Goal: Task Accomplishment & Management: Manage account settings

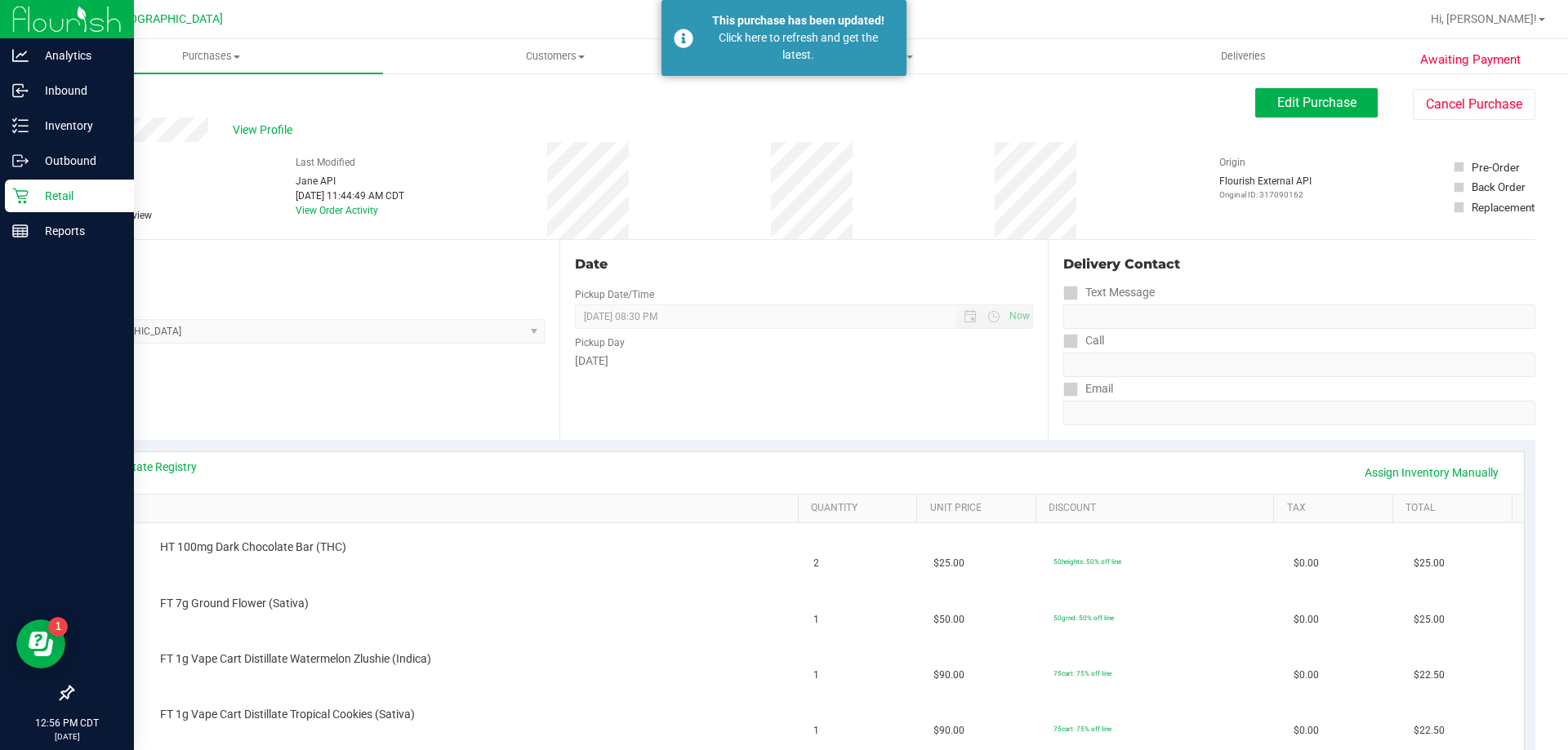
click at [80, 191] on p "Retail" at bounding box center [78, 196] width 98 height 19
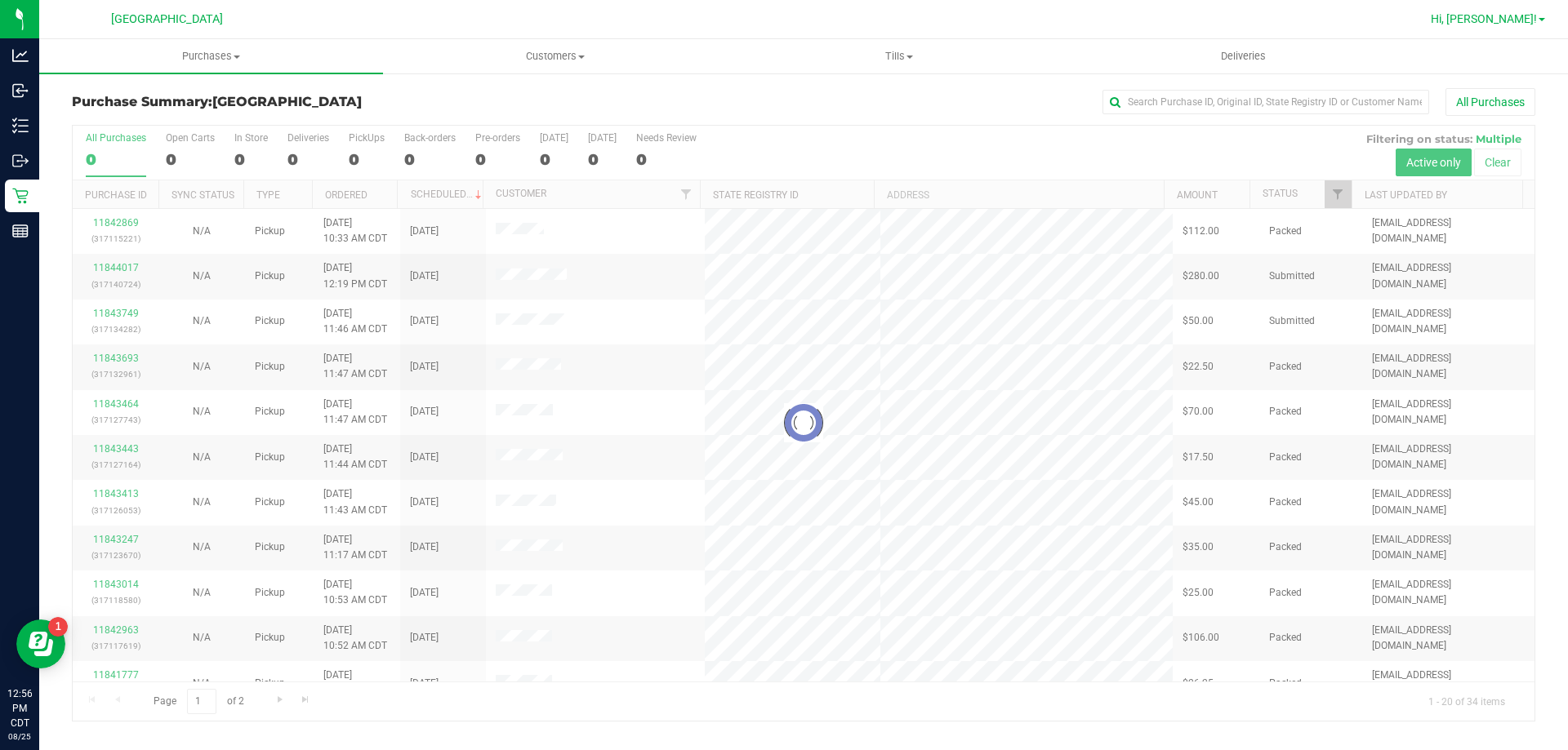
click at [1502, 24] on span "Hi, [PERSON_NAME]!" at bounding box center [1483, 18] width 106 height 13
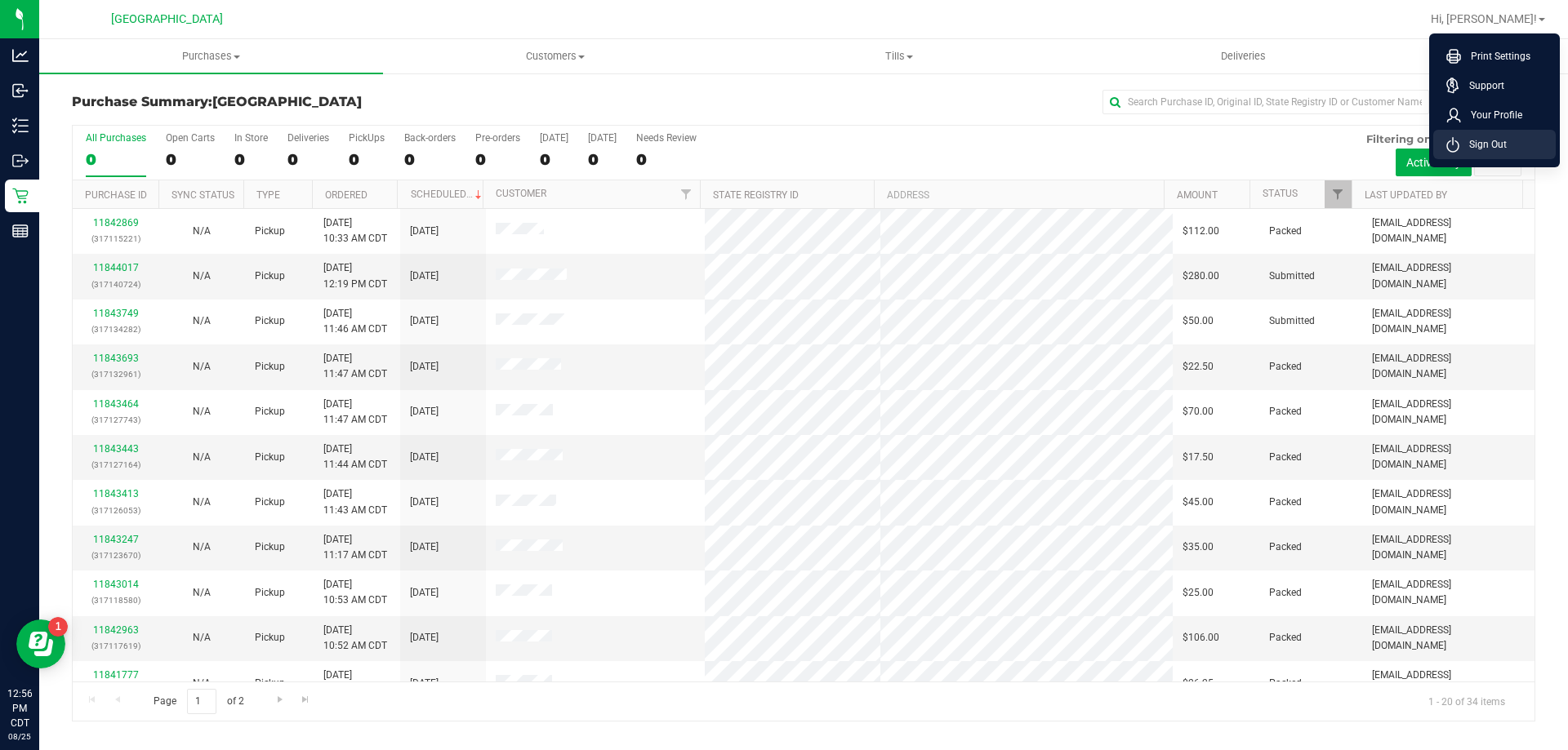
click at [1494, 144] on span "Sign Out" at bounding box center [1483, 144] width 47 height 17
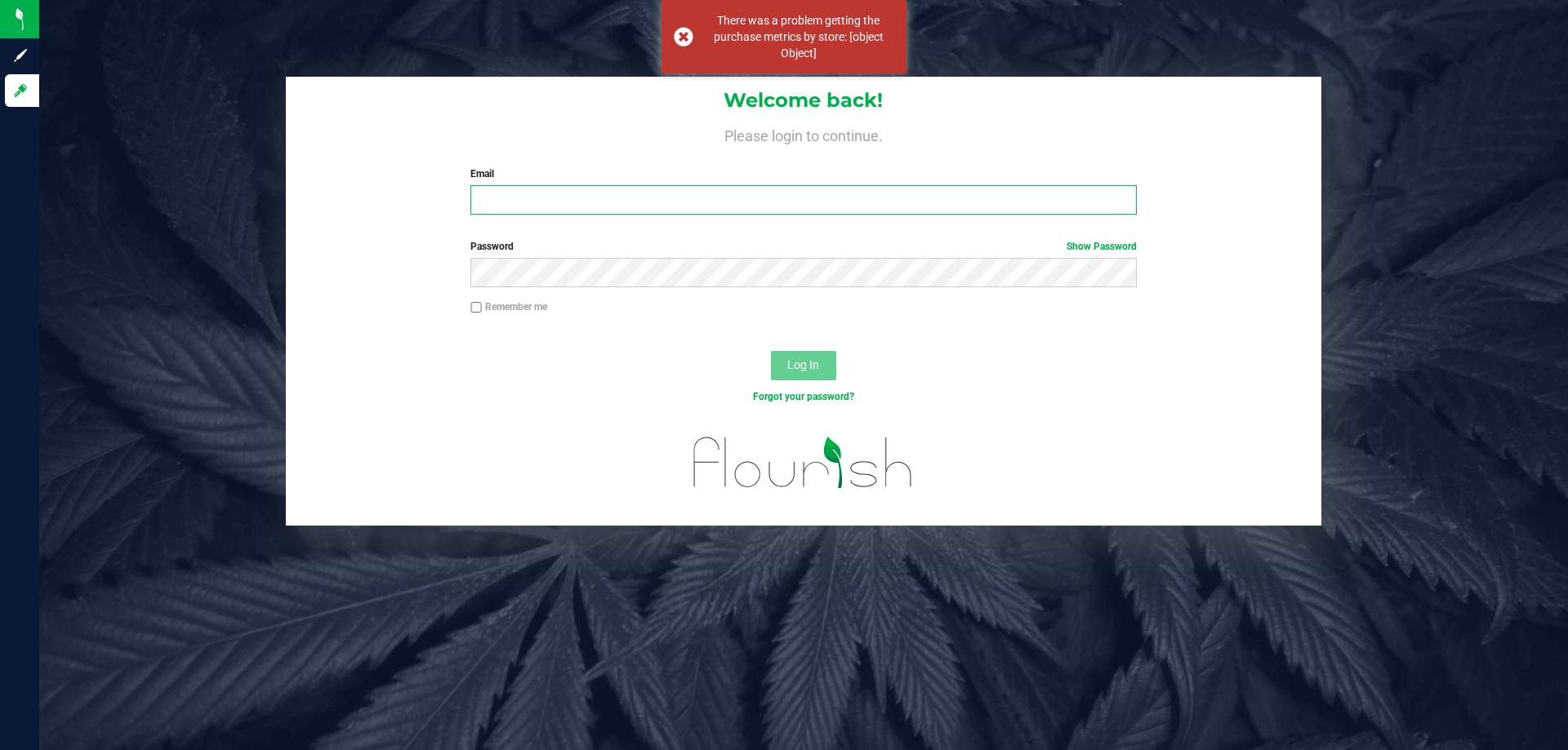
click at [764, 214] on input "Email" at bounding box center [803, 200] width 666 height 30
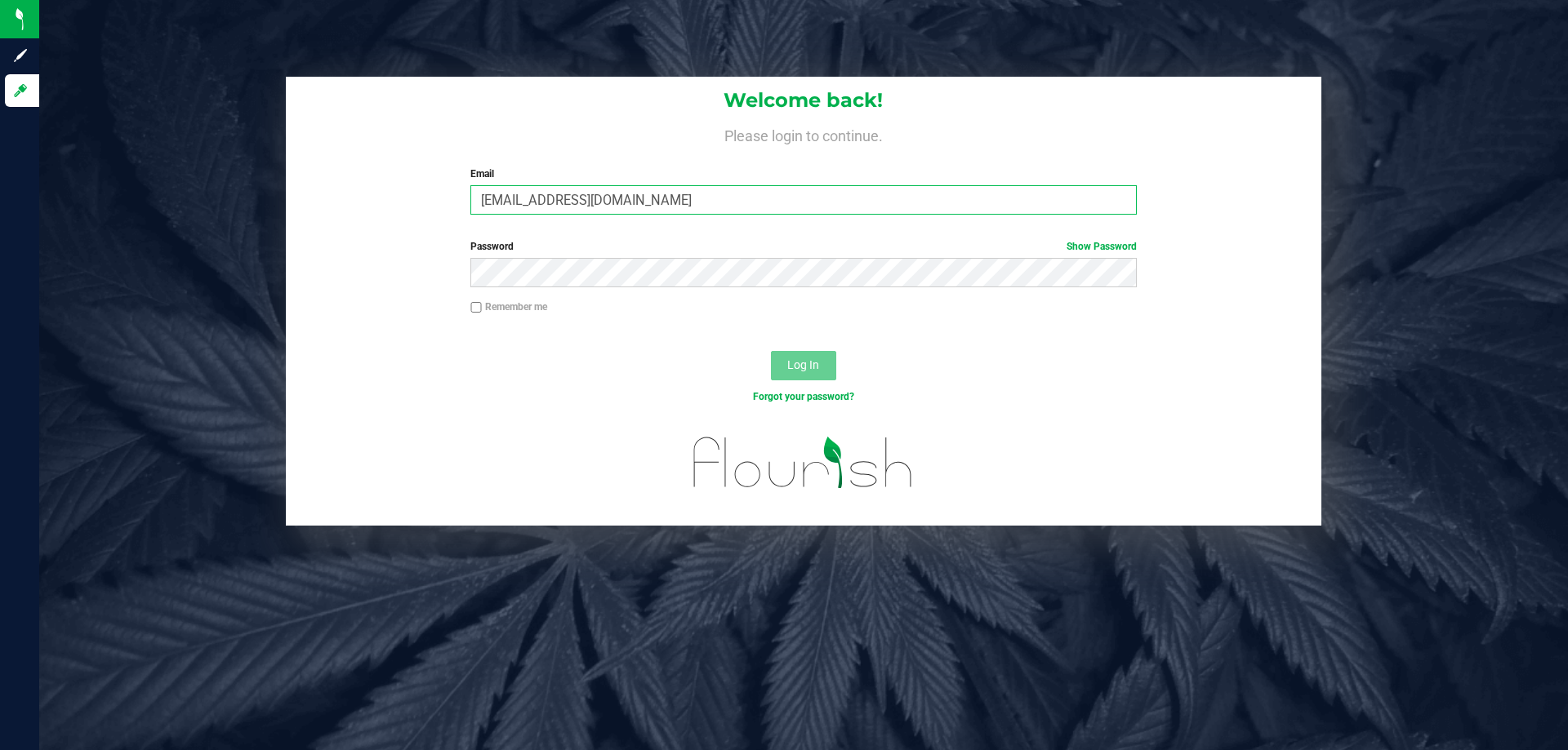
type input "[EMAIL_ADDRESS][DOMAIN_NAME]"
click at [771, 351] on button "Log In" at bounding box center [804, 366] width 66 height 30
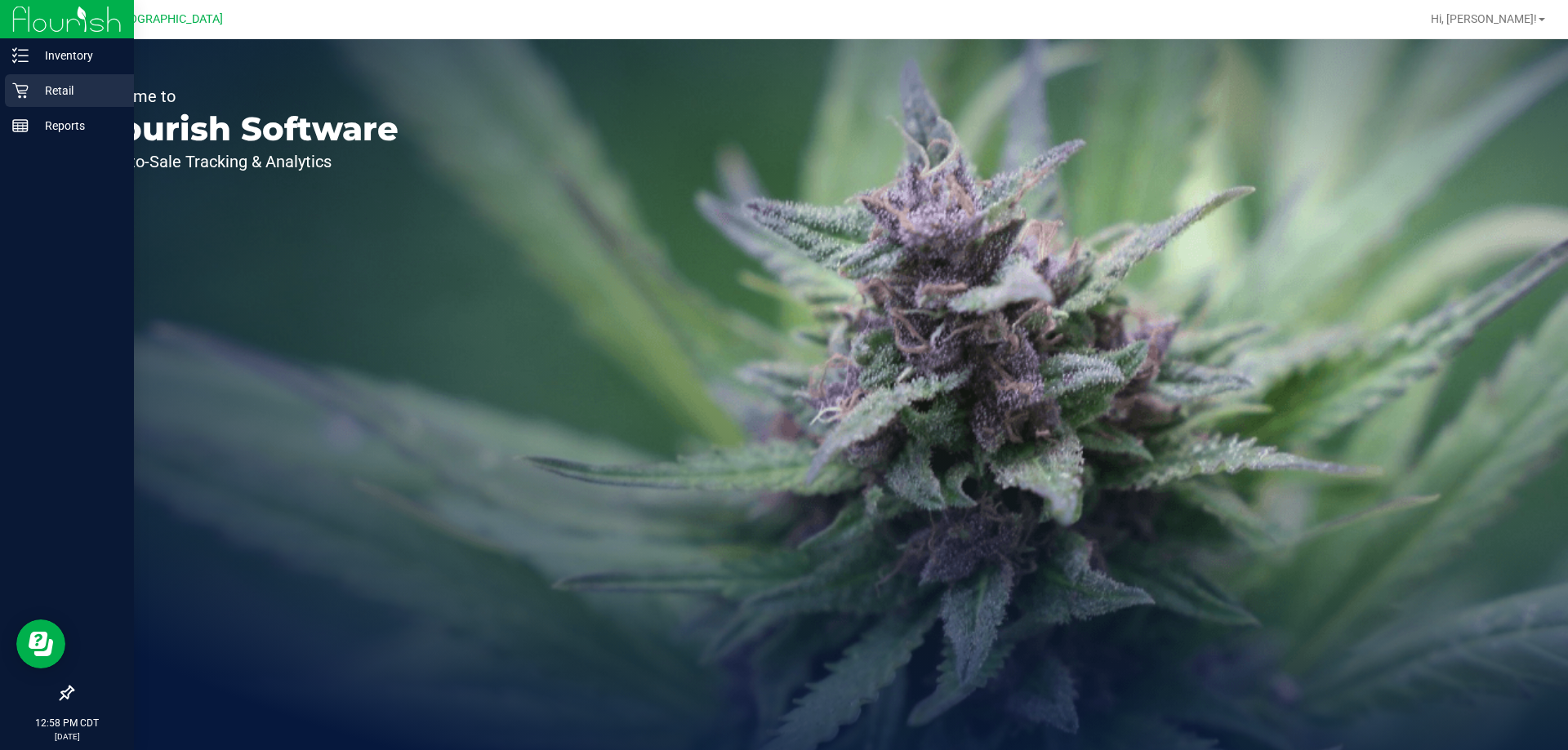
click at [93, 91] on p "Retail" at bounding box center [78, 90] width 98 height 19
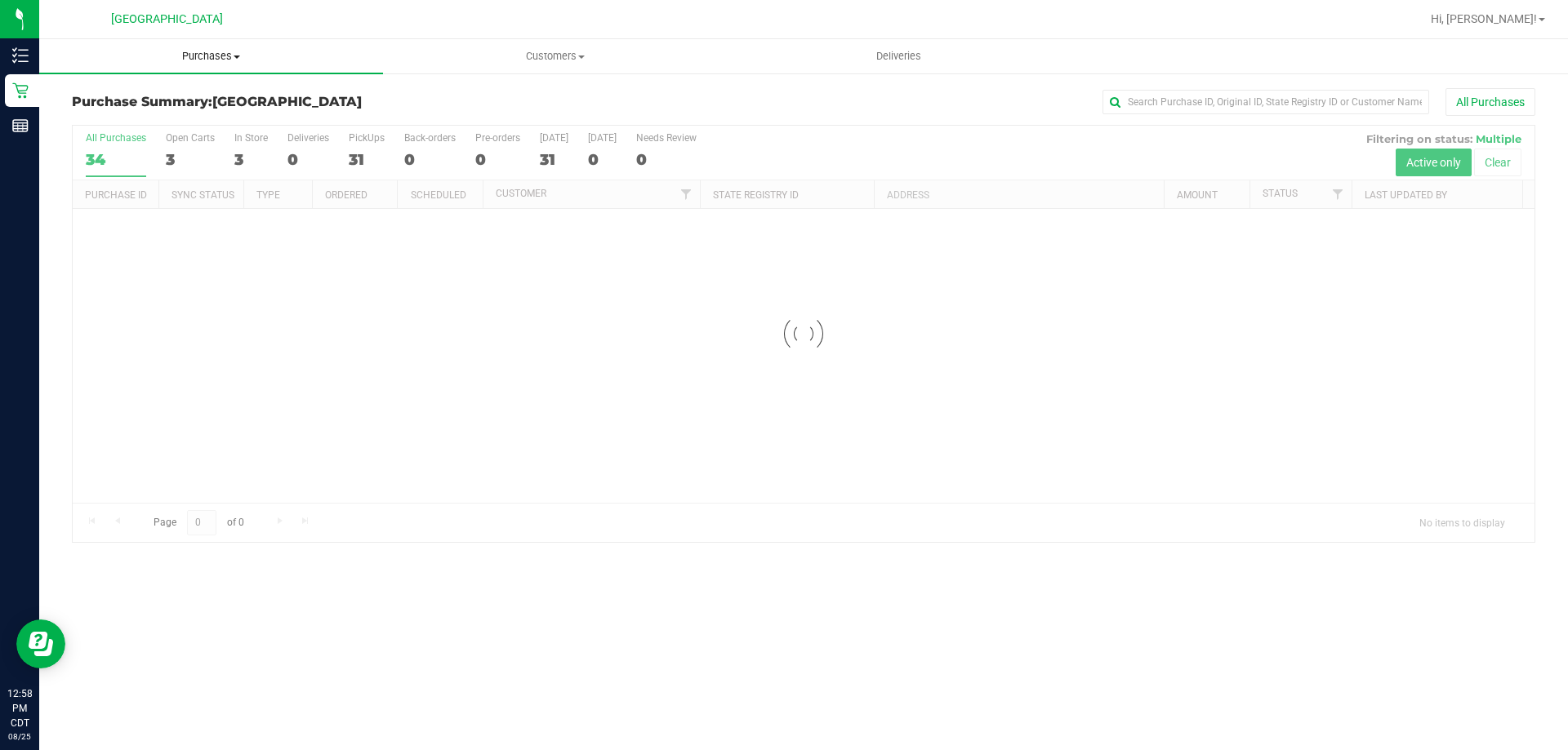
click at [210, 61] on span "Purchases" at bounding box center [211, 56] width 344 height 15
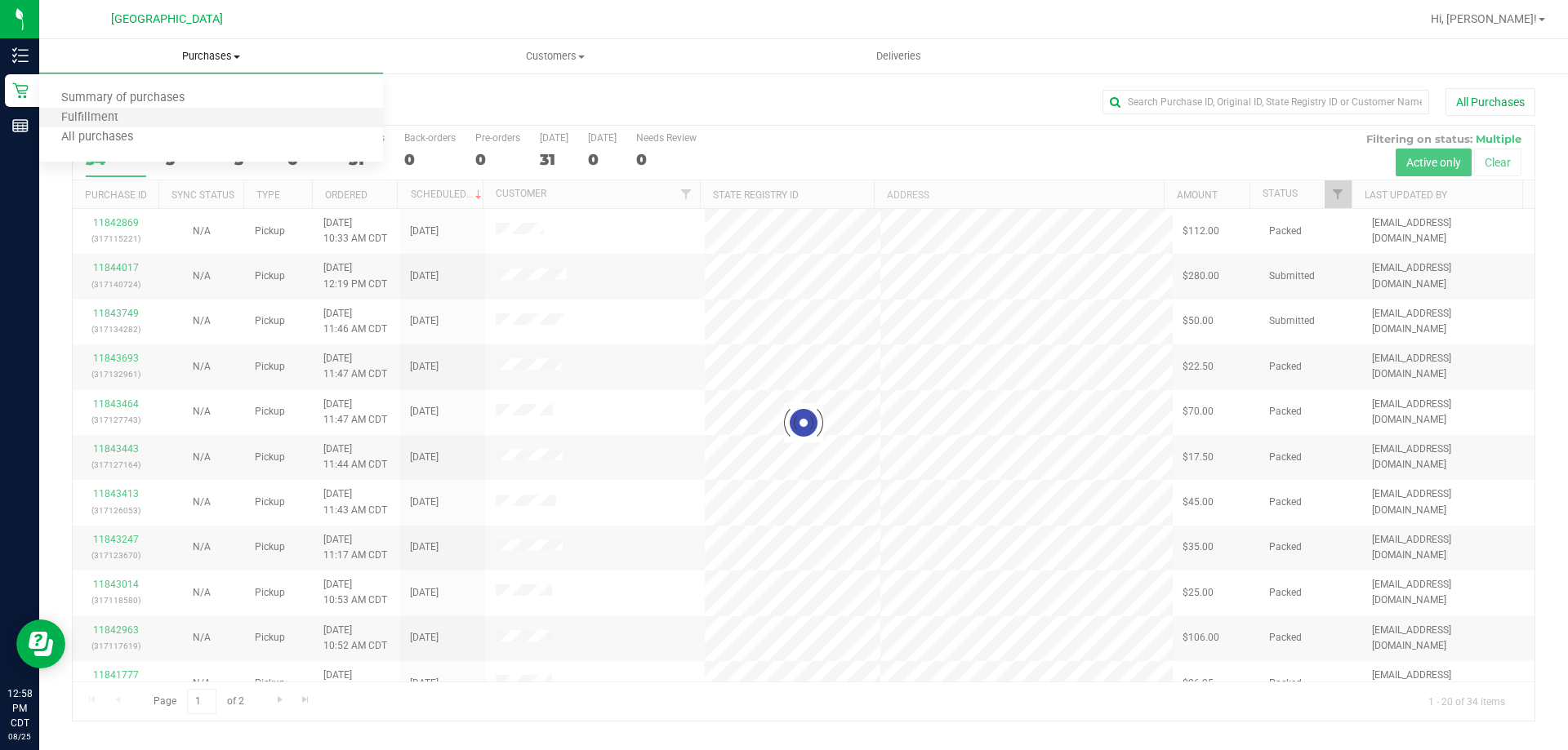
click at [194, 121] on li "Fulfillment" at bounding box center [211, 118] width 344 height 19
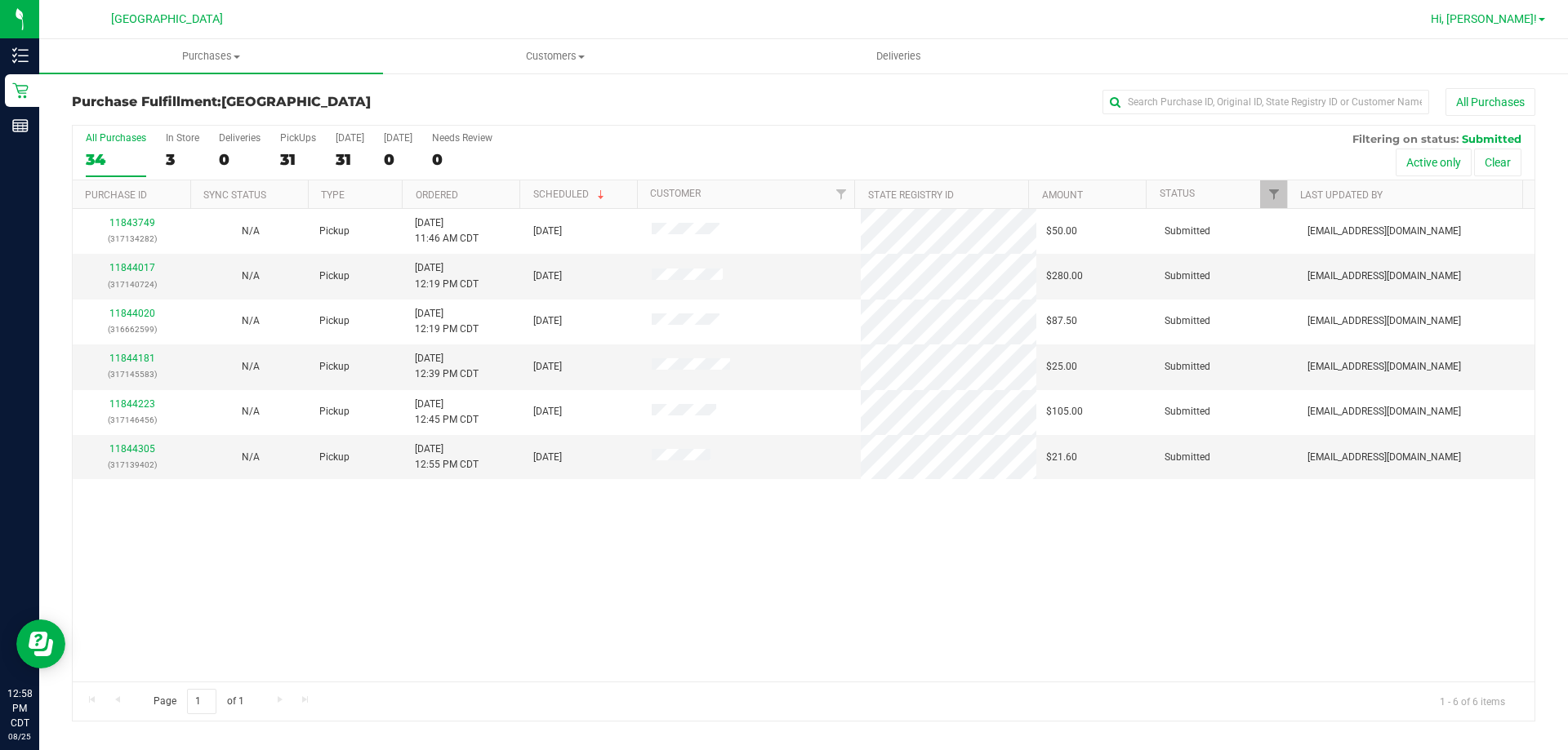
click at [1537, 18] on link "Hi, [PERSON_NAME]!" at bounding box center [1488, 19] width 128 height 17
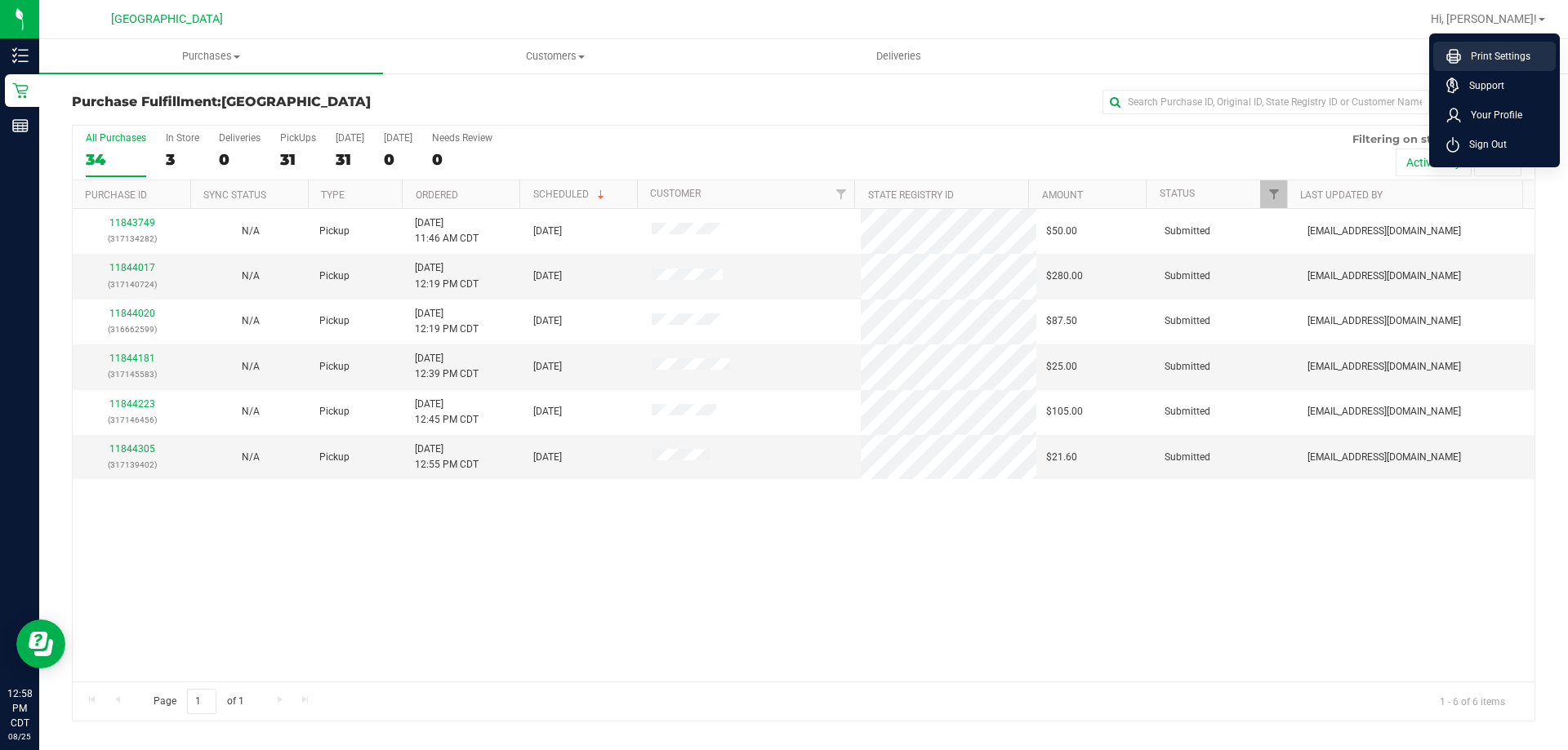
click at [1488, 59] on span "Print Settings" at bounding box center [1495, 56] width 69 height 17
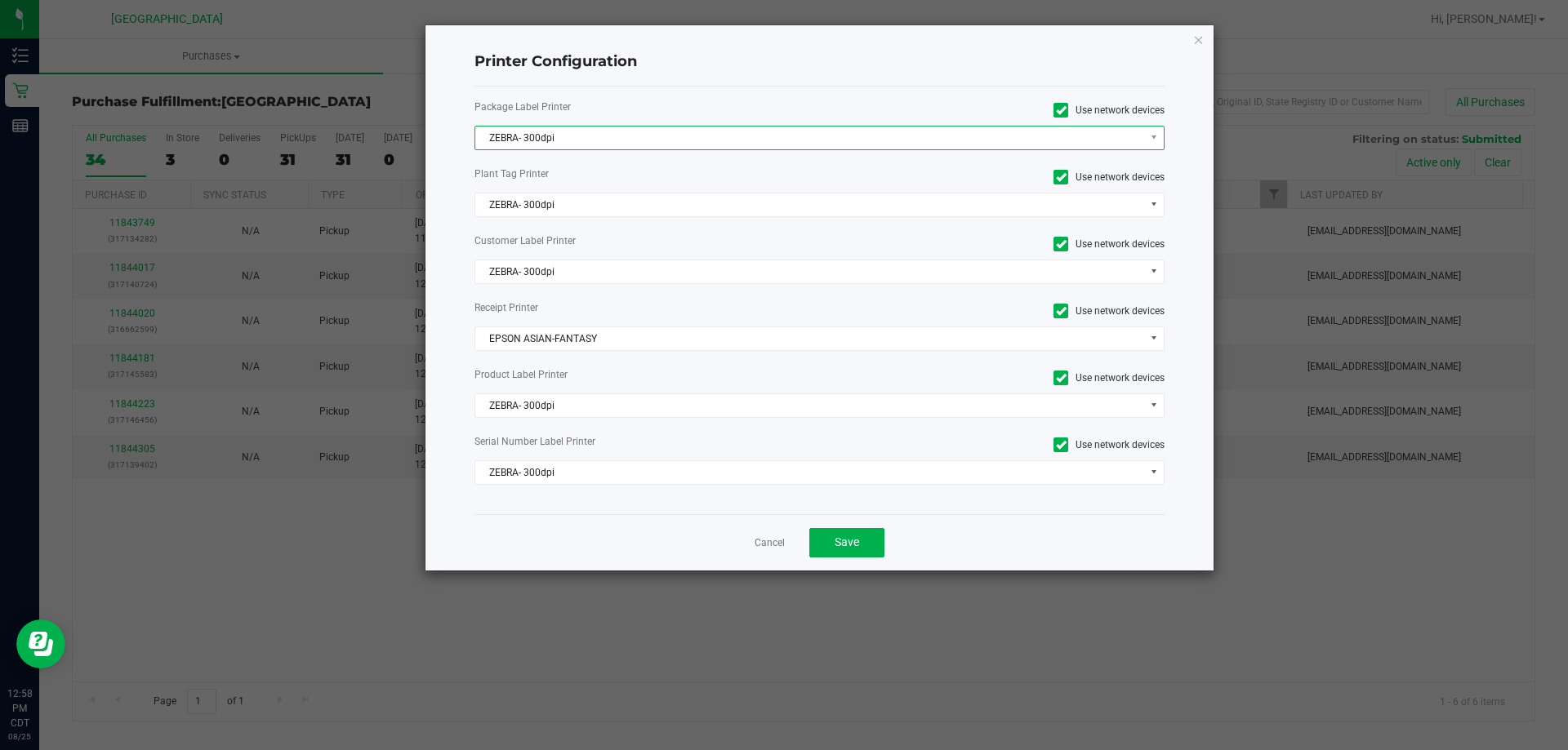
click at [606, 142] on span "ZEBRA- 300dpi" at bounding box center [810, 138] width 669 height 23
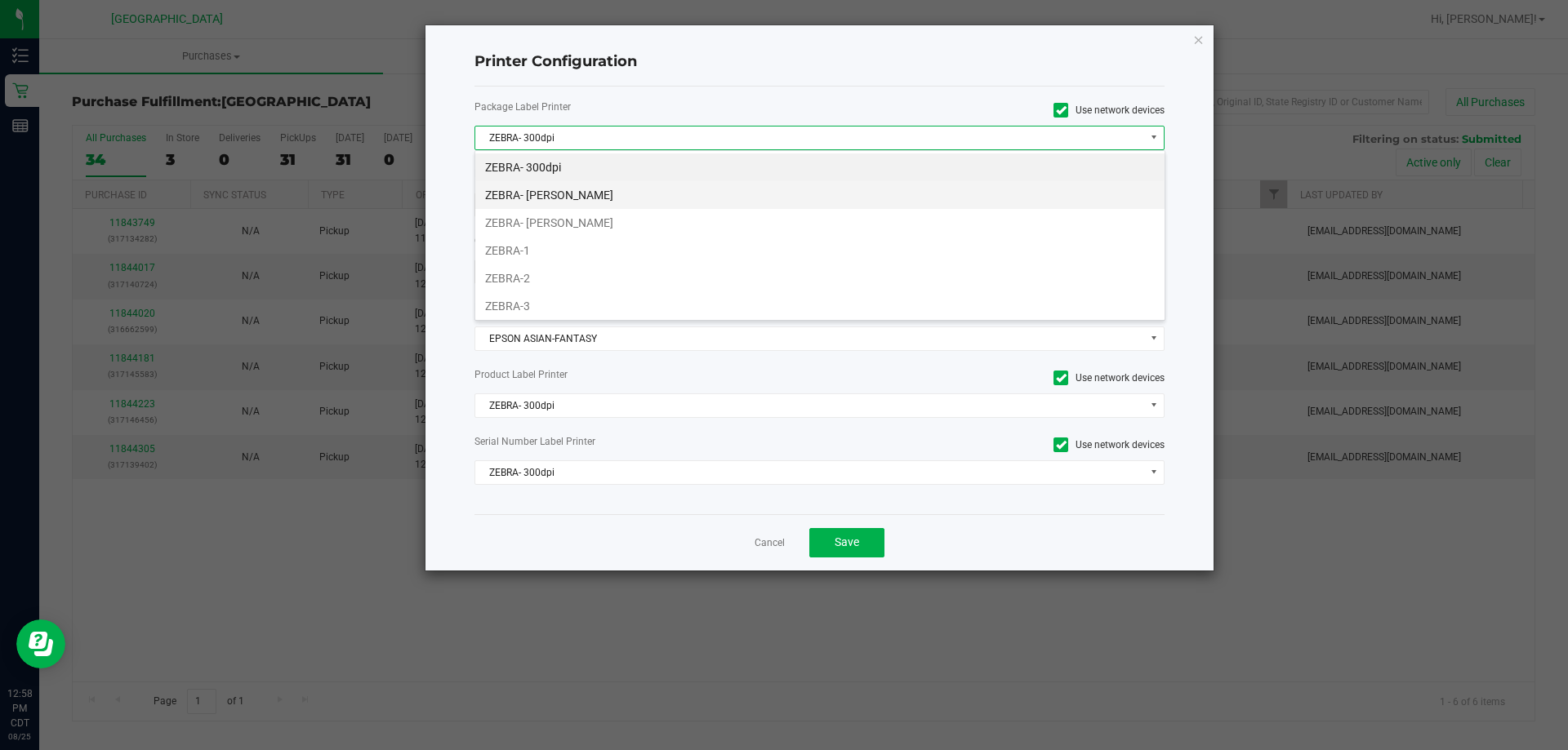
click at [620, 204] on li "ZEBRA- [PERSON_NAME]" at bounding box center [820, 195] width 689 height 28
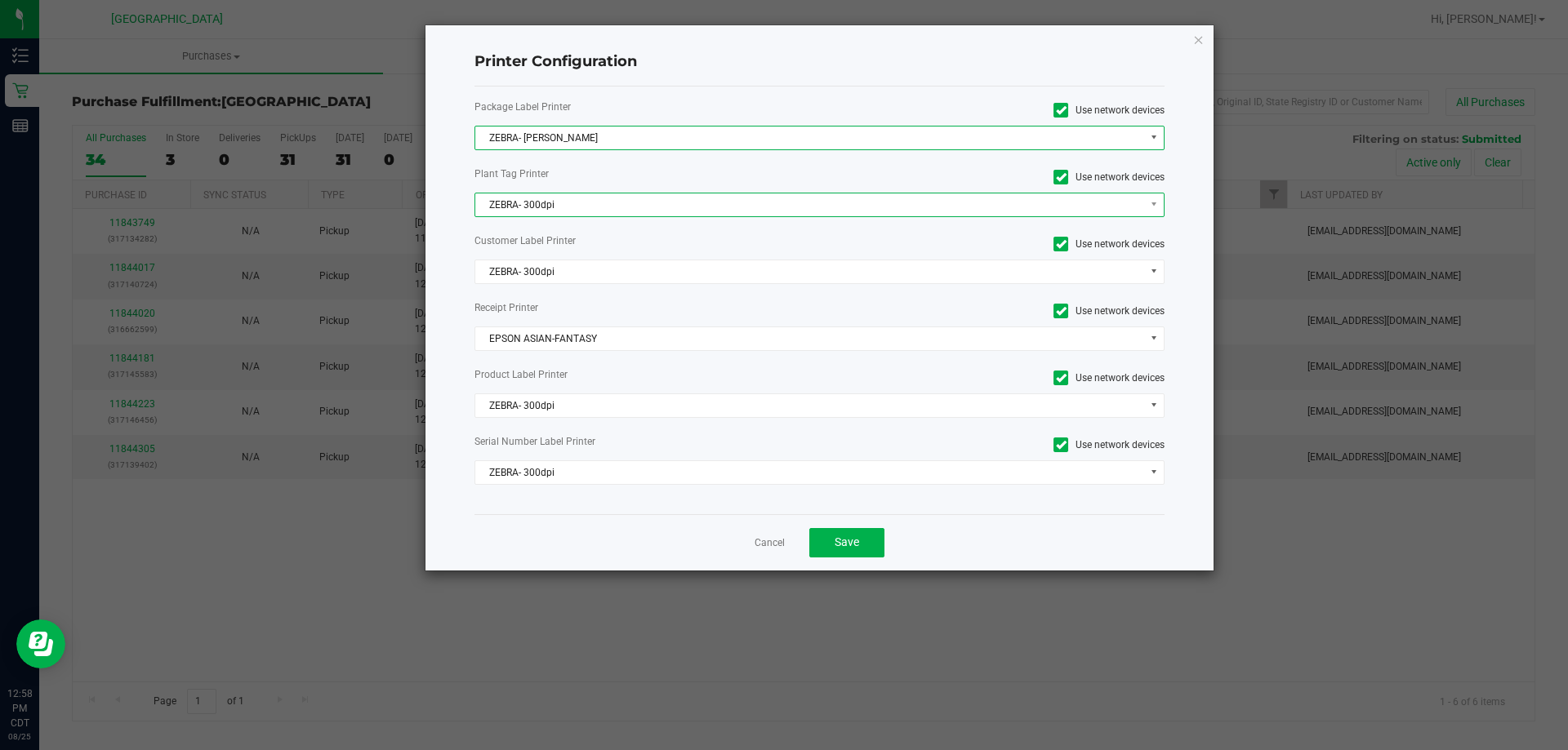
click at [607, 208] on span "ZEBRA- 300dpi" at bounding box center [810, 205] width 669 height 23
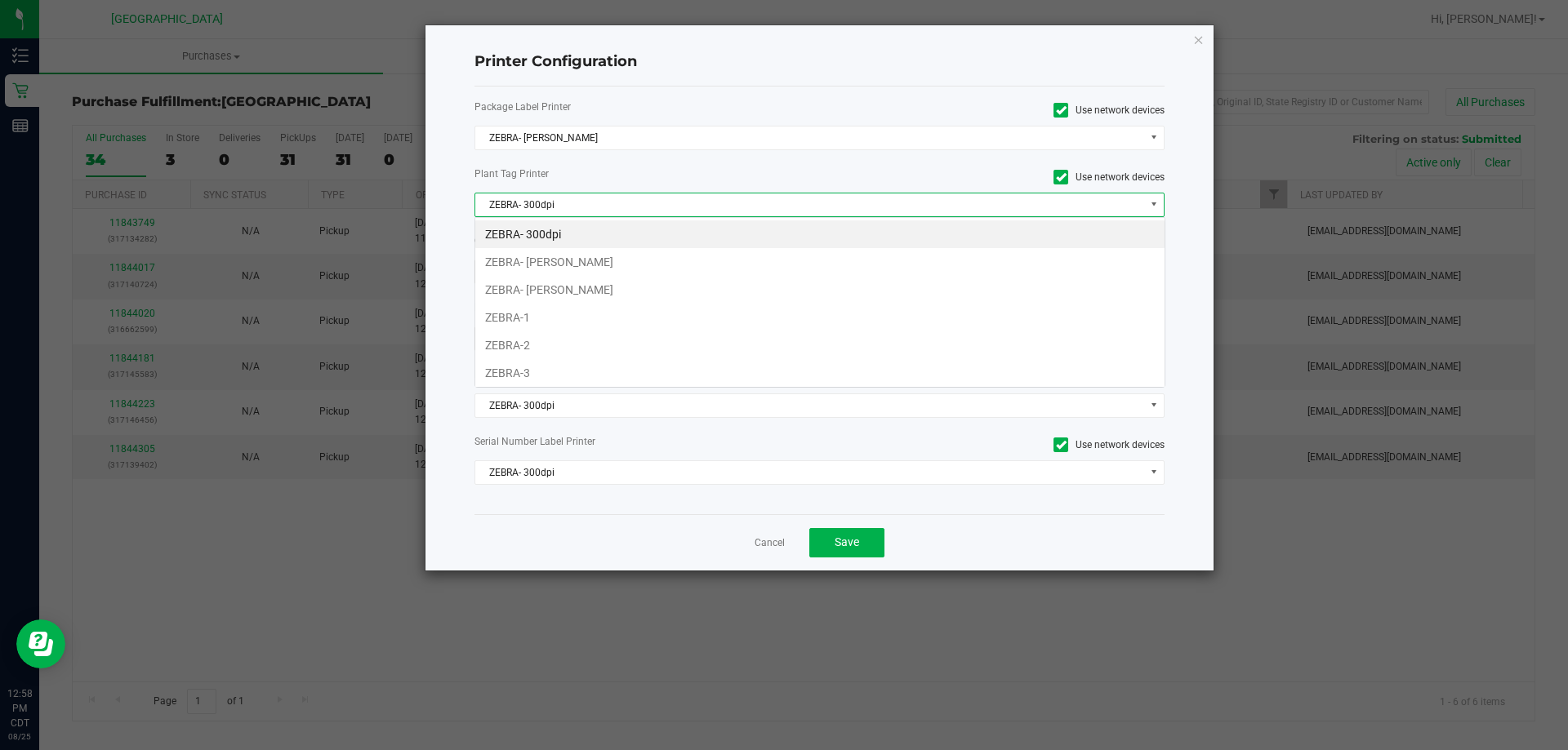
scroll to position [24, 690]
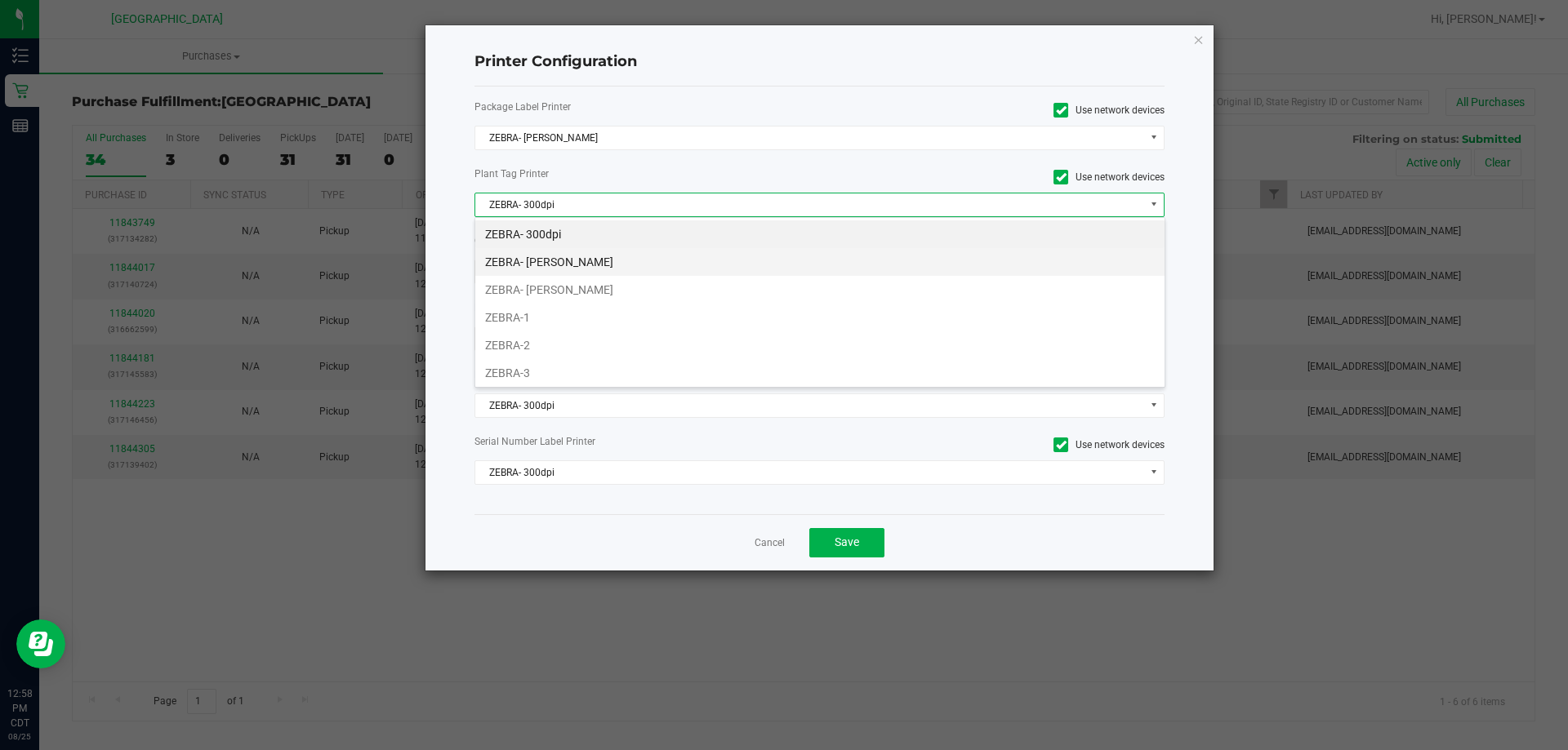
click at [596, 267] on li "ZEBRA- [PERSON_NAME]" at bounding box center [820, 262] width 689 height 28
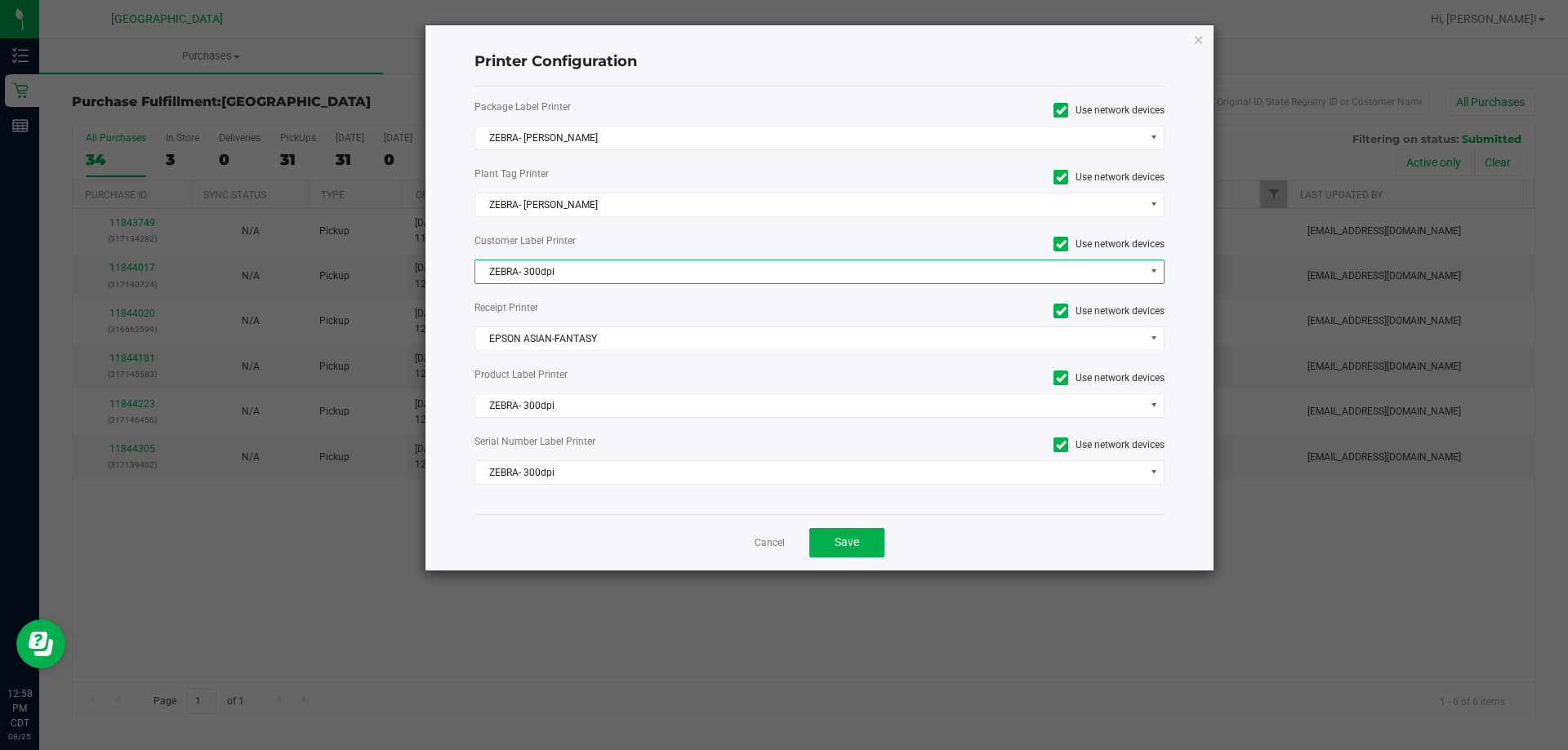
click at [584, 267] on span "ZEBRA- 300dpi" at bounding box center [810, 272] width 669 height 23
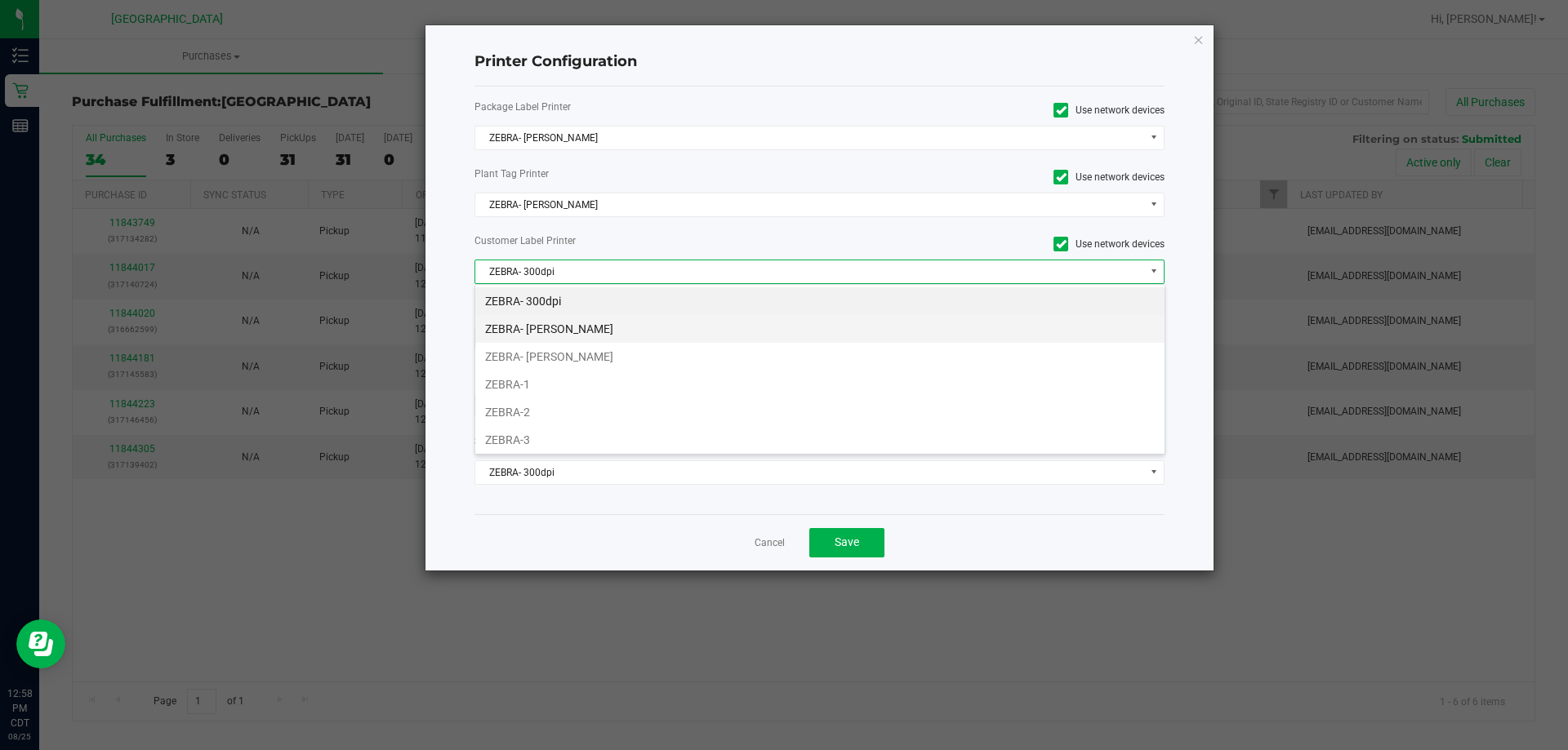
click at [586, 340] on li "ZEBRA- [PERSON_NAME]" at bounding box center [820, 329] width 689 height 28
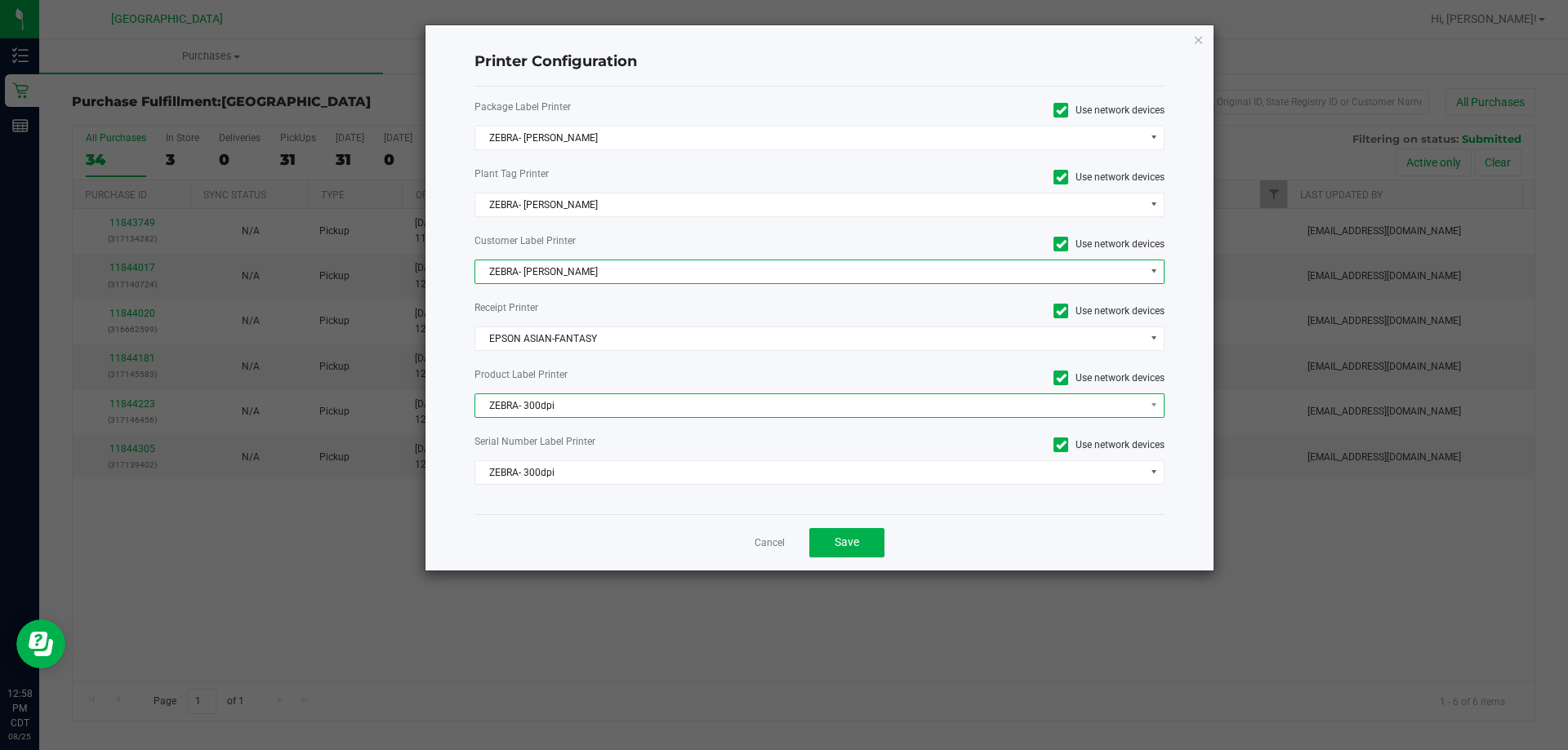
click at [563, 412] on span "ZEBRA- 300dpi" at bounding box center [810, 406] width 669 height 23
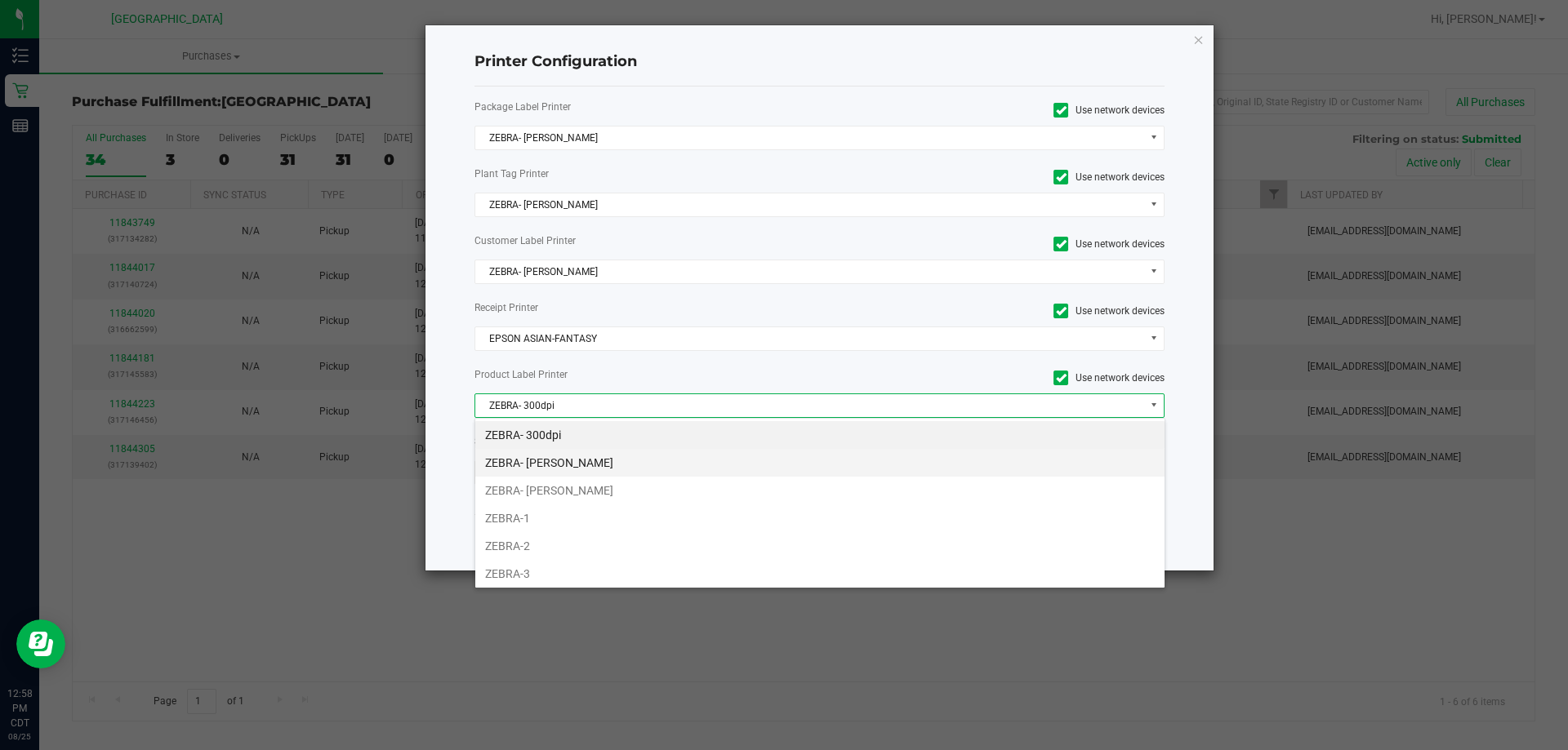
click at [578, 472] on li "ZEBRA- [PERSON_NAME]" at bounding box center [820, 463] width 689 height 28
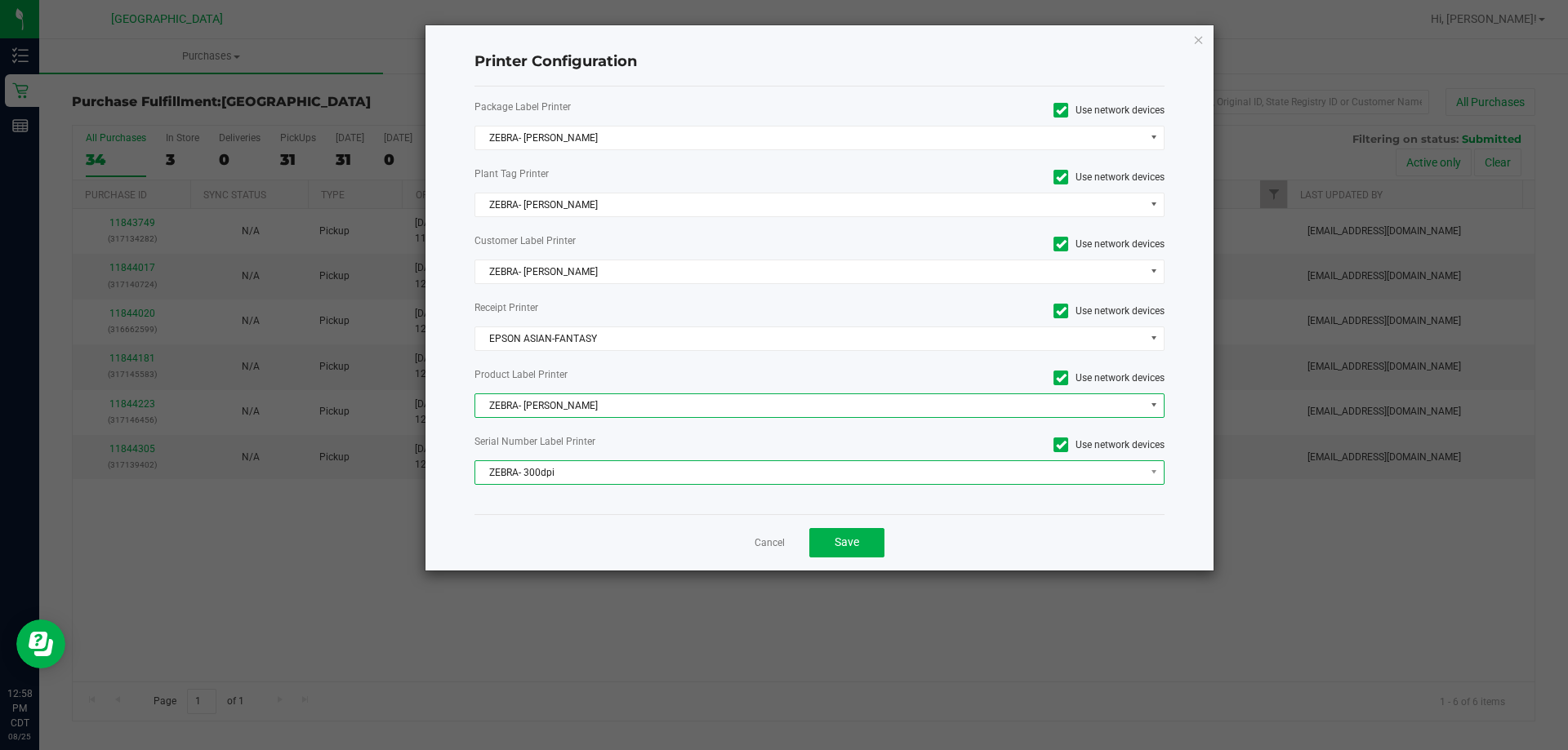
click at [579, 473] on span "ZEBRA- 300dpi" at bounding box center [810, 473] width 669 height 23
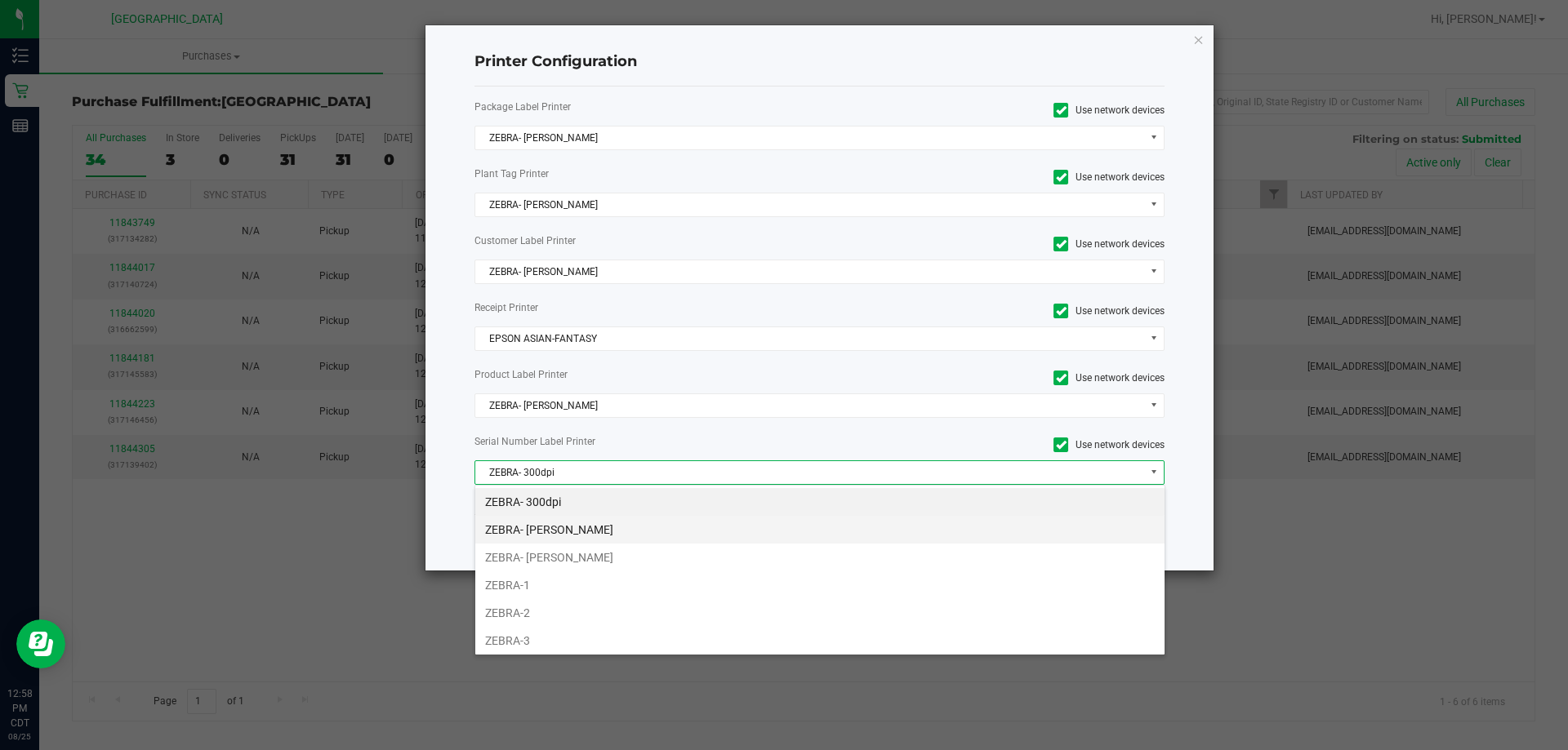
click at [575, 531] on li "ZEBRA- [PERSON_NAME]" at bounding box center [820, 530] width 689 height 28
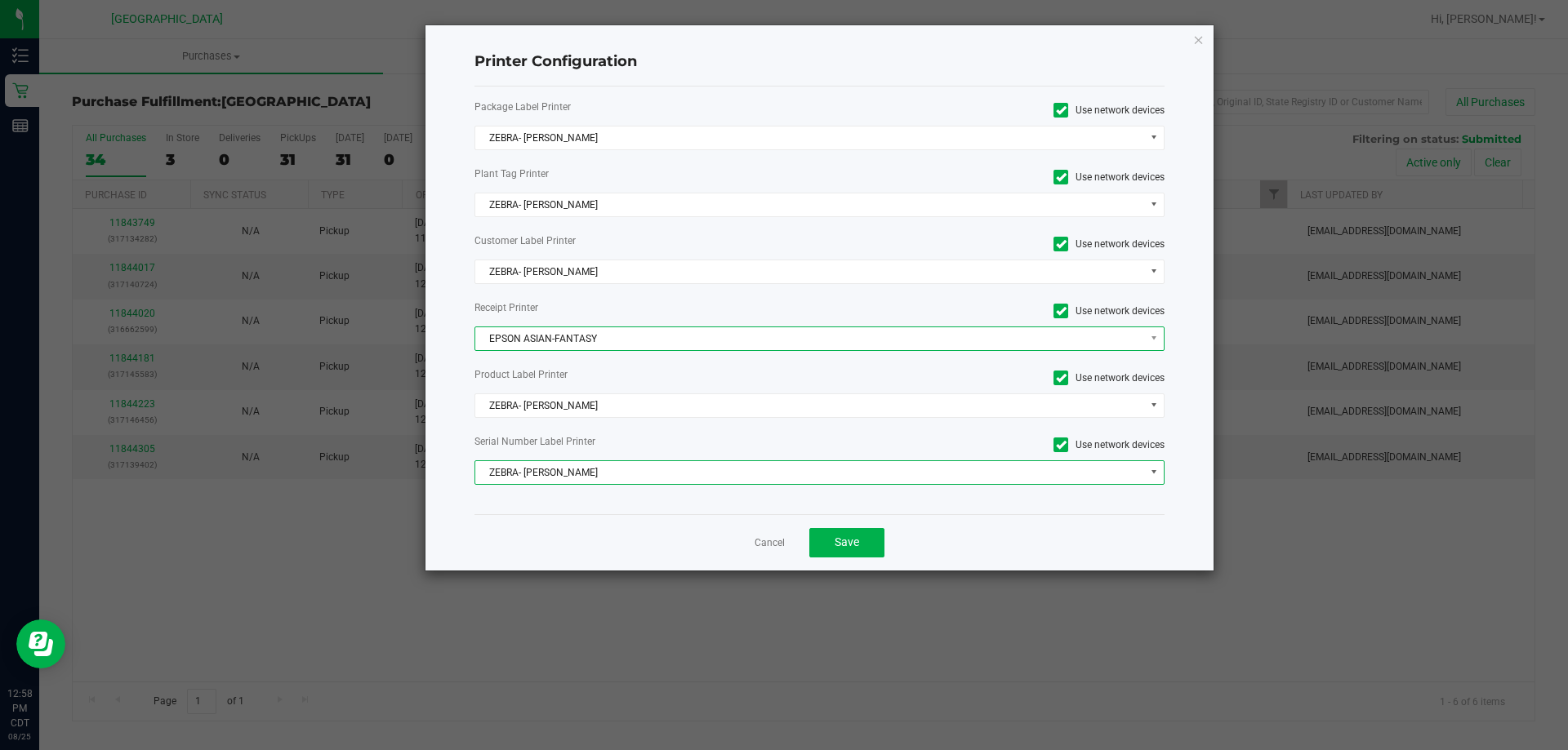
click at [568, 344] on span "EPSON ASIAN-FANTASY" at bounding box center [810, 338] width 669 height 23
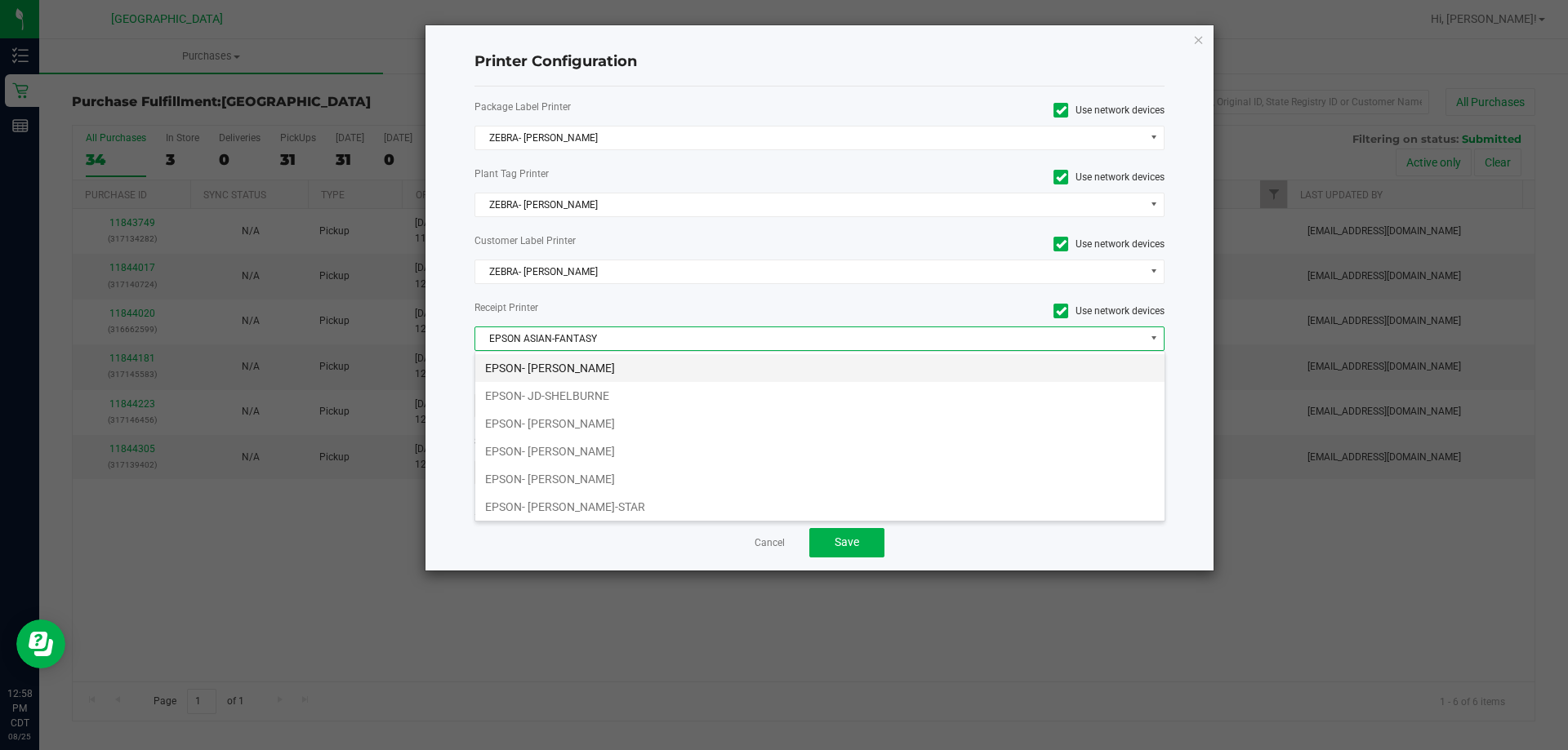
scroll to position [81, 0]
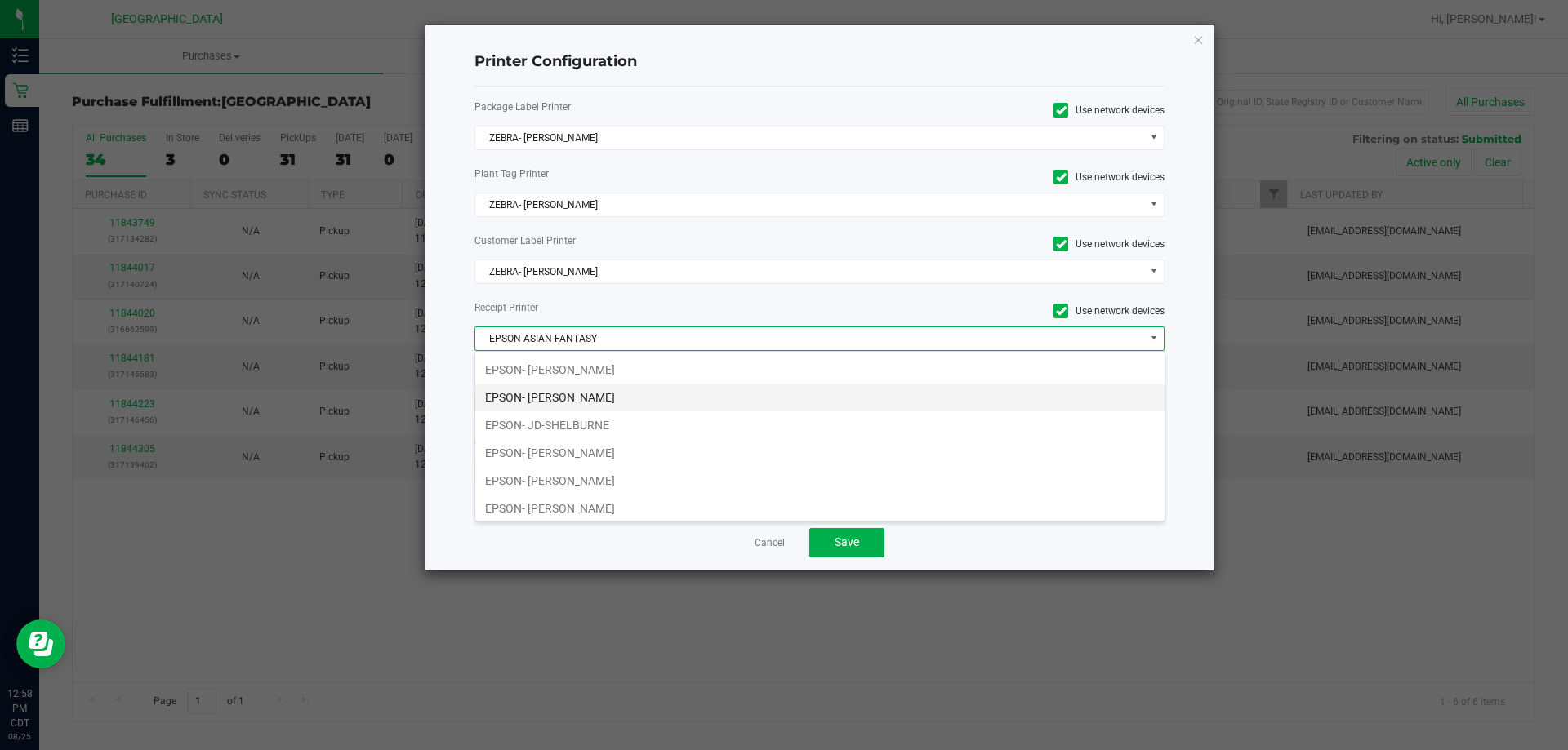
click at [624, 393] on li "EPSON- [PERSON_NAME]" at bounding box center [820, 398] width 689 height 28
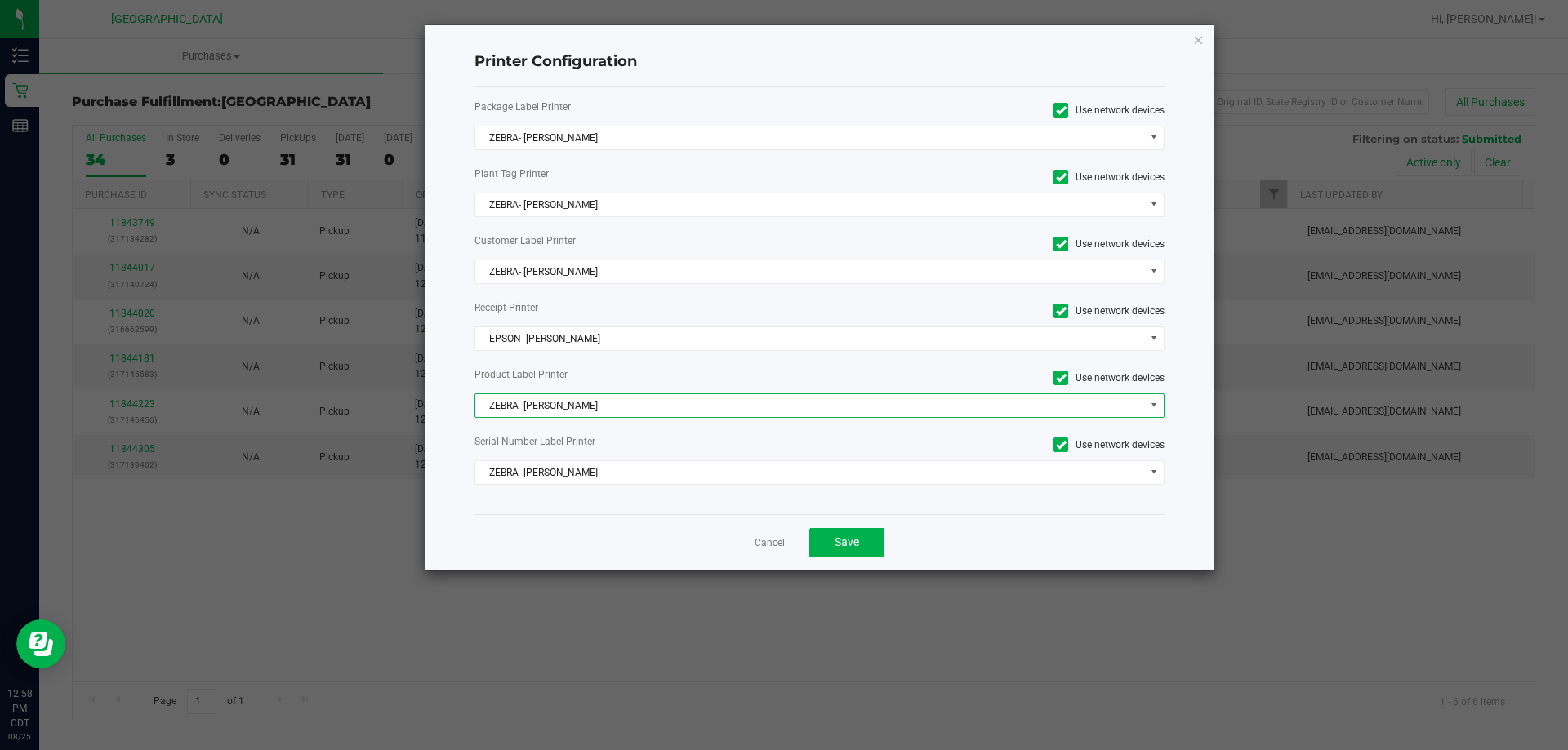
click at [624, 401] on span "ZEBRA- [PERSON_NAME]" at bounding box center [810, 406] width 669 height 23
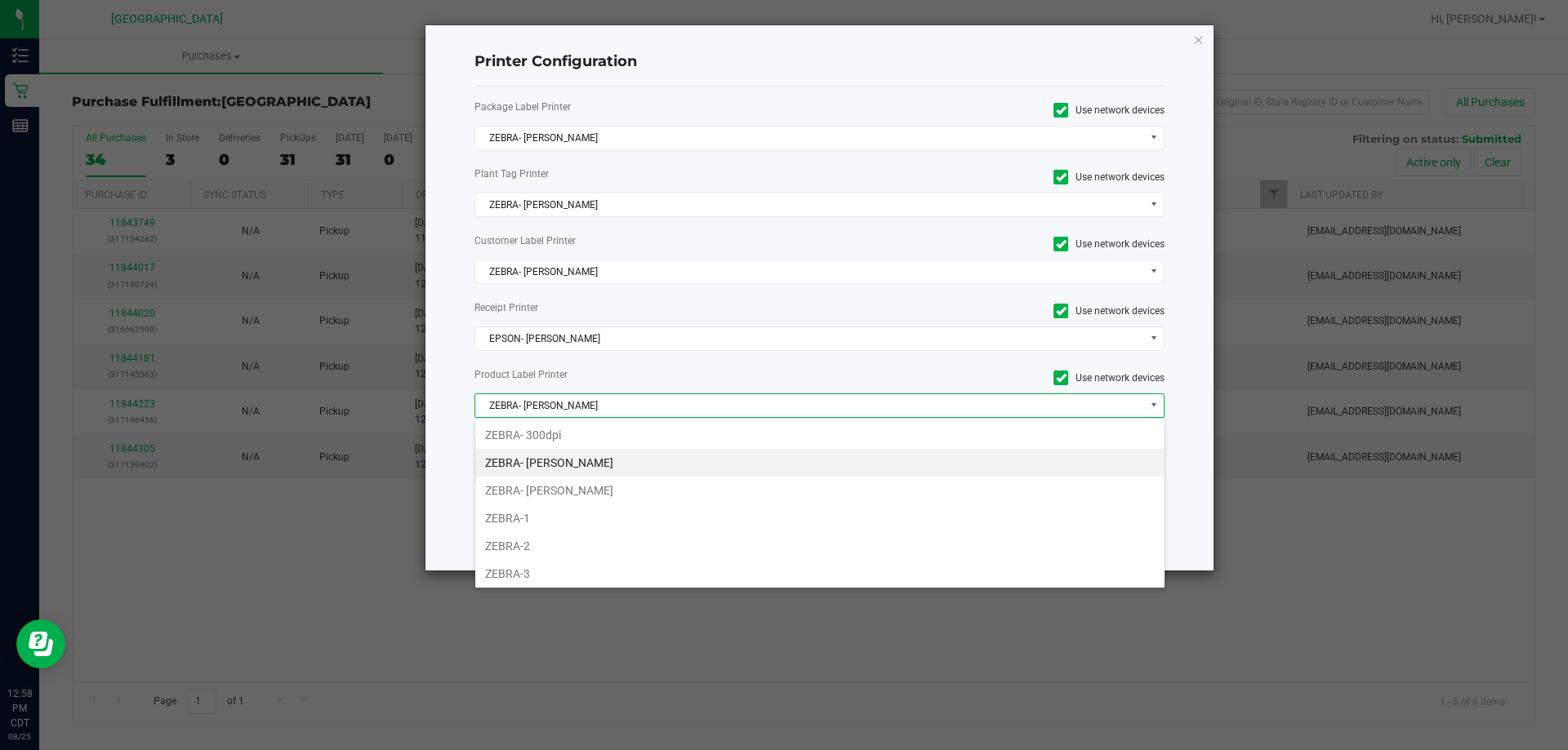
scroll to position [24, 690]
click at [612, 462] on li "ZEBRA- [PERSON_NAME]" at bounding box center [820, 463] width 689 height 28
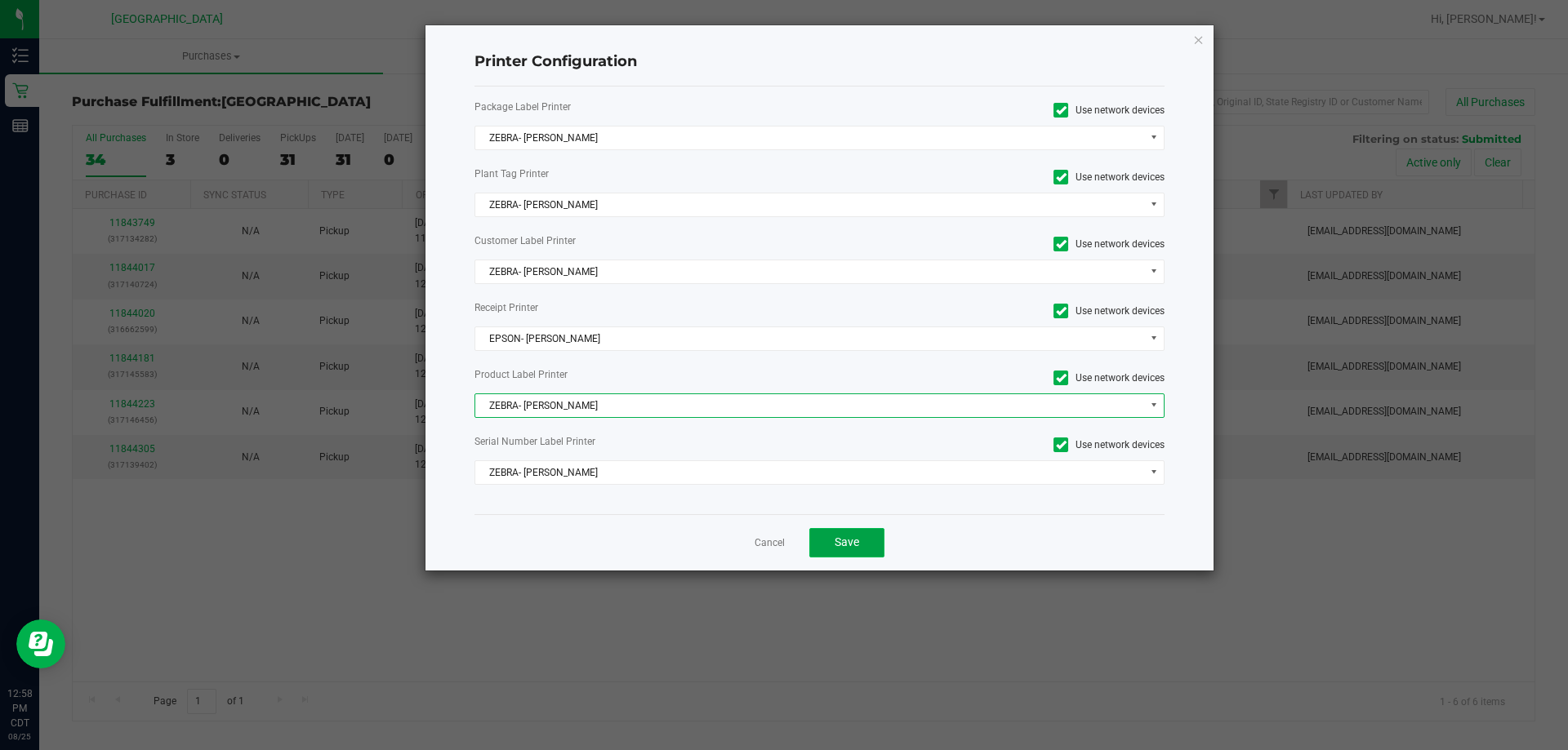
click at [882, 548] on button "Save" at bounding box center [847, 543] width 75 height 30
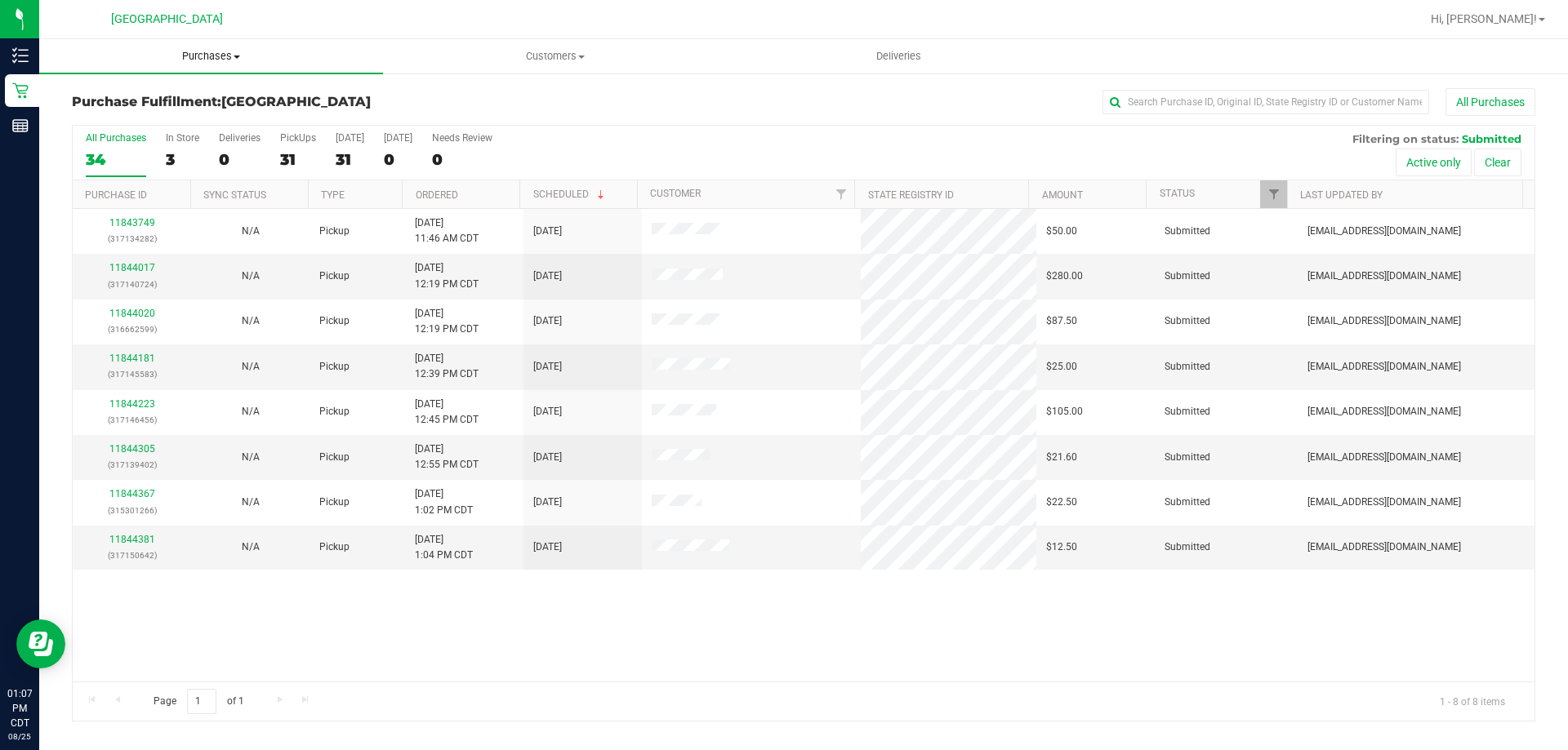
click at [236, 60] on span "Purchases" at bounding box center [211, 56] width 344 height 15
click at [215, 122] on li "Fulfillment" at bounding box center [211, 118] width 344 height 19
click at [423, 191] on link "Ordered" at bounding box center [436, 195] width 43 height 11
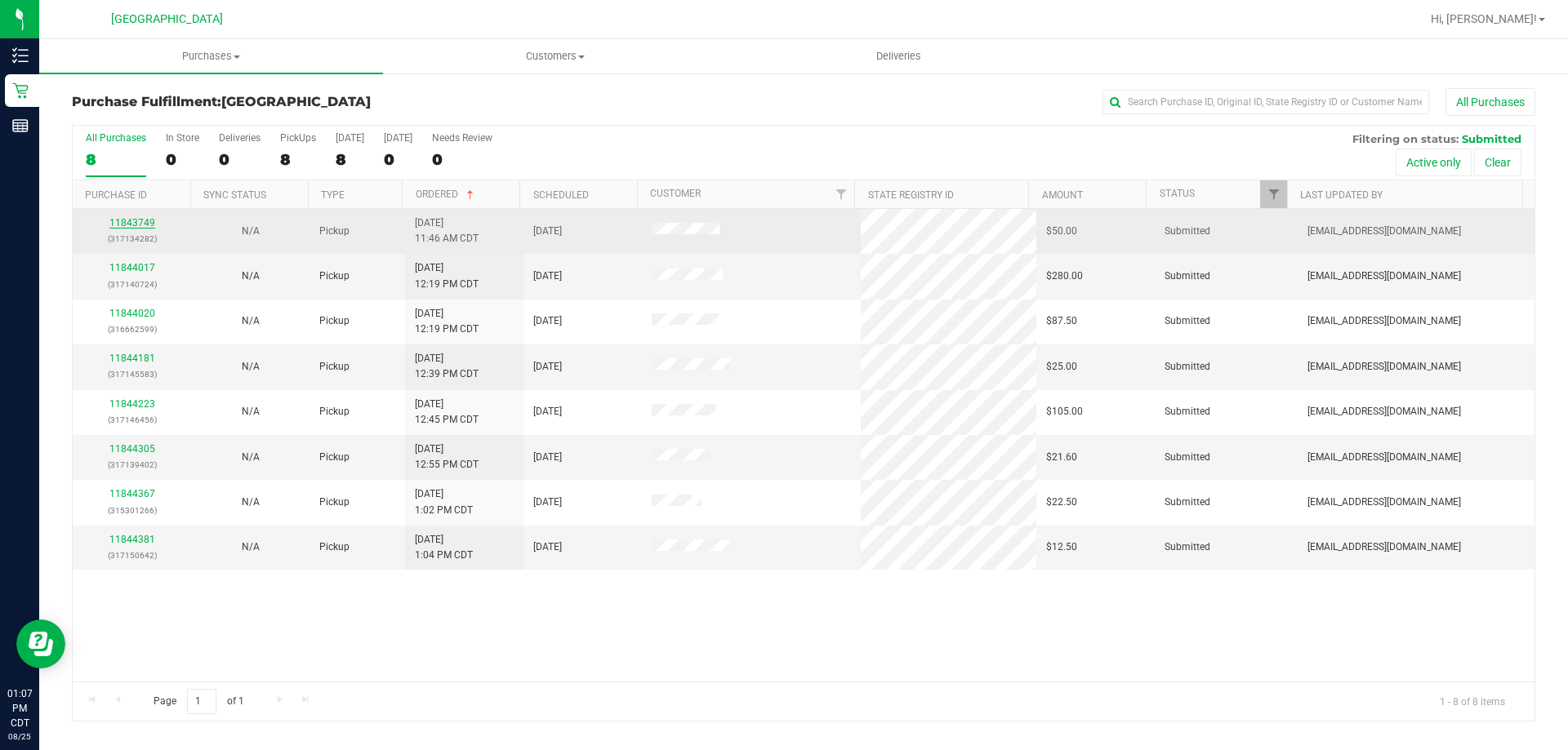
click at [140, 227] on link "11843749" at bounding box center [132, 222] width 45 height 11
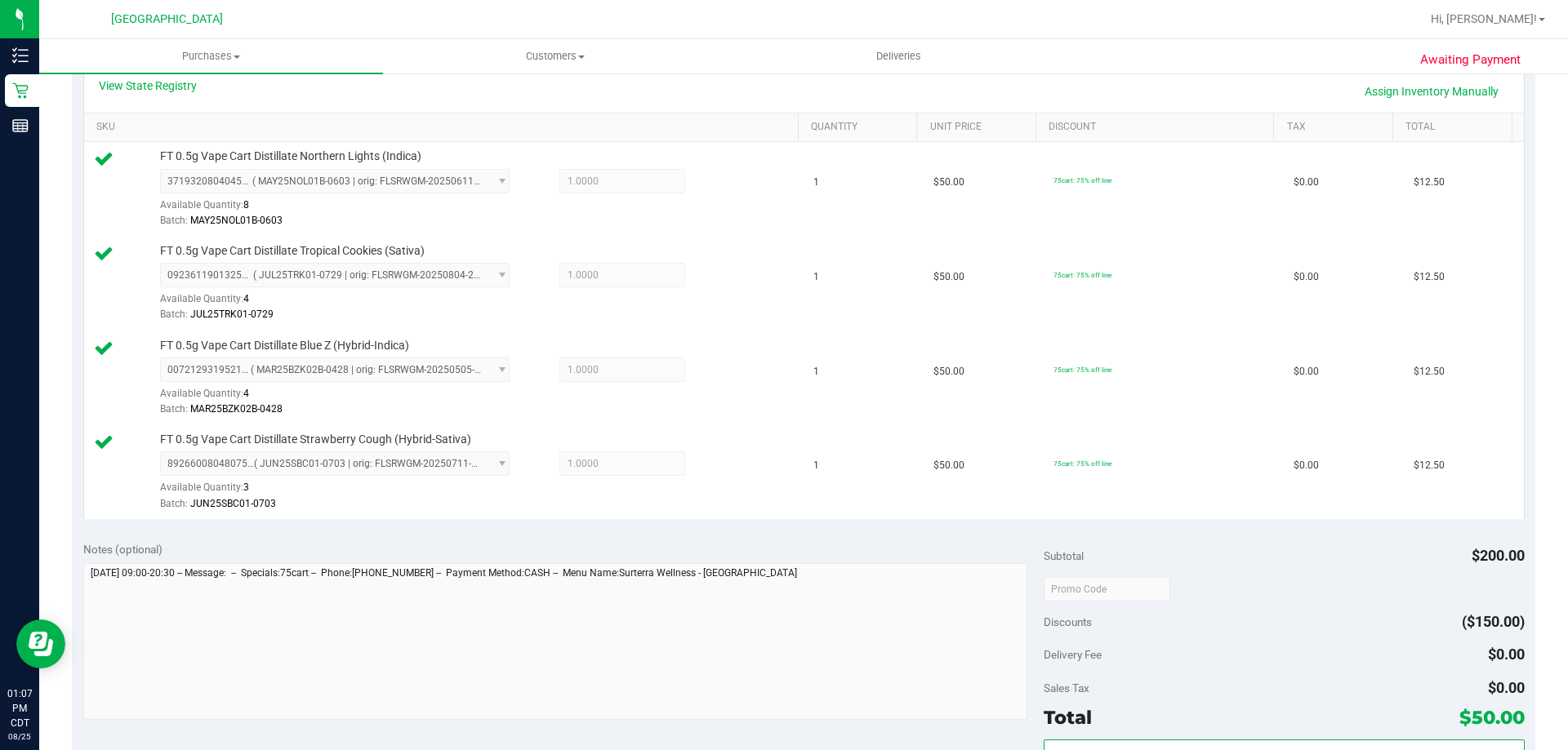
scroll to position [408, 0]
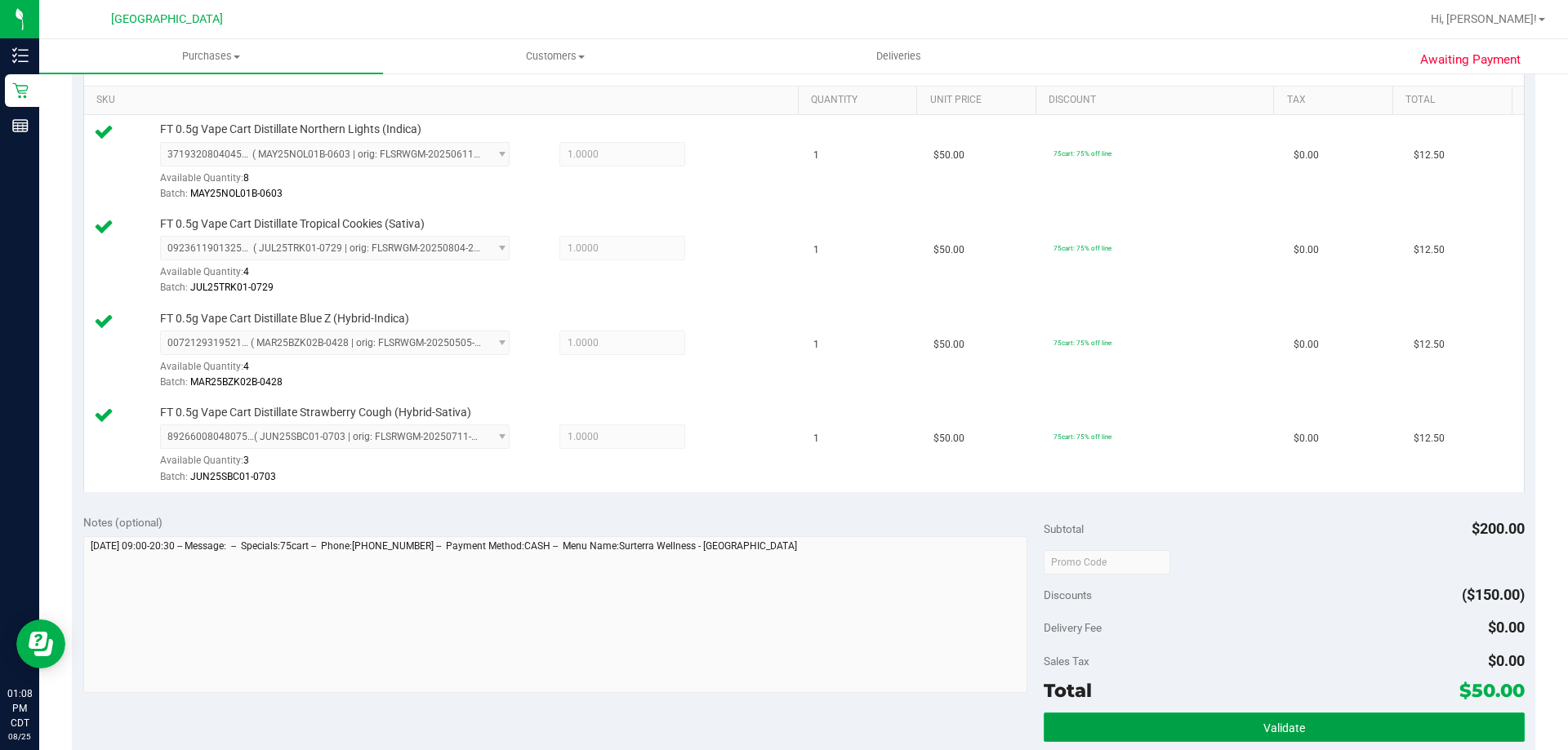
click at [1333, 727] on button "Validate" at bounding box center [1284, 727] width 480 height 30
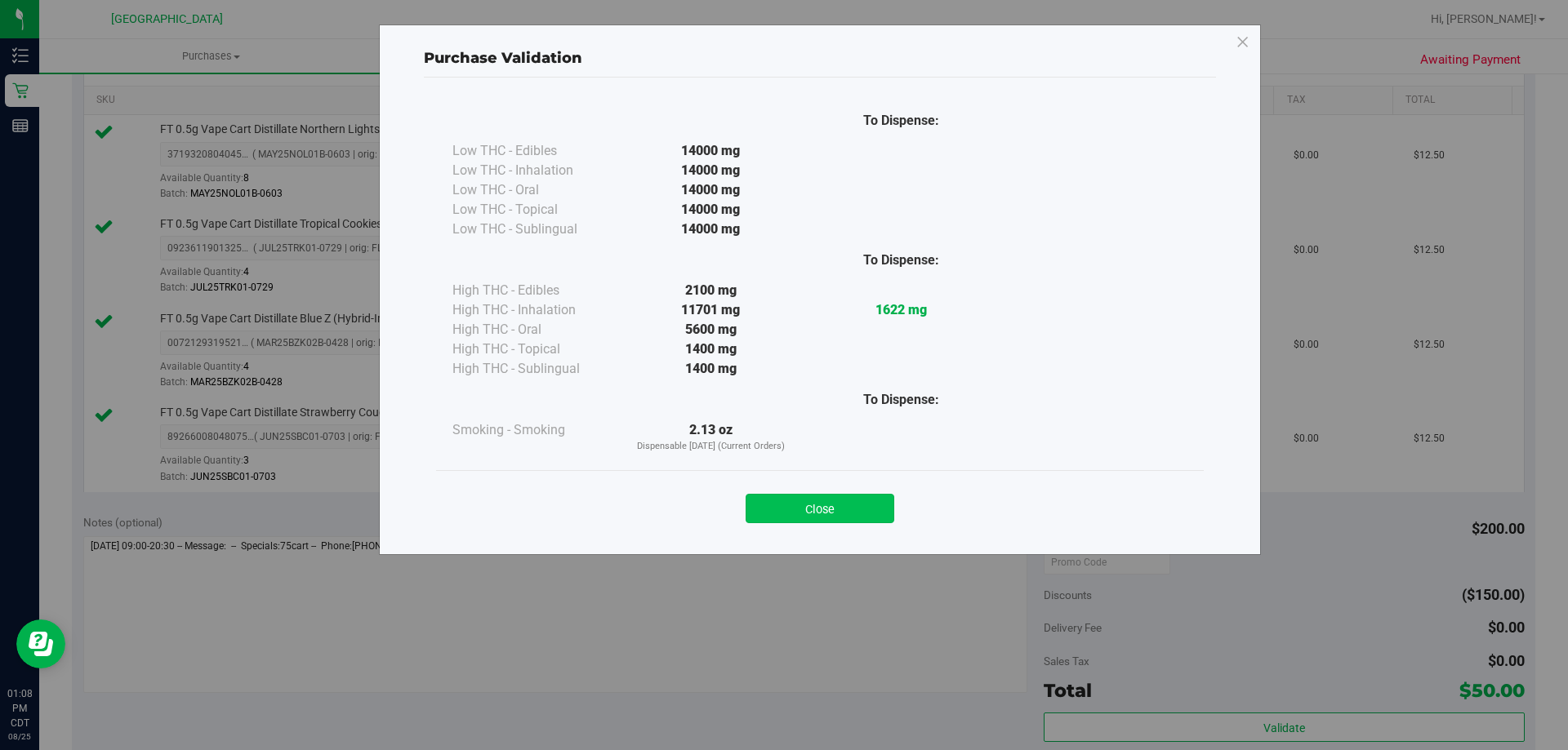
click at [805, 510] on button "Close" at bounding box center [820, 509] width 149 height 30
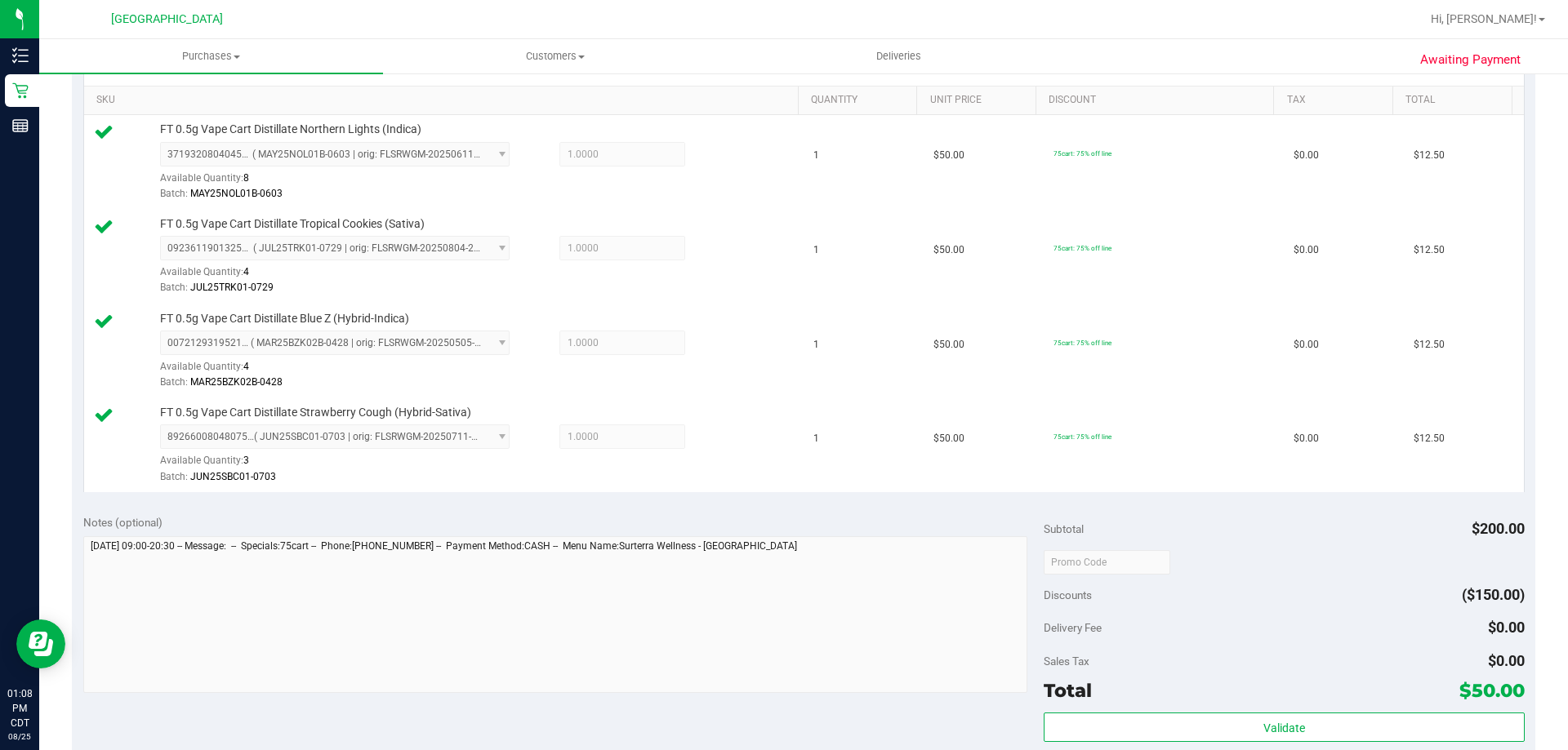
scroll to position [735, 0]
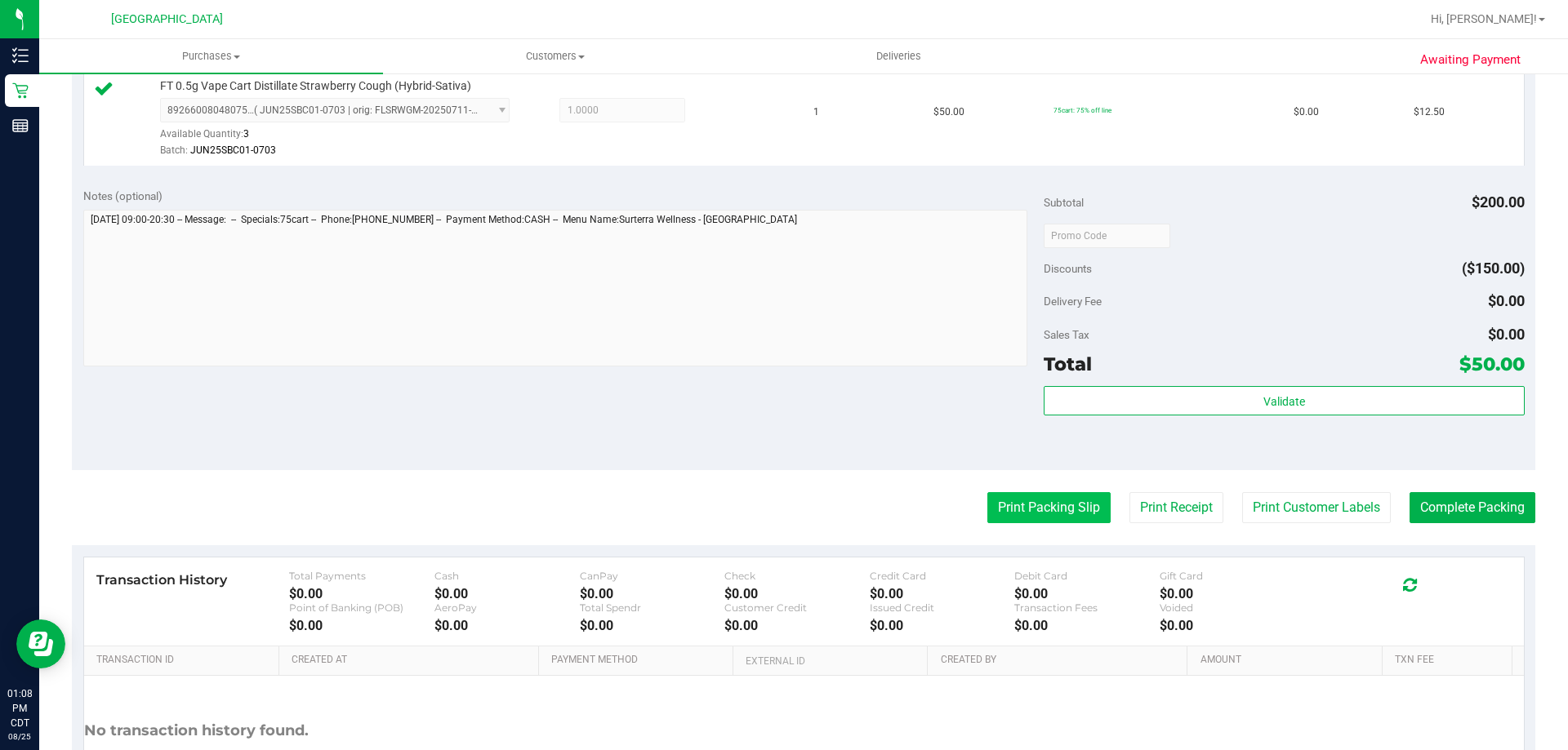
click at [1067, 522] on button "Print Packing Slip" at bounding box center [1049, 507] width 123 height 31
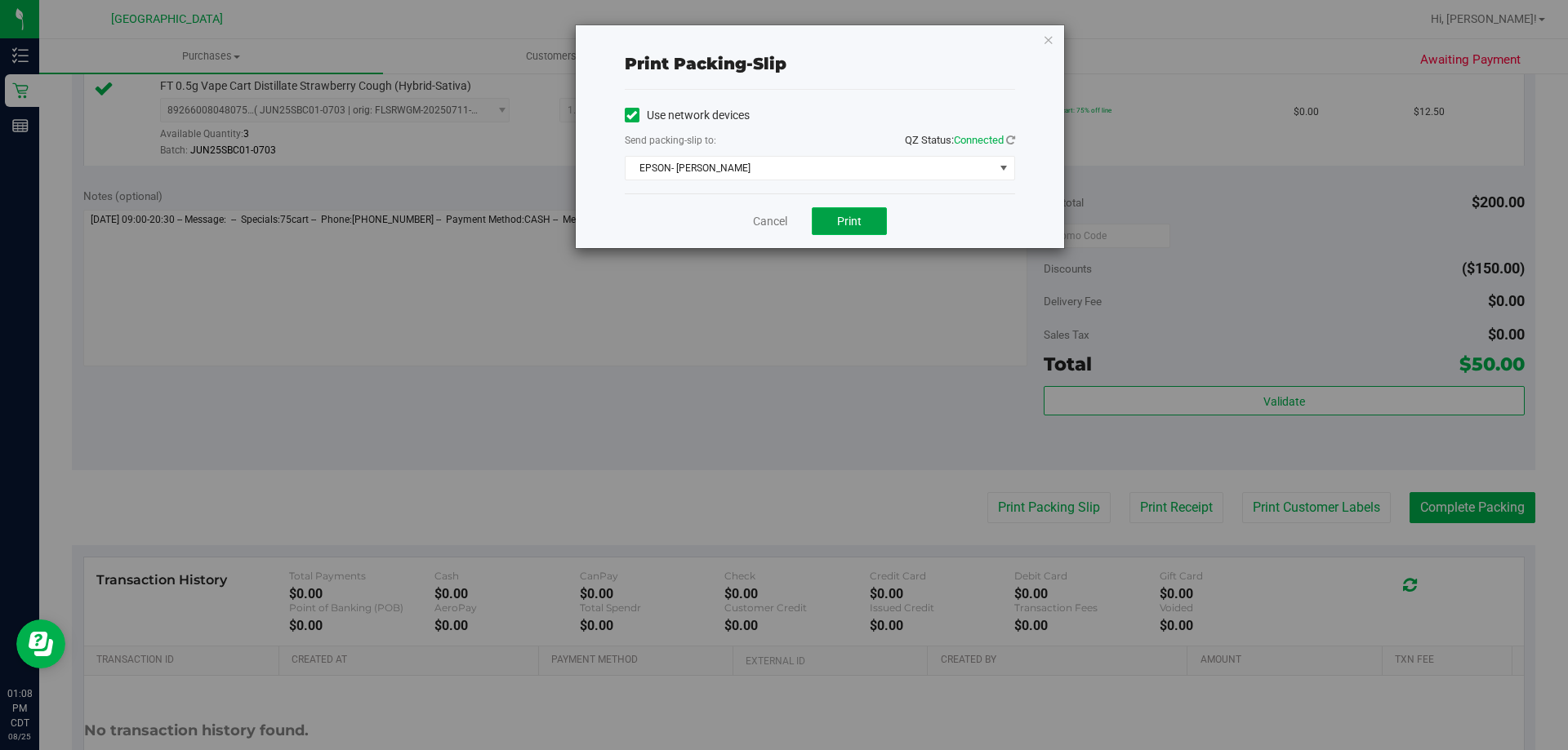
click at [842, 224] on span "Print" at bounding box center [849, 221] width 24 height 13
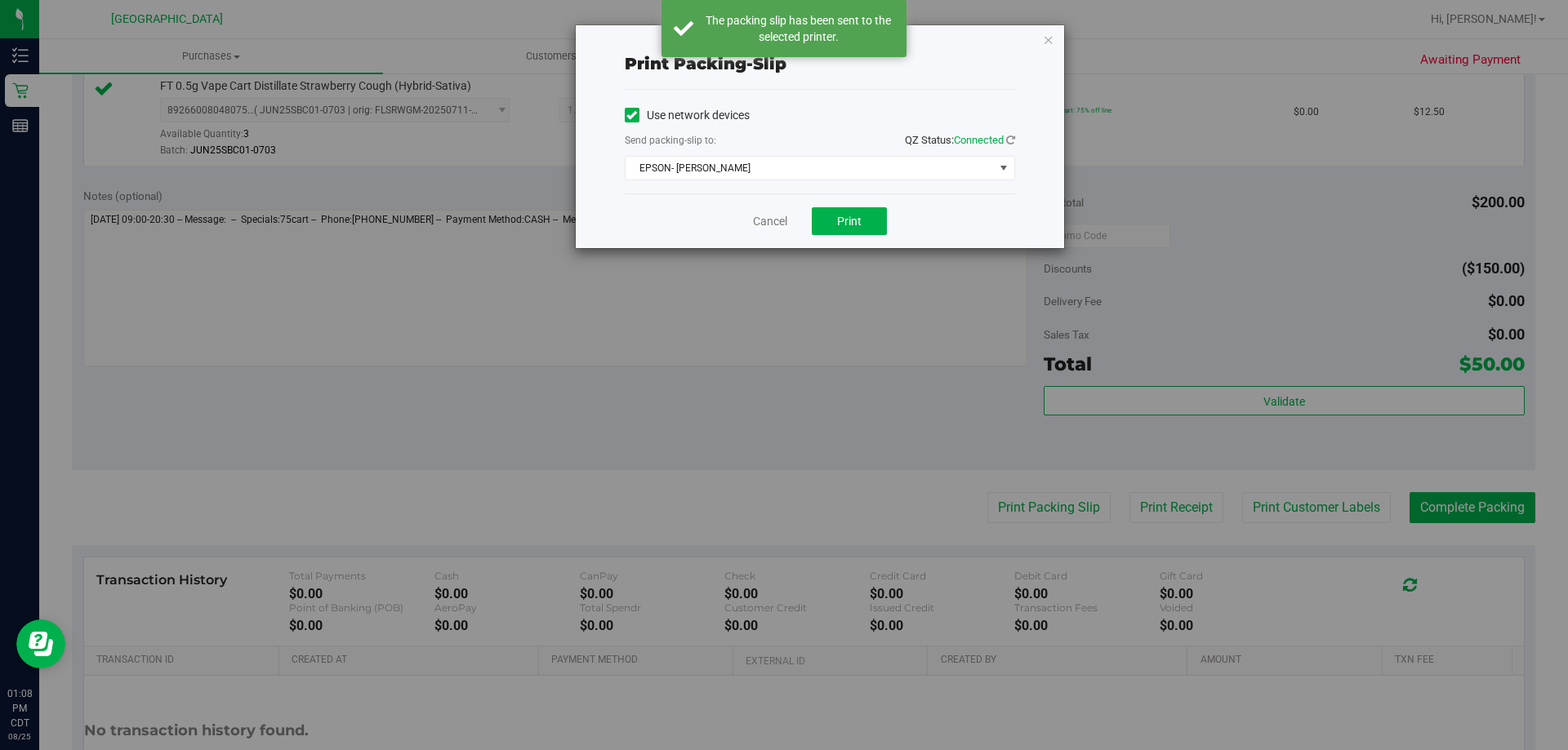
click at [769, 230] on div "Cancel Print" at bounding box center [819, 220] width 390 height 55
click at [764, 224] on link "Cancel" at bounding box center [770, 222] width 34 height 17
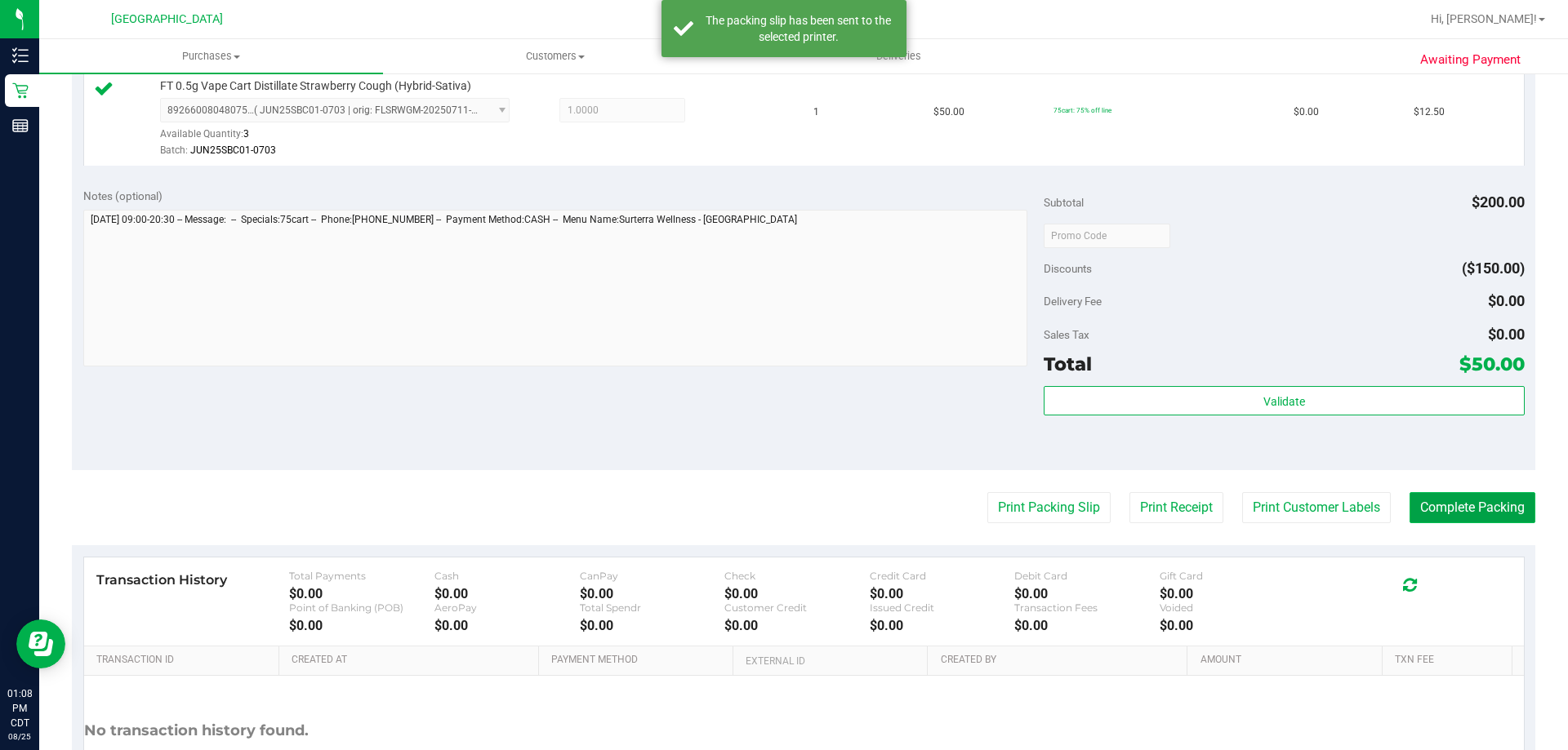
click at [1472, 519] on button "Complete Packing" at bounding box center [1473, 507] width 126 height 31
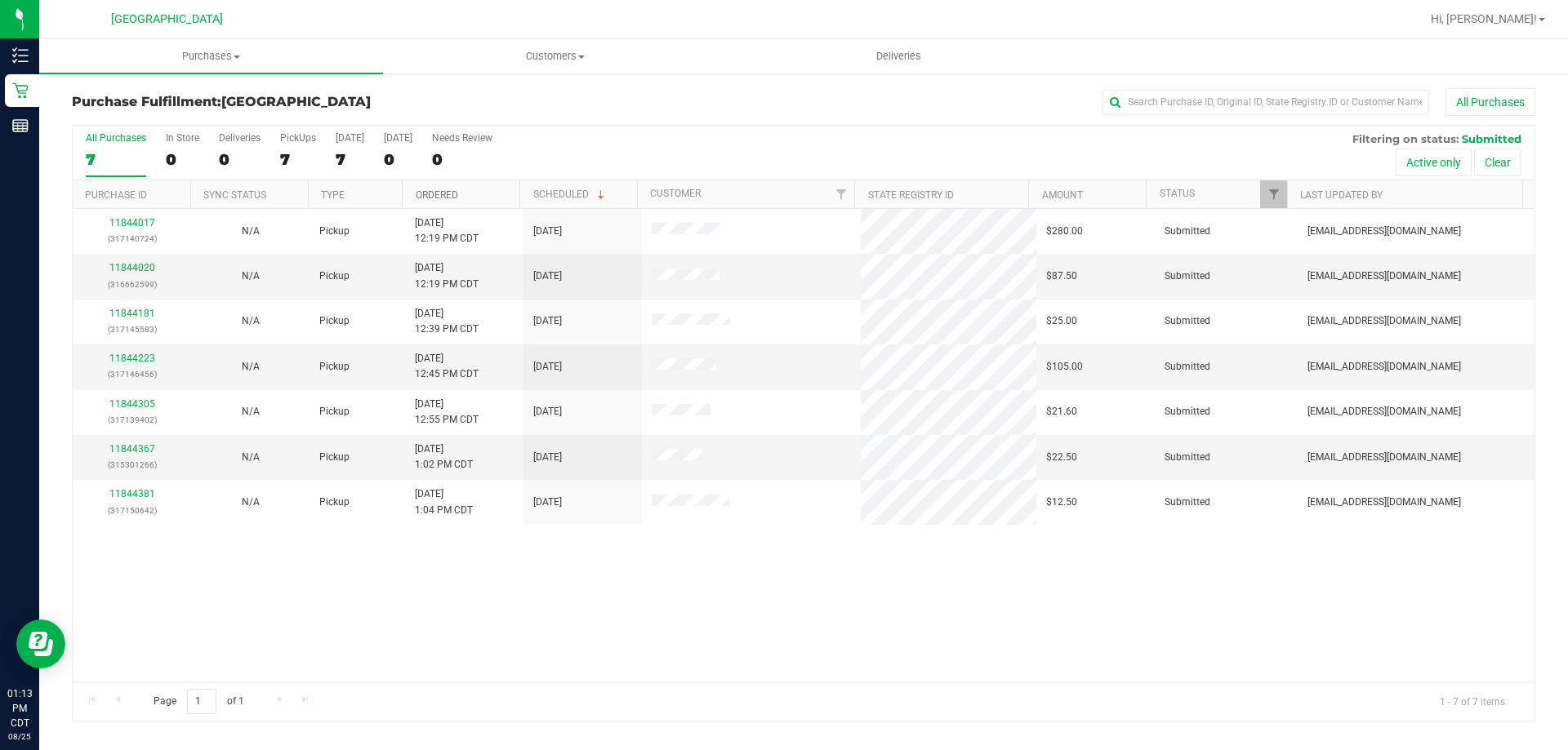
click at [418, 191] on link "Ordered" at bounding box center [436, 195] width 43 height 11
click at [142, 268] on link "11844020" at bounding box center [132, 267] width 45 height 11
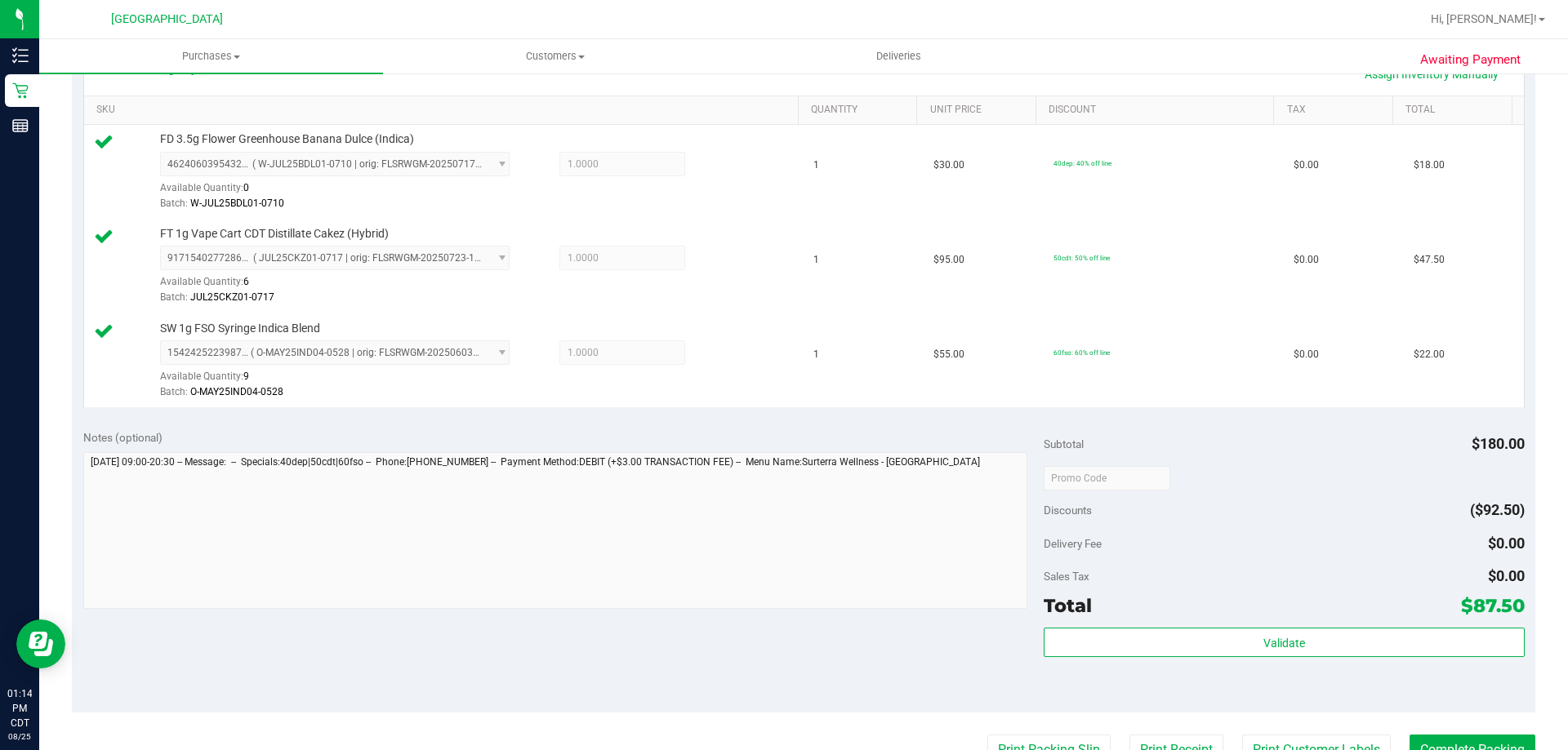
scroll to position [408, 0]
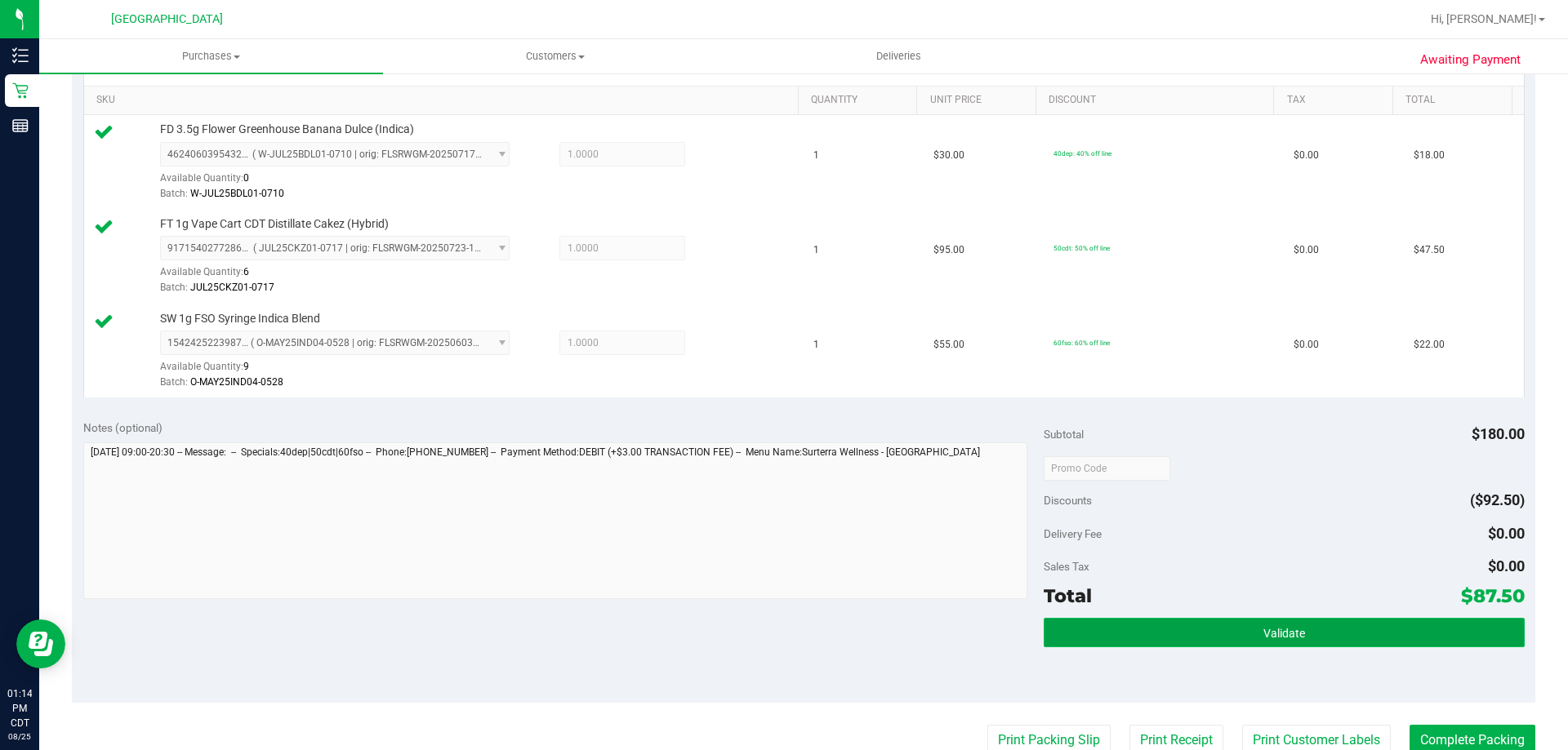
click at [1235, 618] on button "Validate" at bounding box center [1284, 633] width 480 height 30
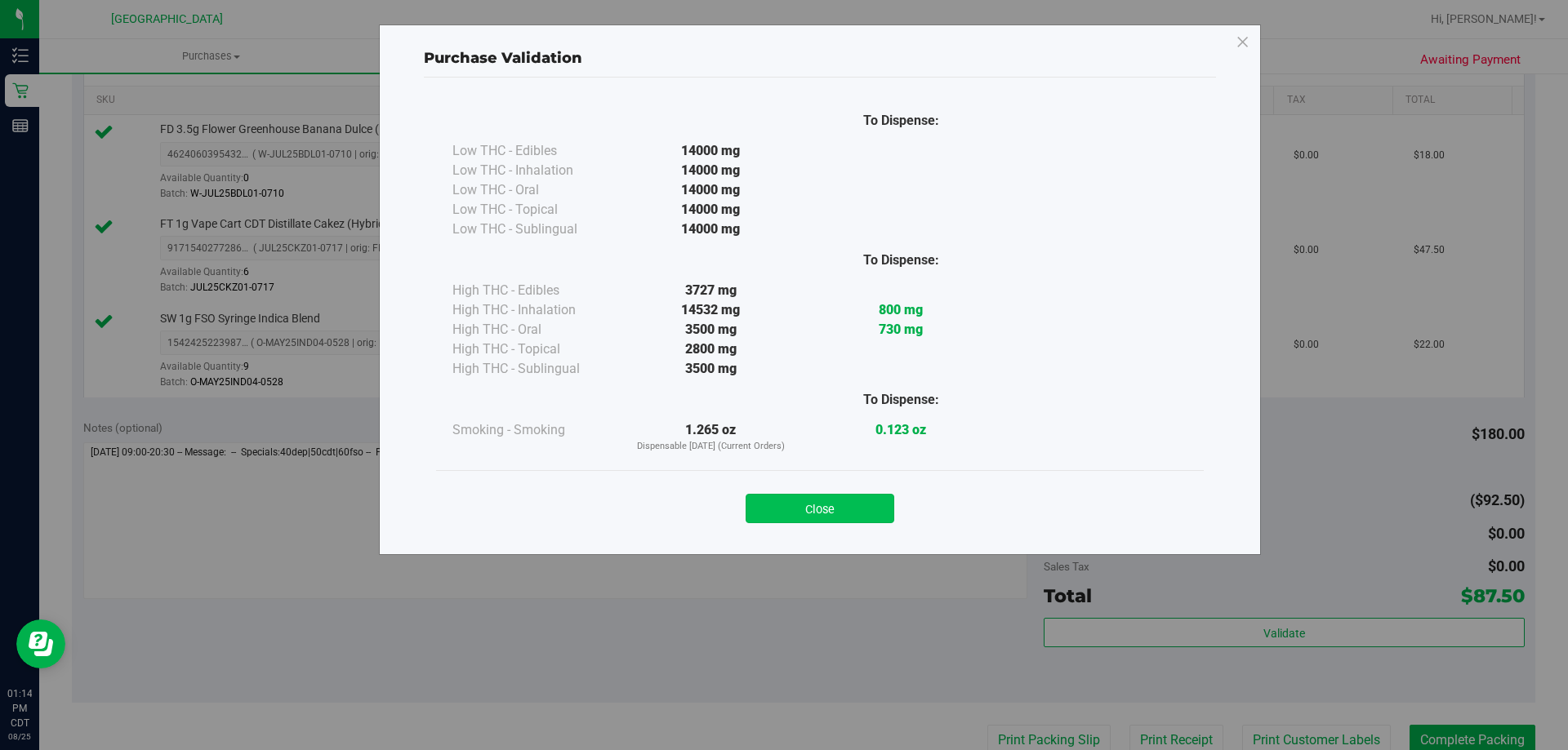
click at [849, 512] on button "Close" at bounding box center [820, 509] width 149 height 30
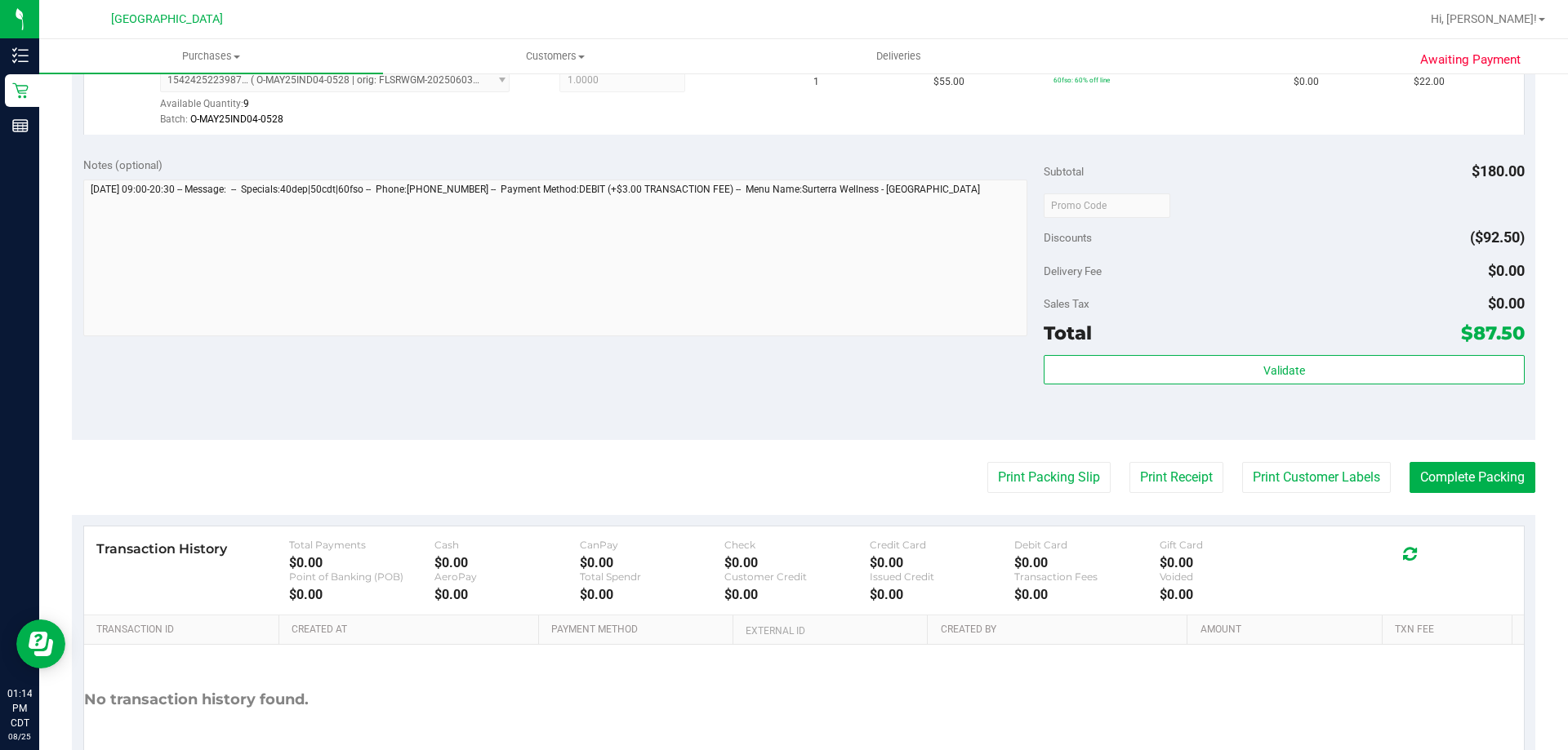
scroll to position [735, 0]
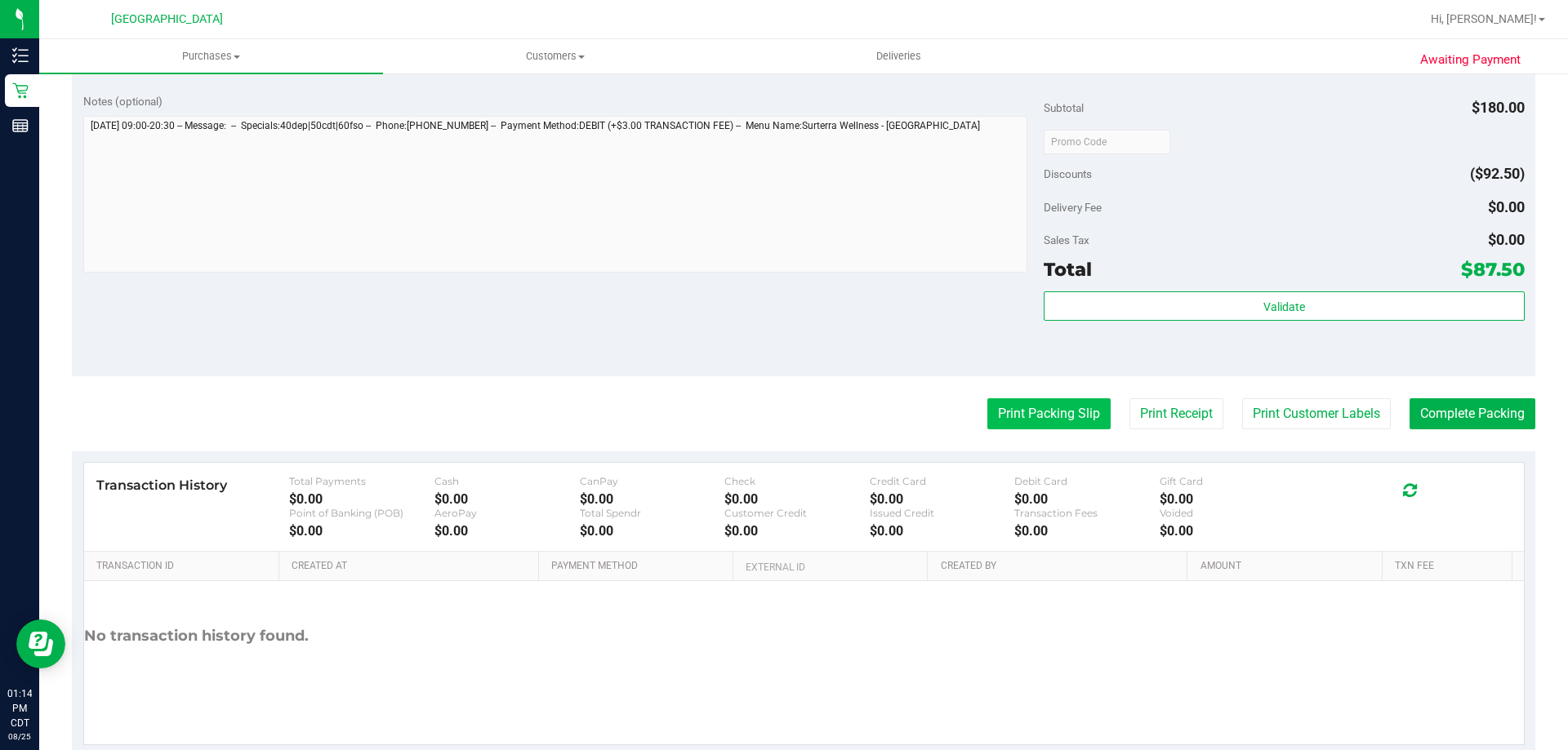
click at [1002, 406] on button "Print Packing Slip" at bounding box center [1049, 413] width 123 height 31
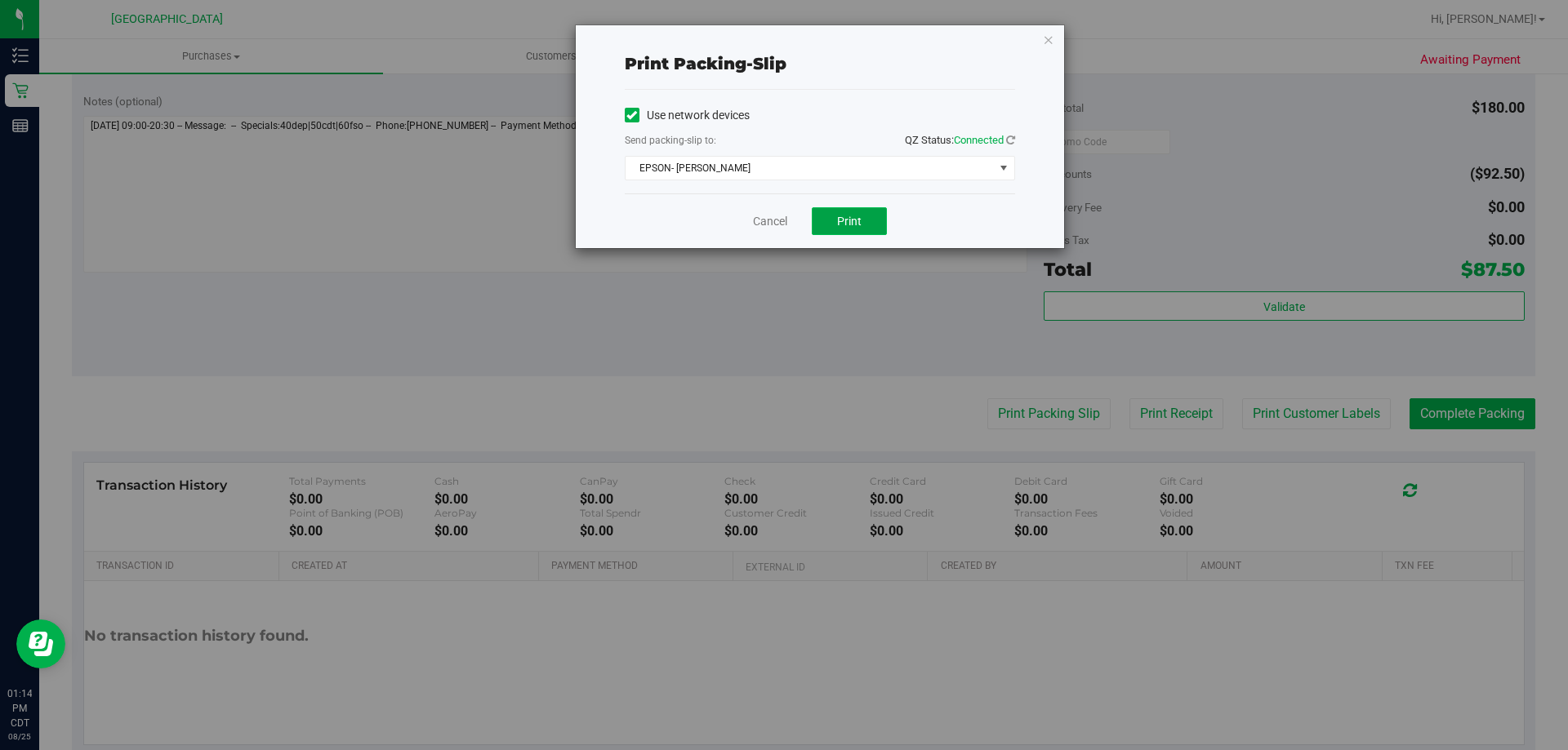
click at [852, 223] on span "Print" at bounding box center [849, 221] width 24 height 13
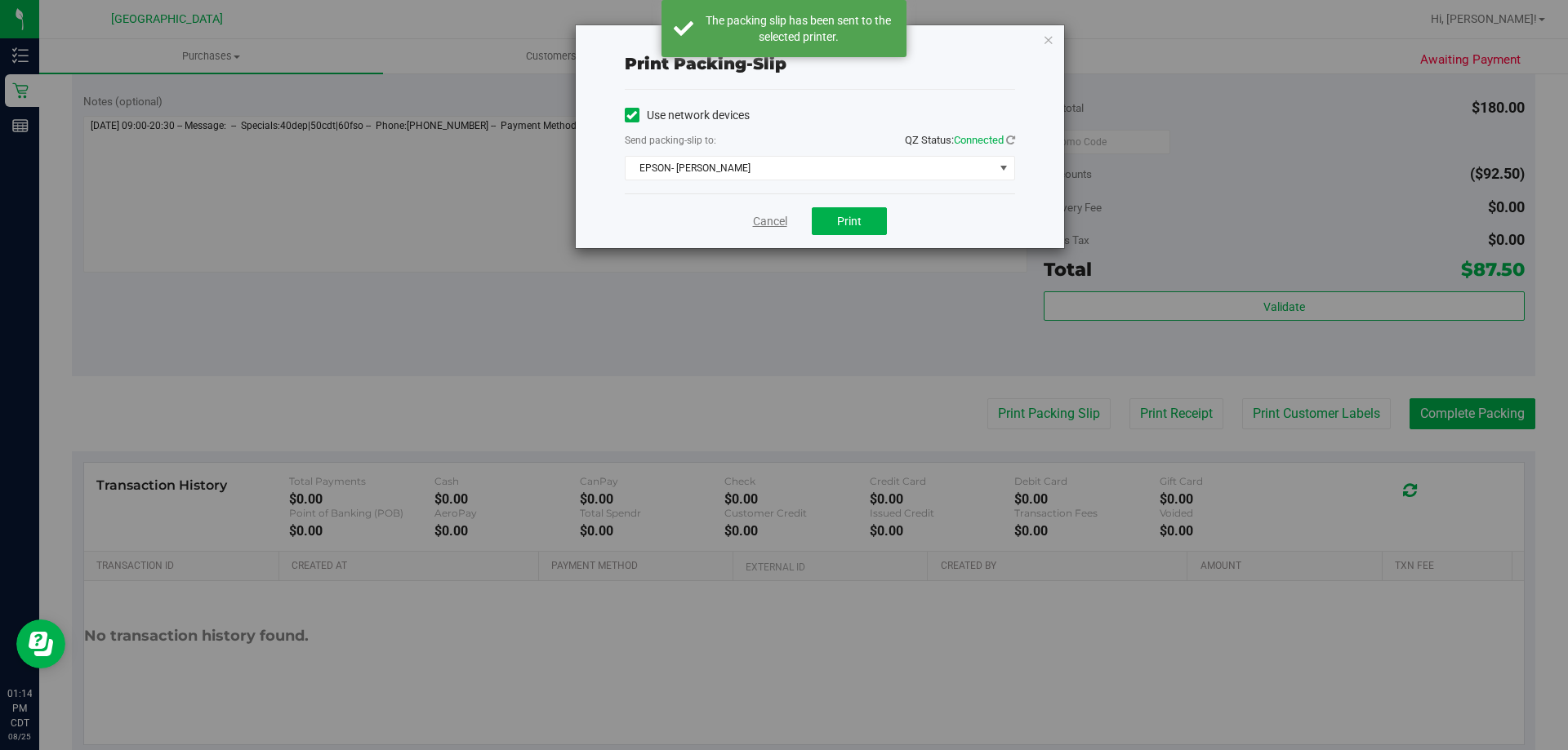
click at [772, 224] on link "Cancel" at bounding box center [770, 222] width 34 height 17
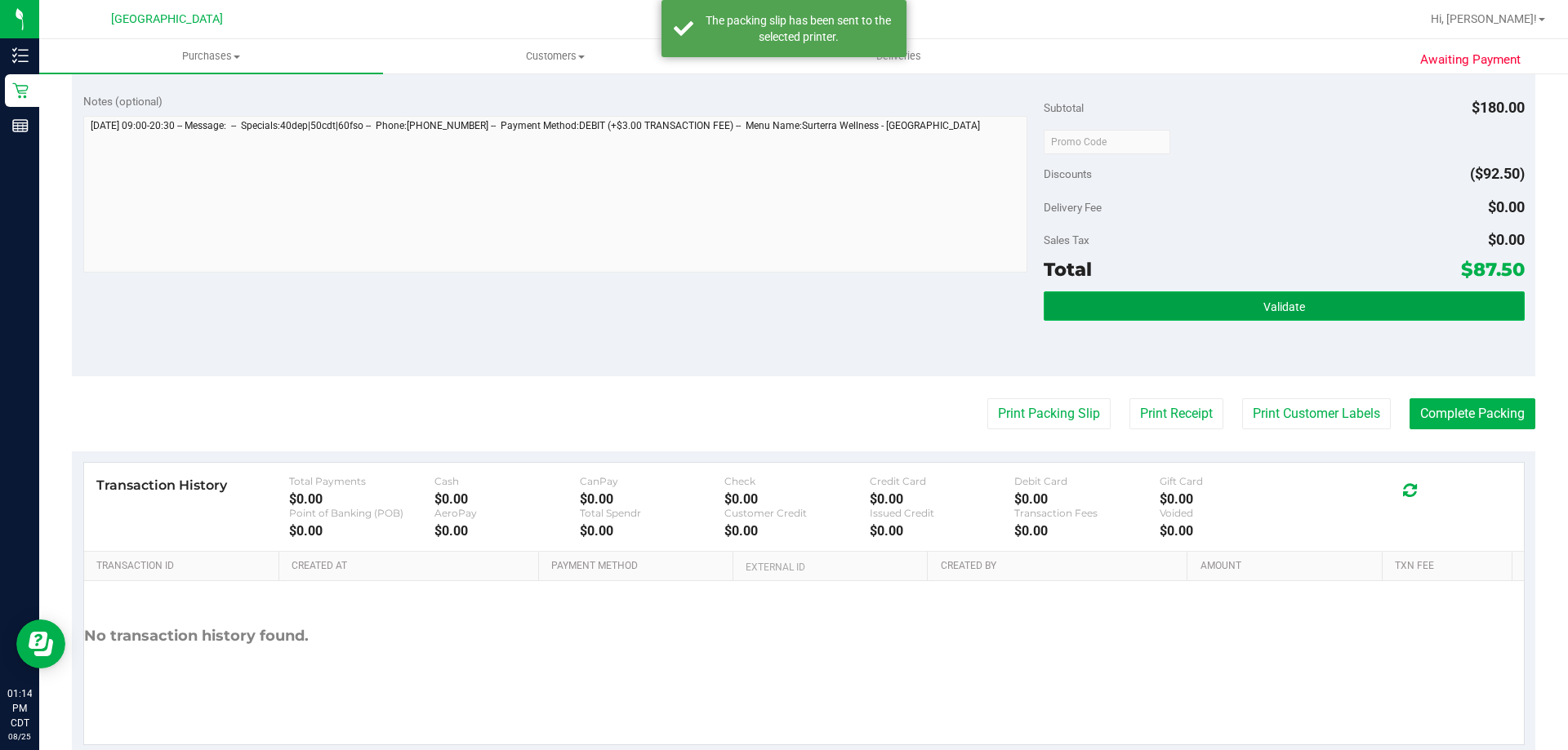
click at [1343, 315] on button "Validate" at bounding box center [1284, 306] width 480 height 30
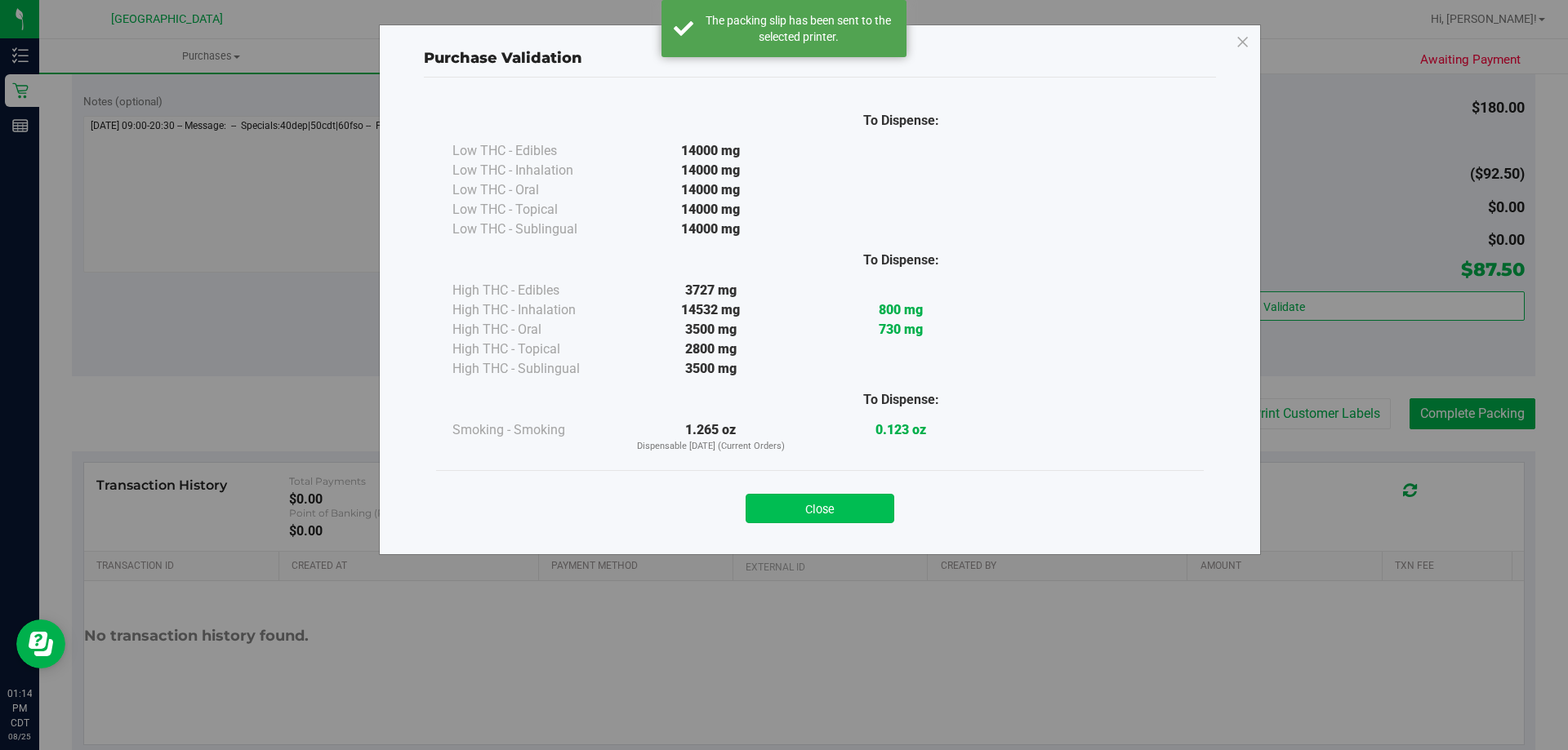
click at [827, 513] on button "Close" at bounding box center [820, 509] width 149 height 30
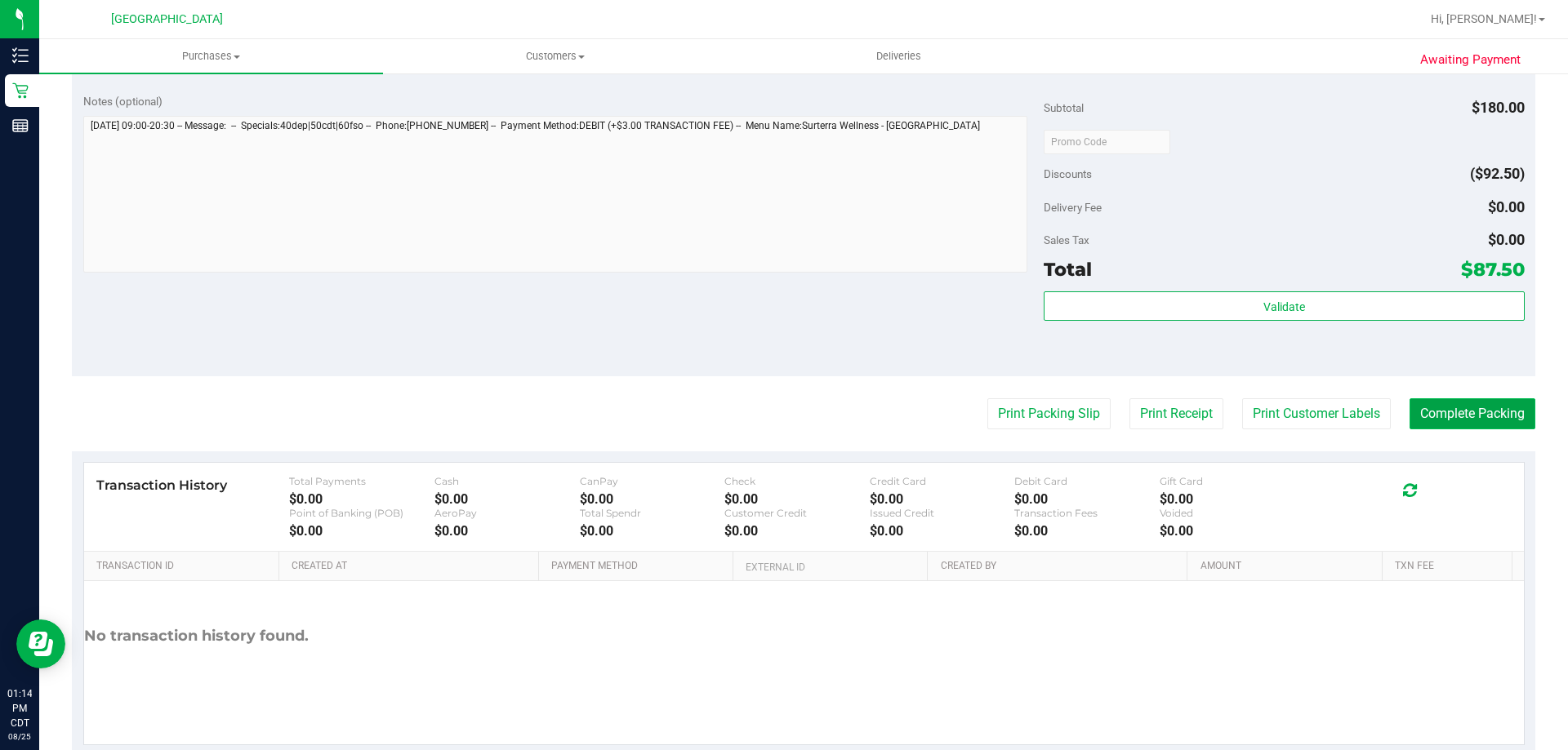
click at [1503, 410] on button "Complete Packing" at bounding box center [1473, 413] width 126 height 31
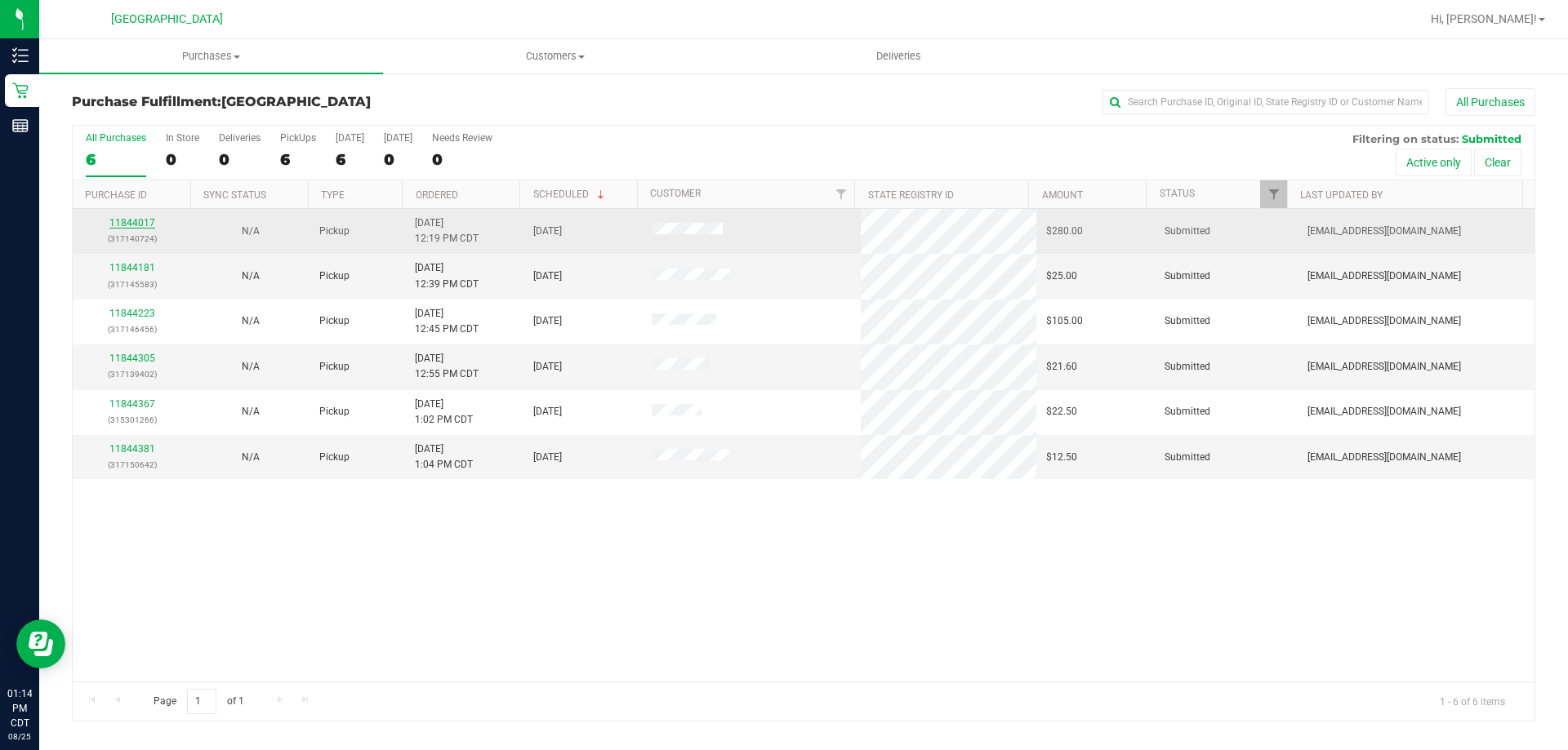
click at [150, 218] on link "11844017" at bounding box center [132, 222] width 45 height 11
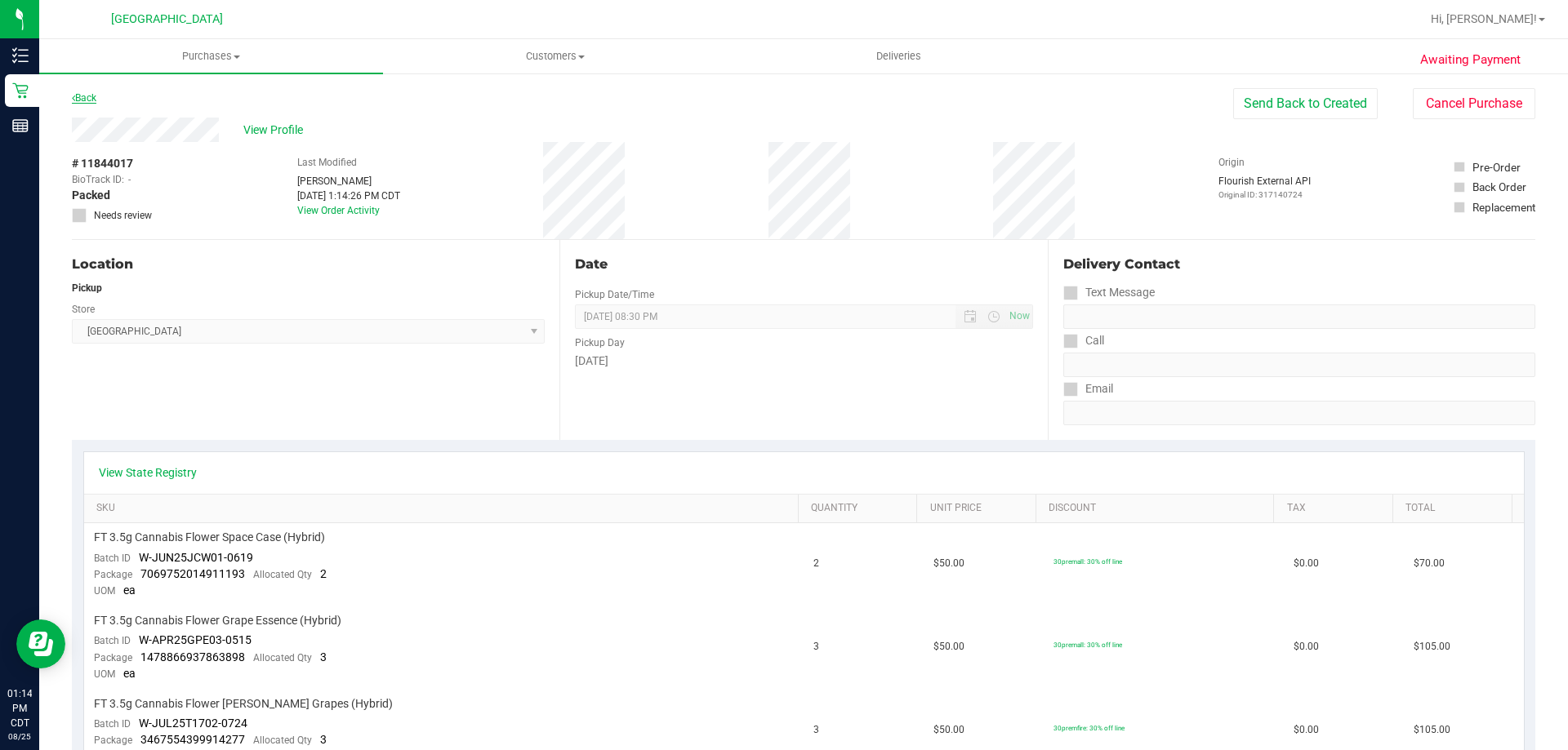
click at [95, 96] on link "Back" at bounding box center [84, 98] width 24 height 11
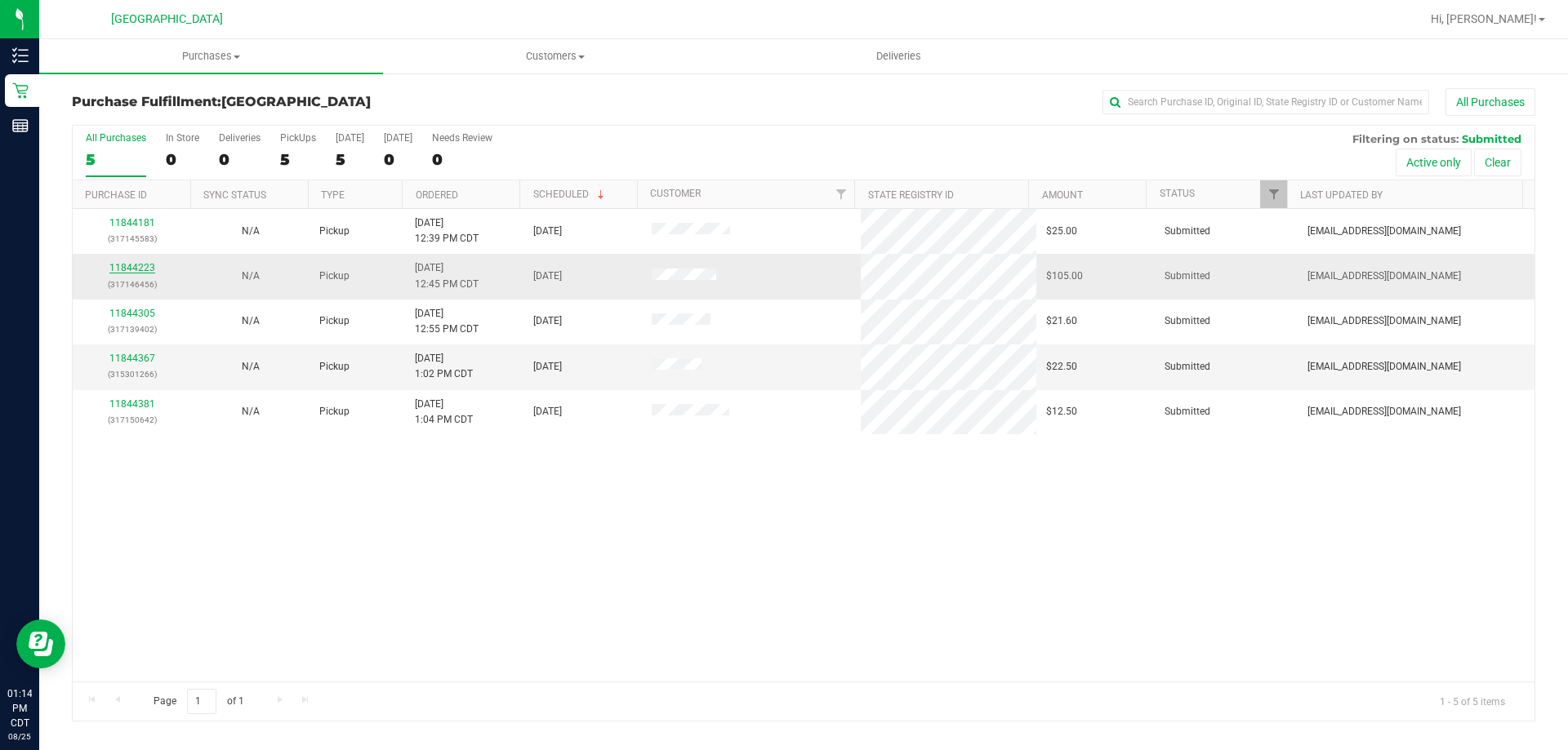
click at [134, 269] on link "11844223" at bounding box center [132, 267] width 45 height 11
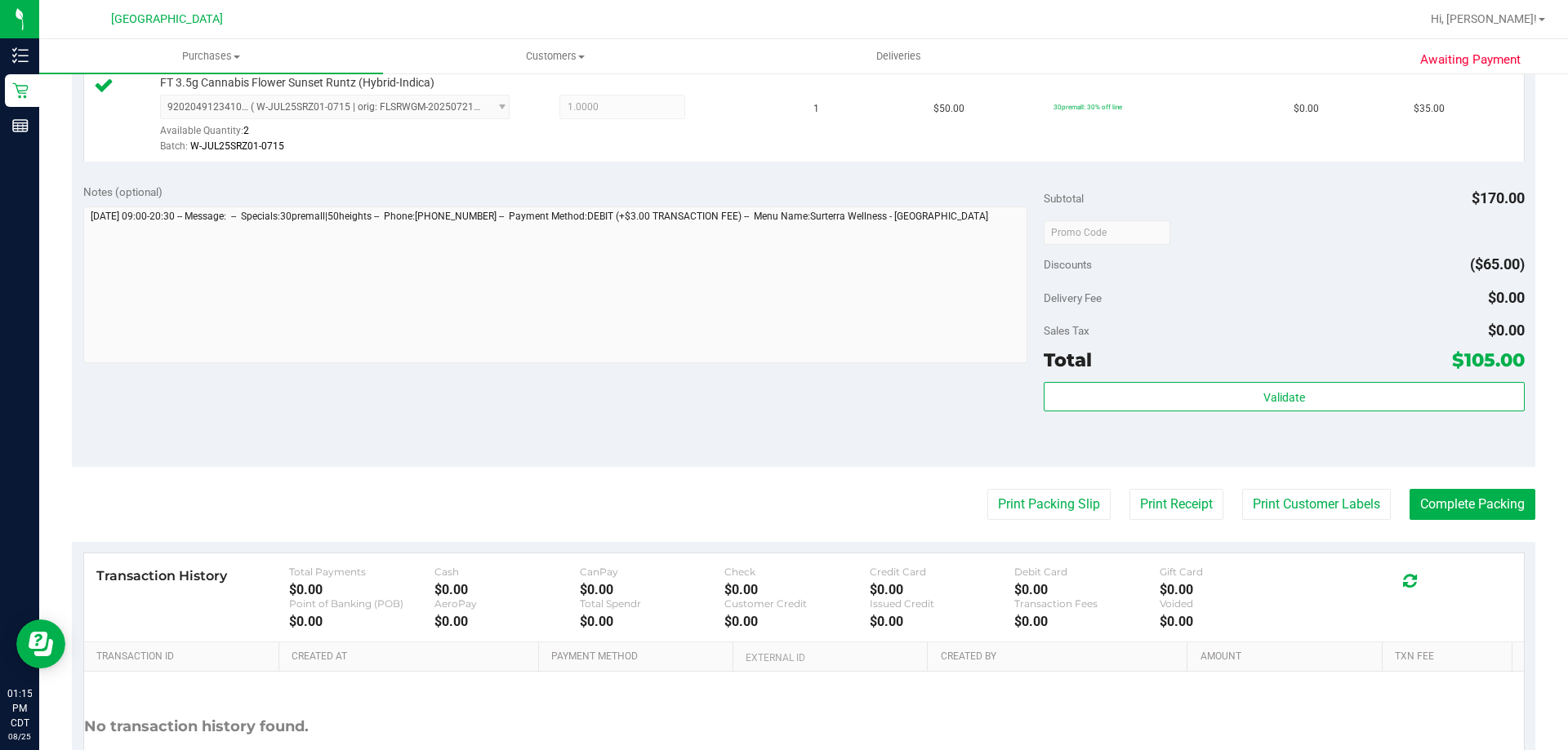
scroll to position [653, 0]
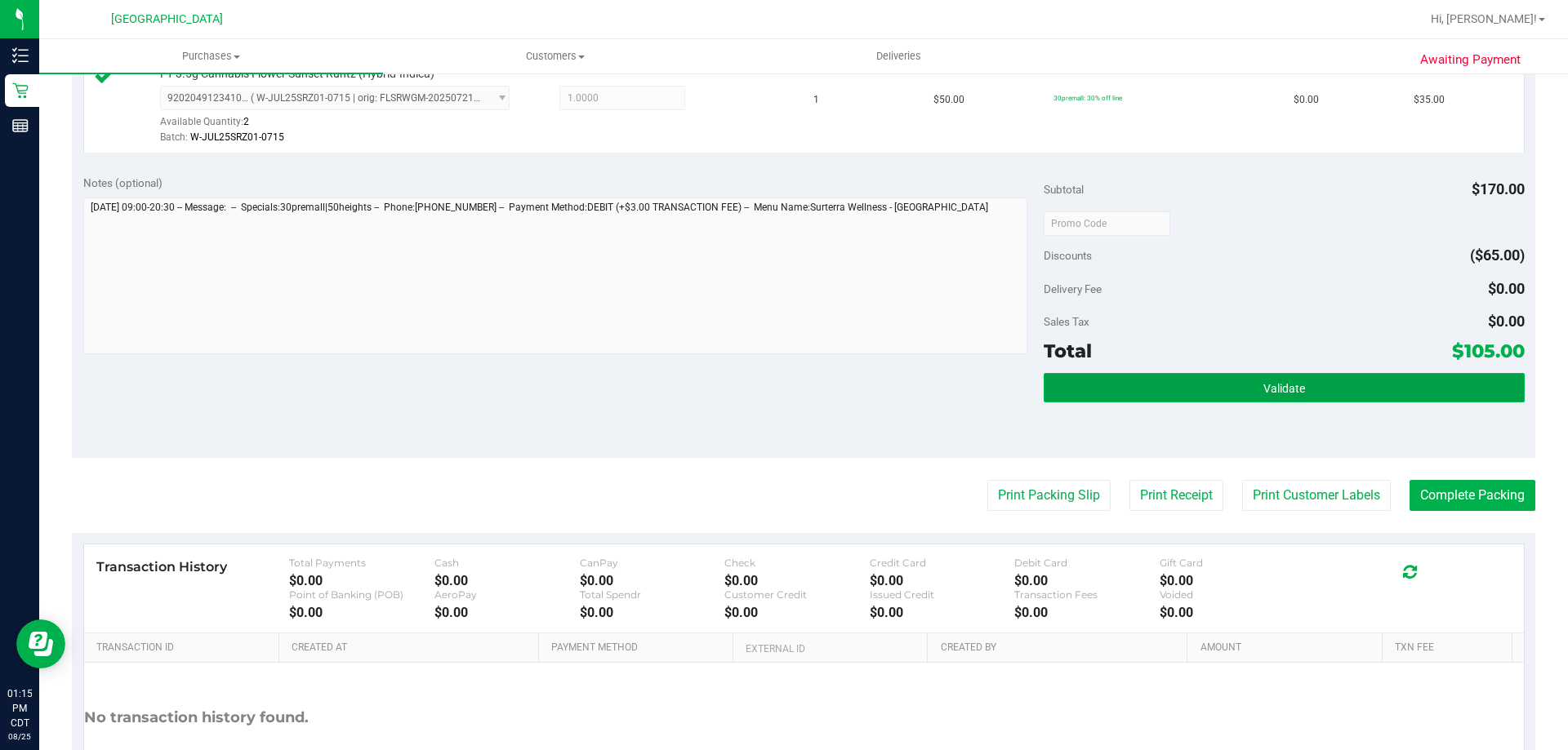
click at [1186, 389] on button "Validate" at bounding box center [1284, 388] width 480 height 30
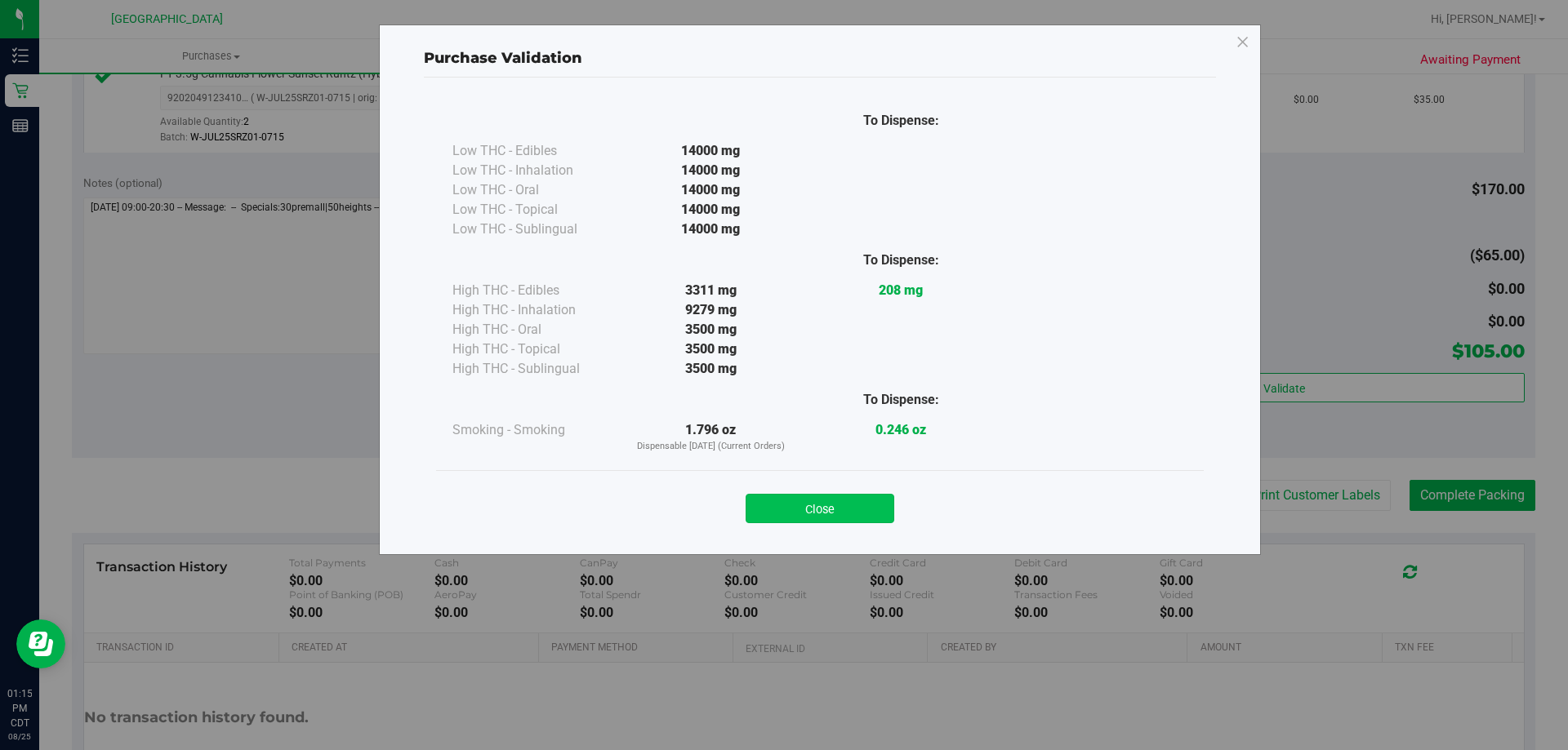
click at [831, 504] on button "Close" at bounding box center [820, 509] width 149 height 30
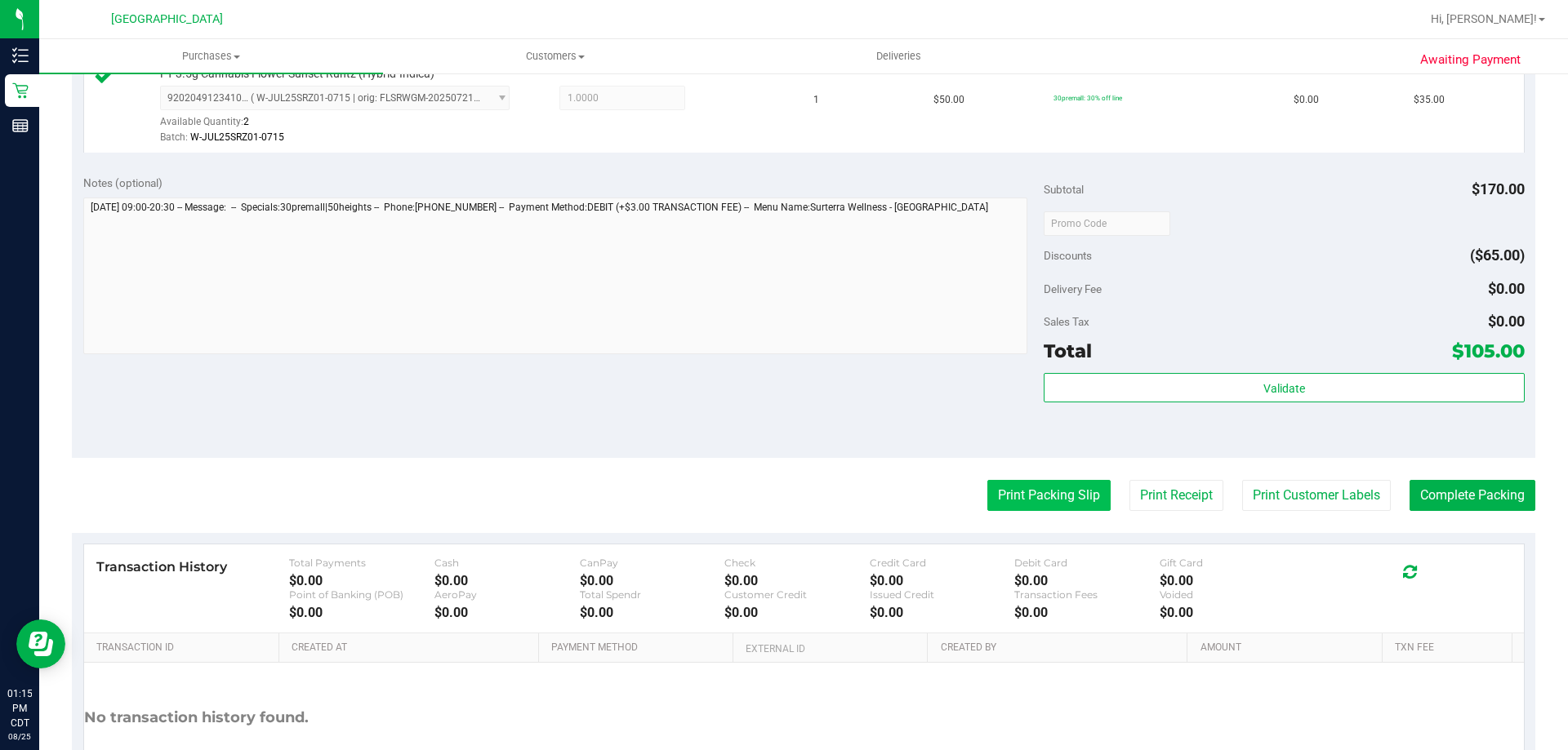
click at [1069, 490] on button "Print Packing Slip" at bounding box center [1049, 495] width 123 height 31
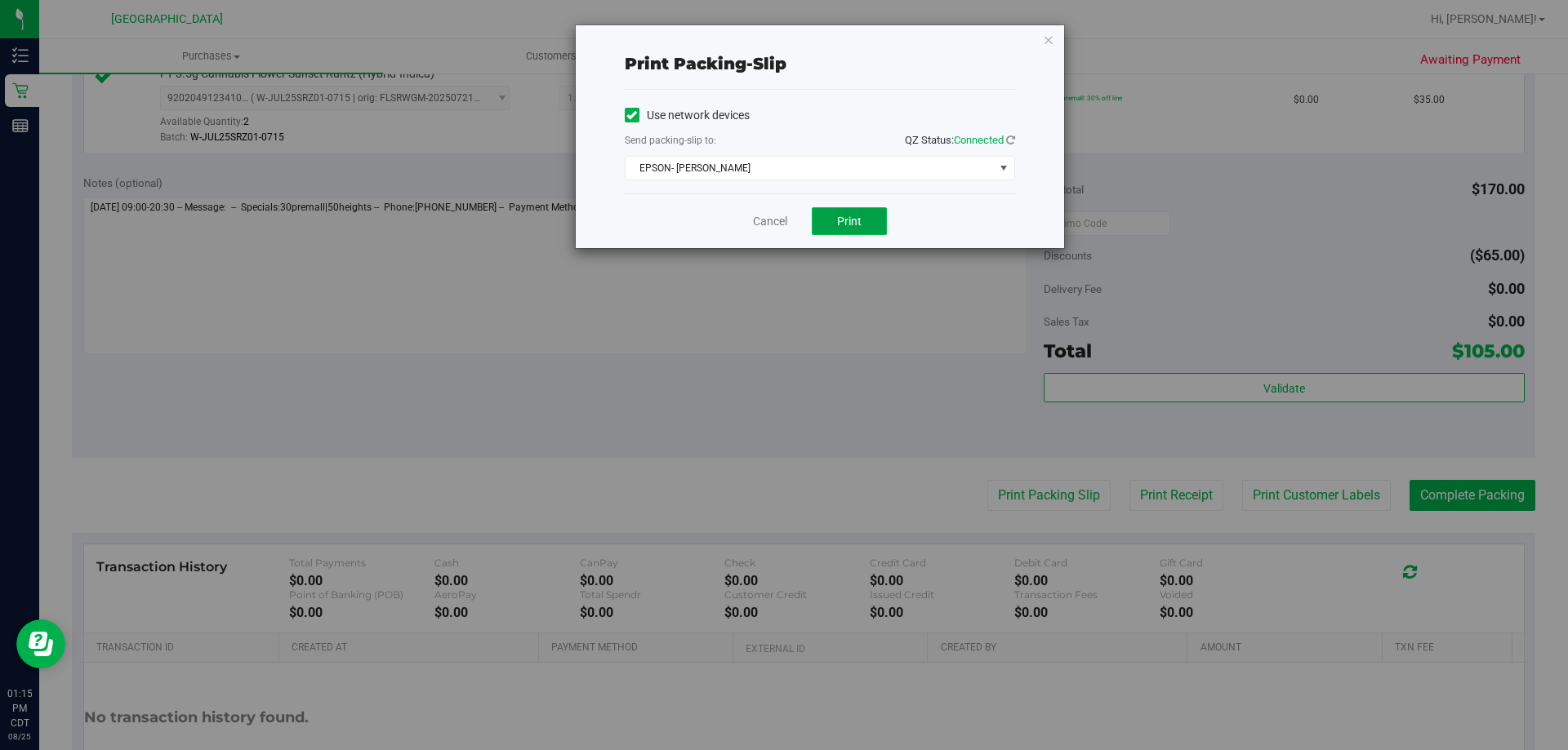
click at [854, 219] on span "Print" at bounding box center [849, 221] width 24 height 13
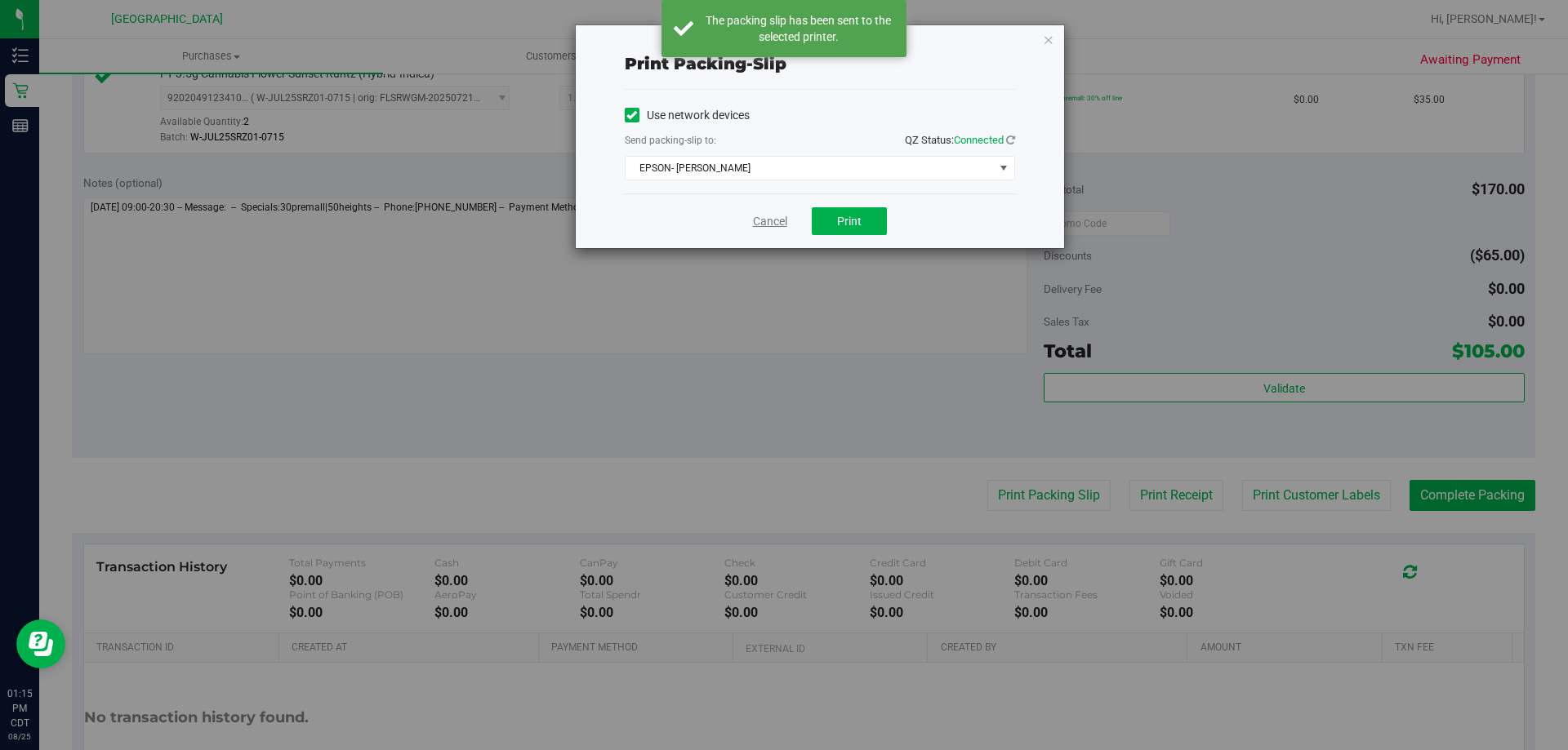
click at [772, 225] on link "Cancel" at bounding box center [770, 222] width 34 height 17
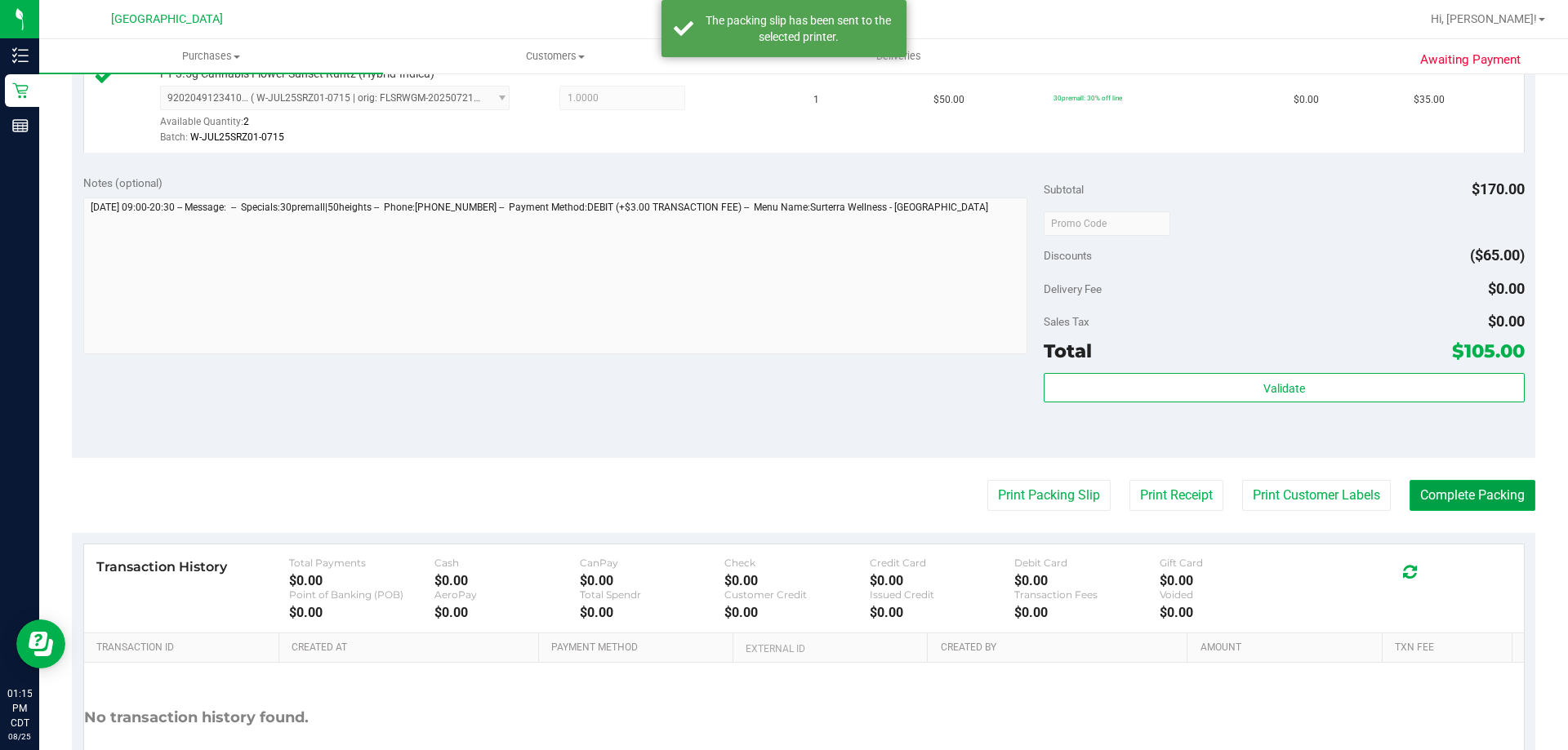
click at [1498, 500] on button "Complete Packing" at bounding box center [1473, 495] width 126 height 31
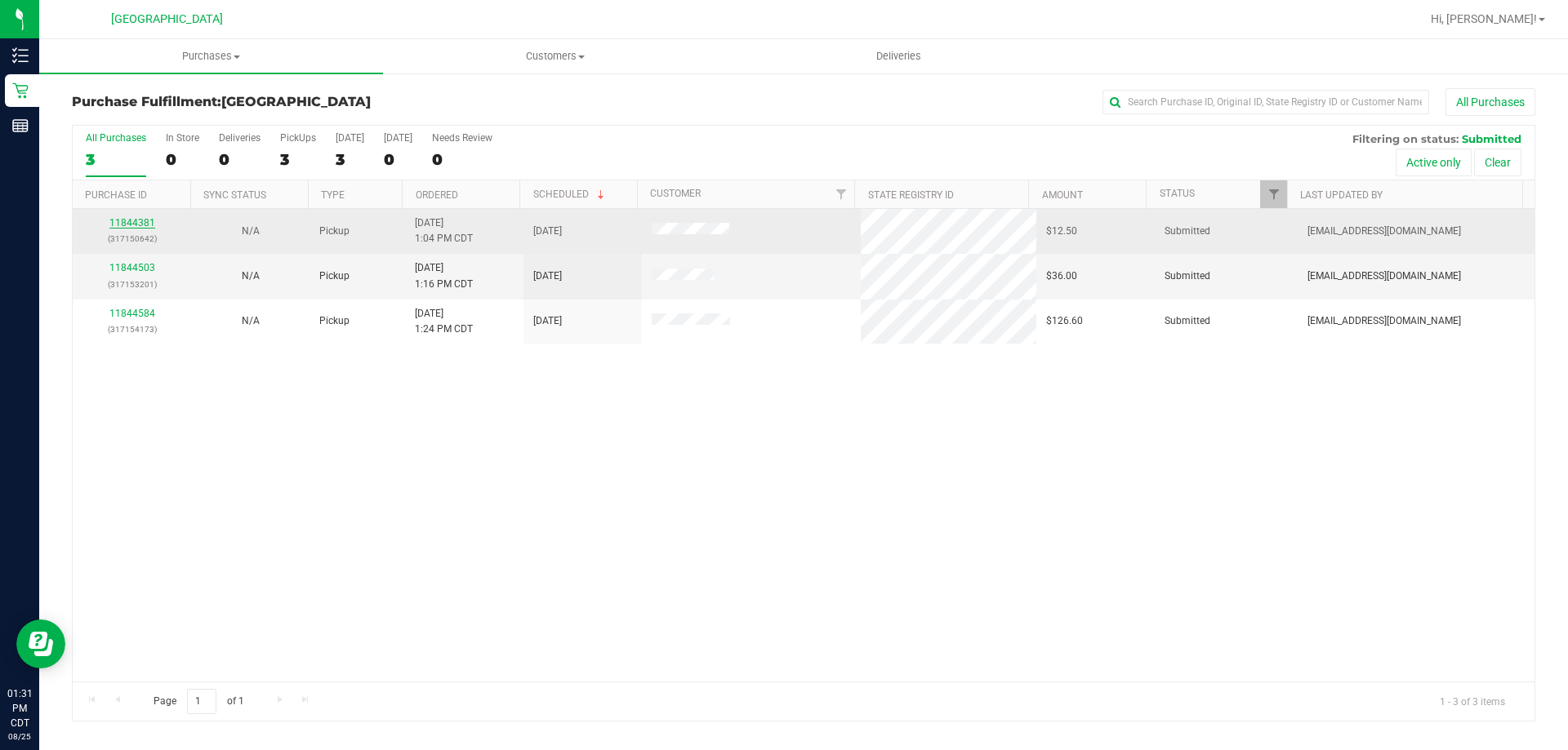
click at [140, 217] on link "11844381" at bounding box center [132, 222] width 45 height 11
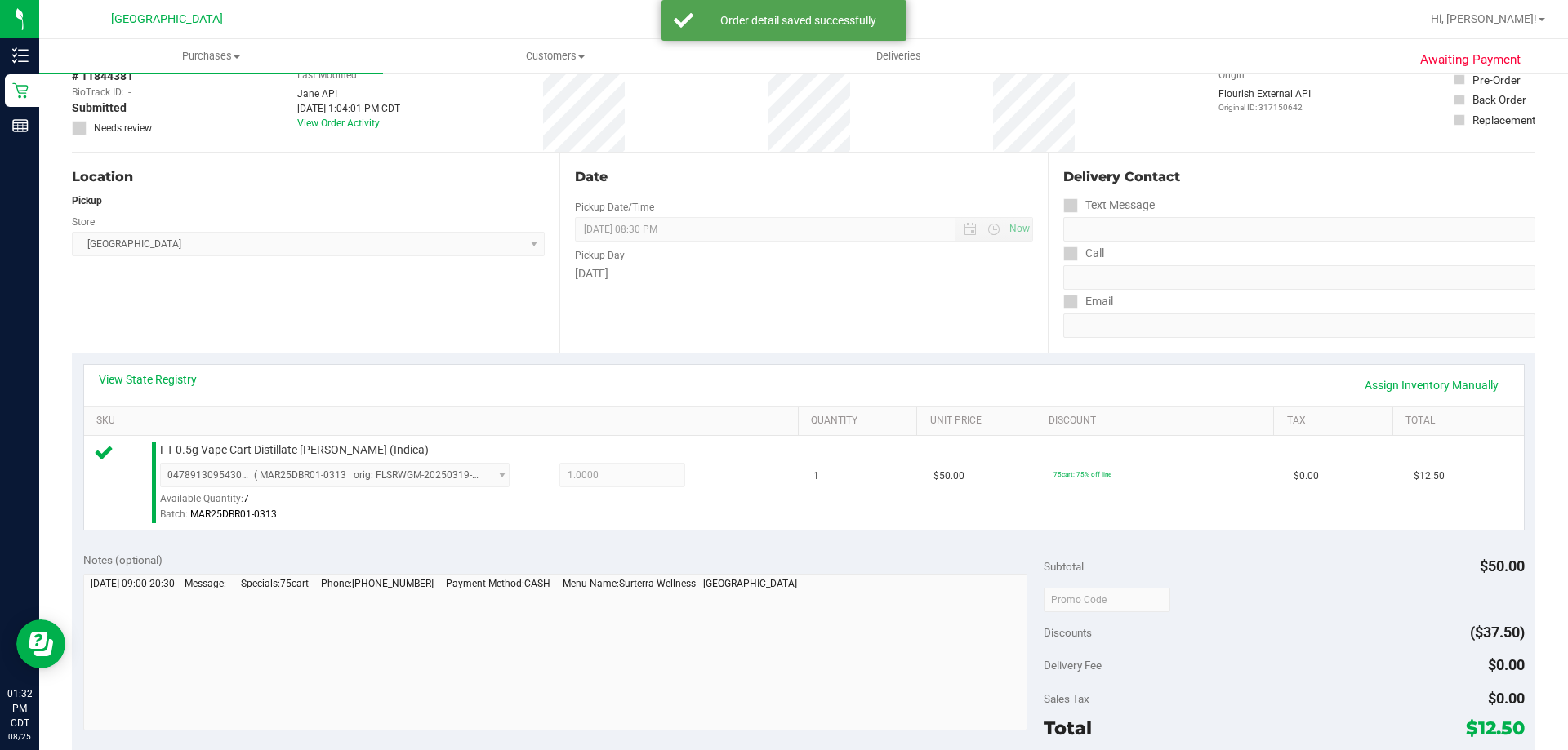
scroll to position [245, 0]
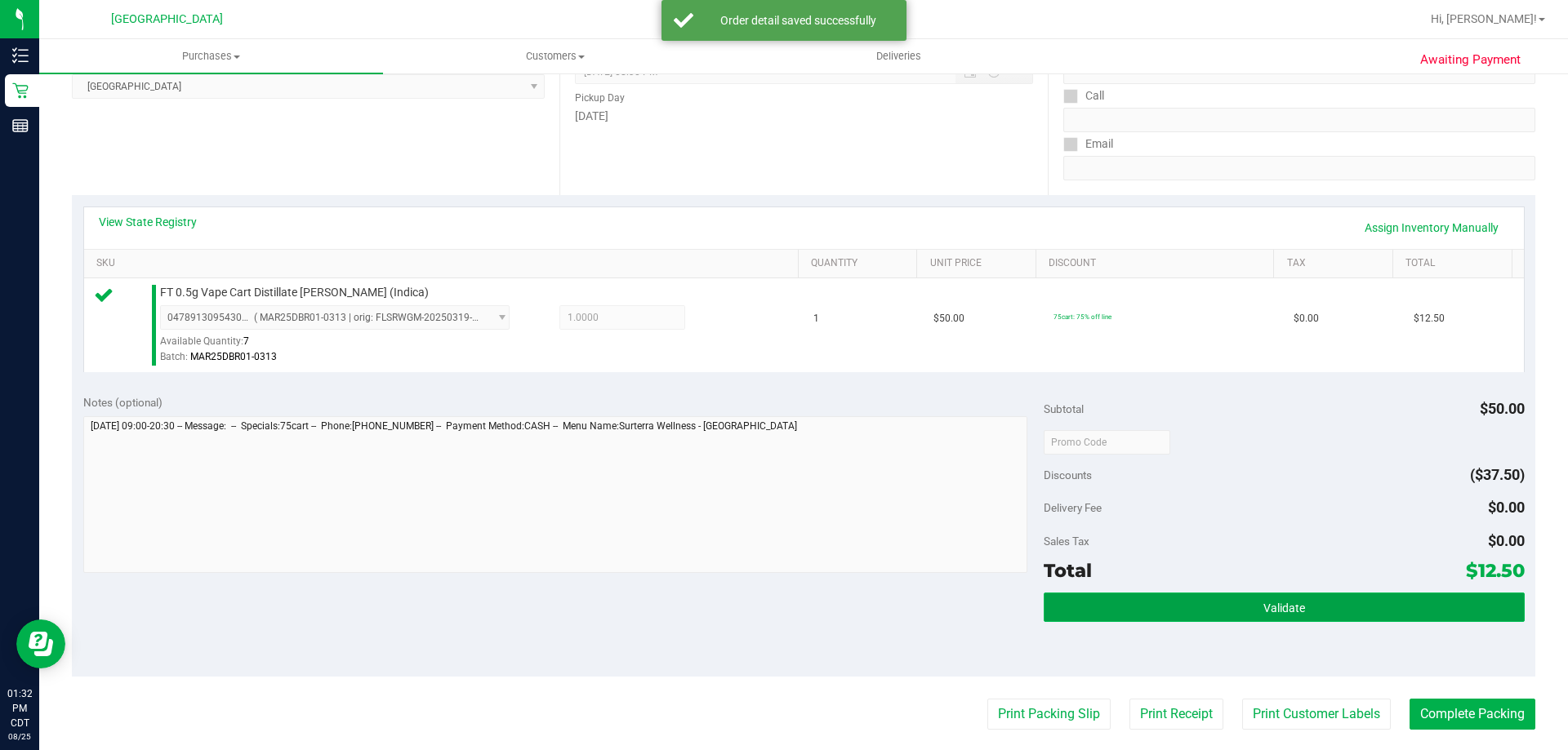
click at [1232, 604] on button "Validate" at bounding box center [1284, 608] width 480 height 30
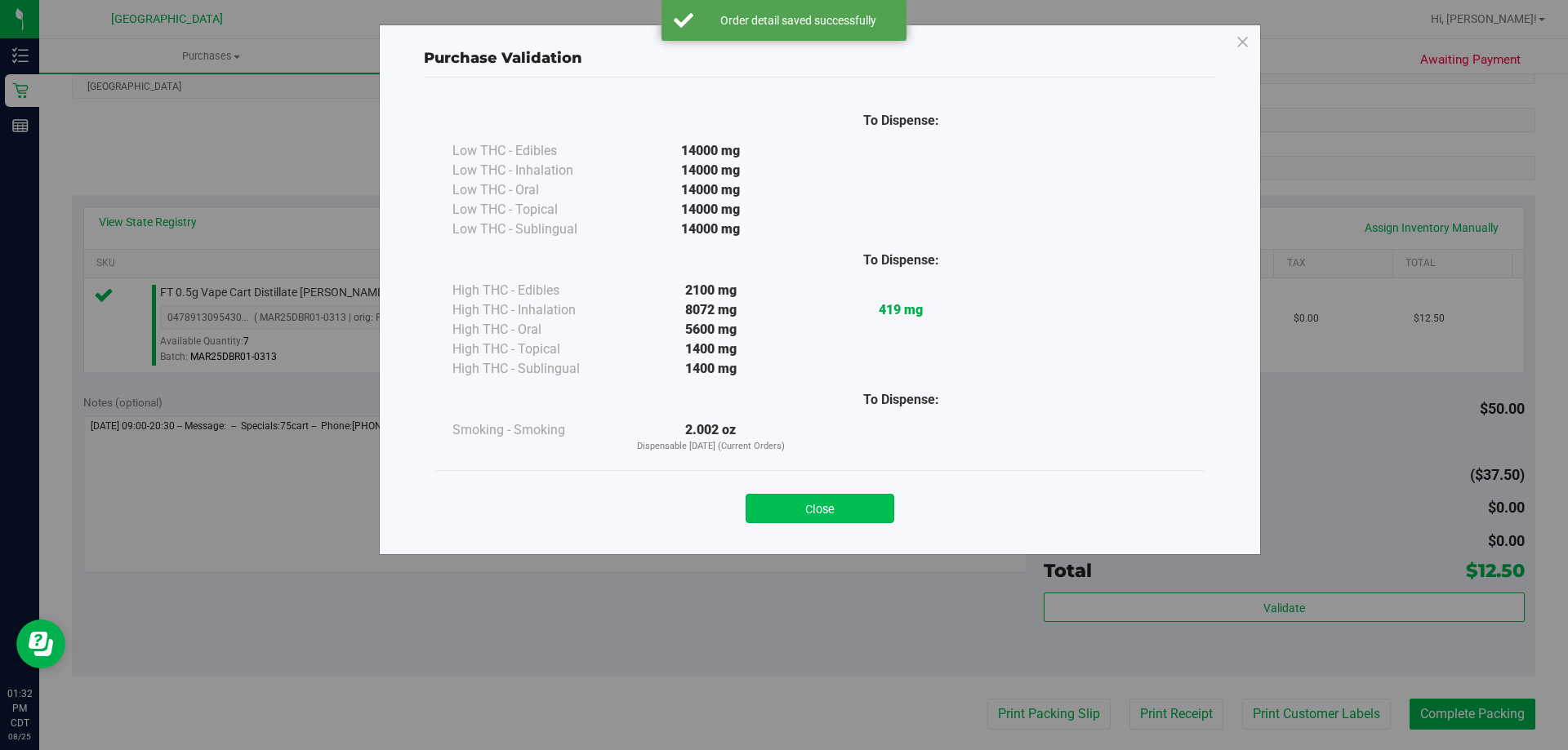
click at [760, 502] on button "Close" at bounding box center [820, 509] width 149 height 30
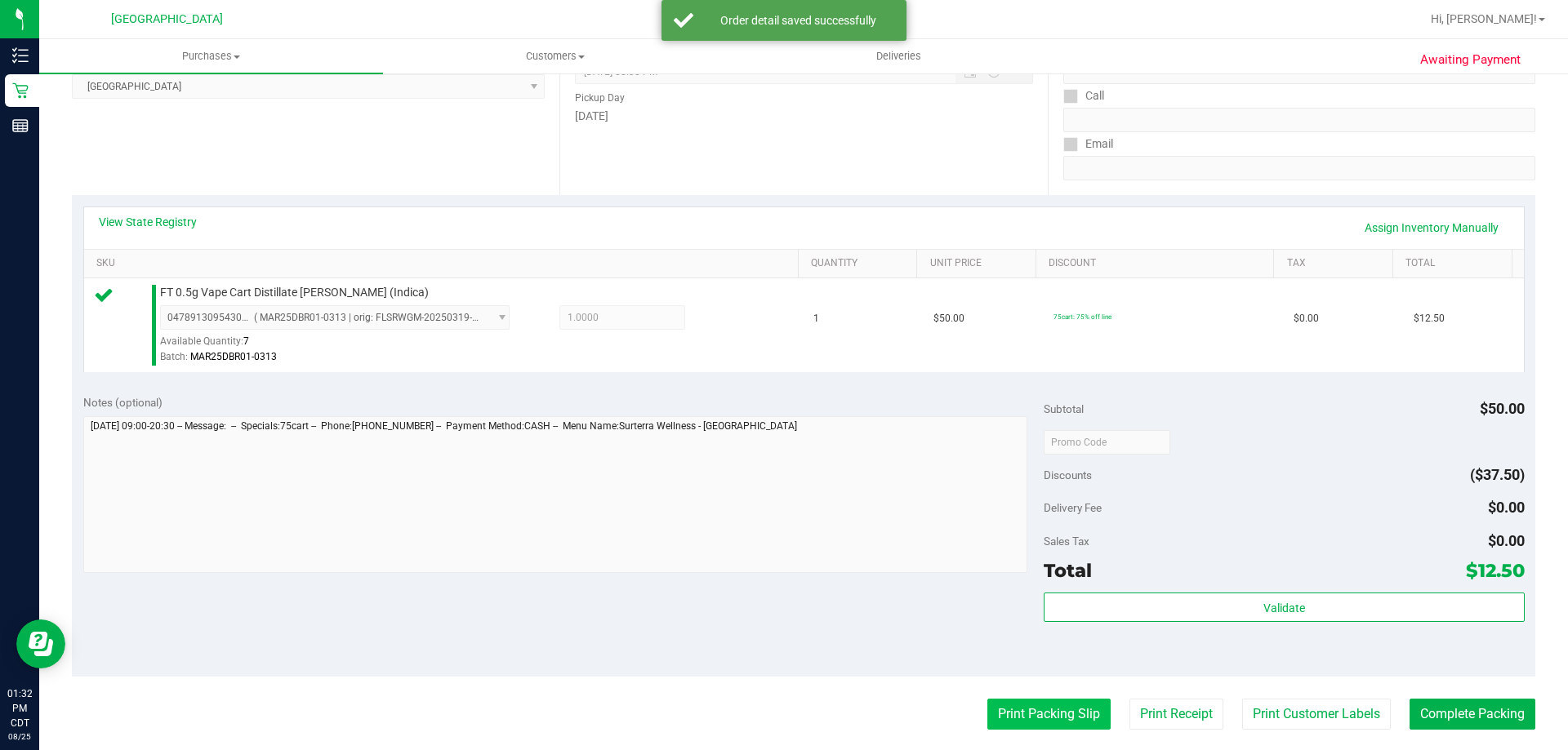
click at [1049, 711] on button "Print Packing Slip" at bounding box center [1049, 713] width 123 height 31
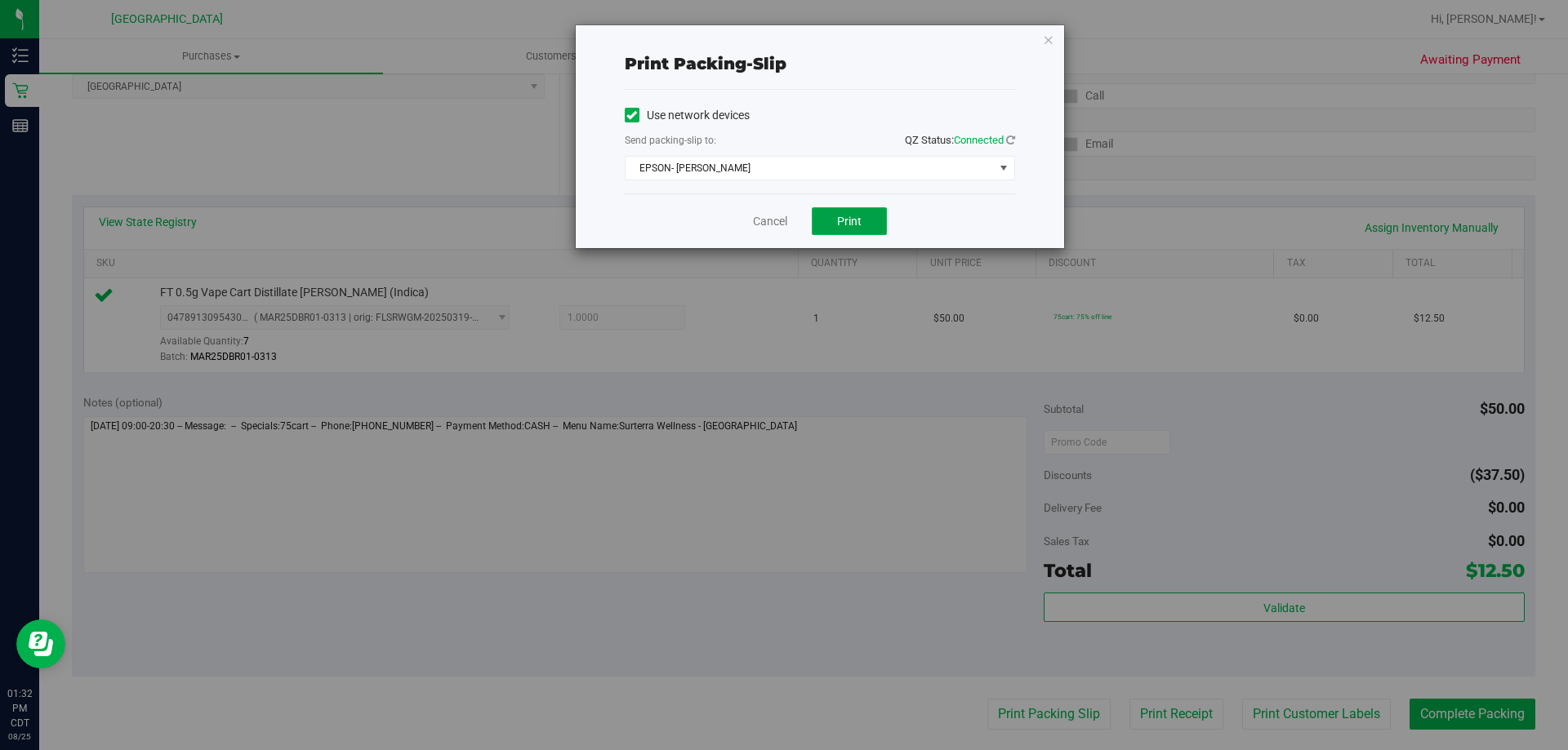
click at [827, 226] on button "Print" at bounding box center [849, 221] width 75 height 28
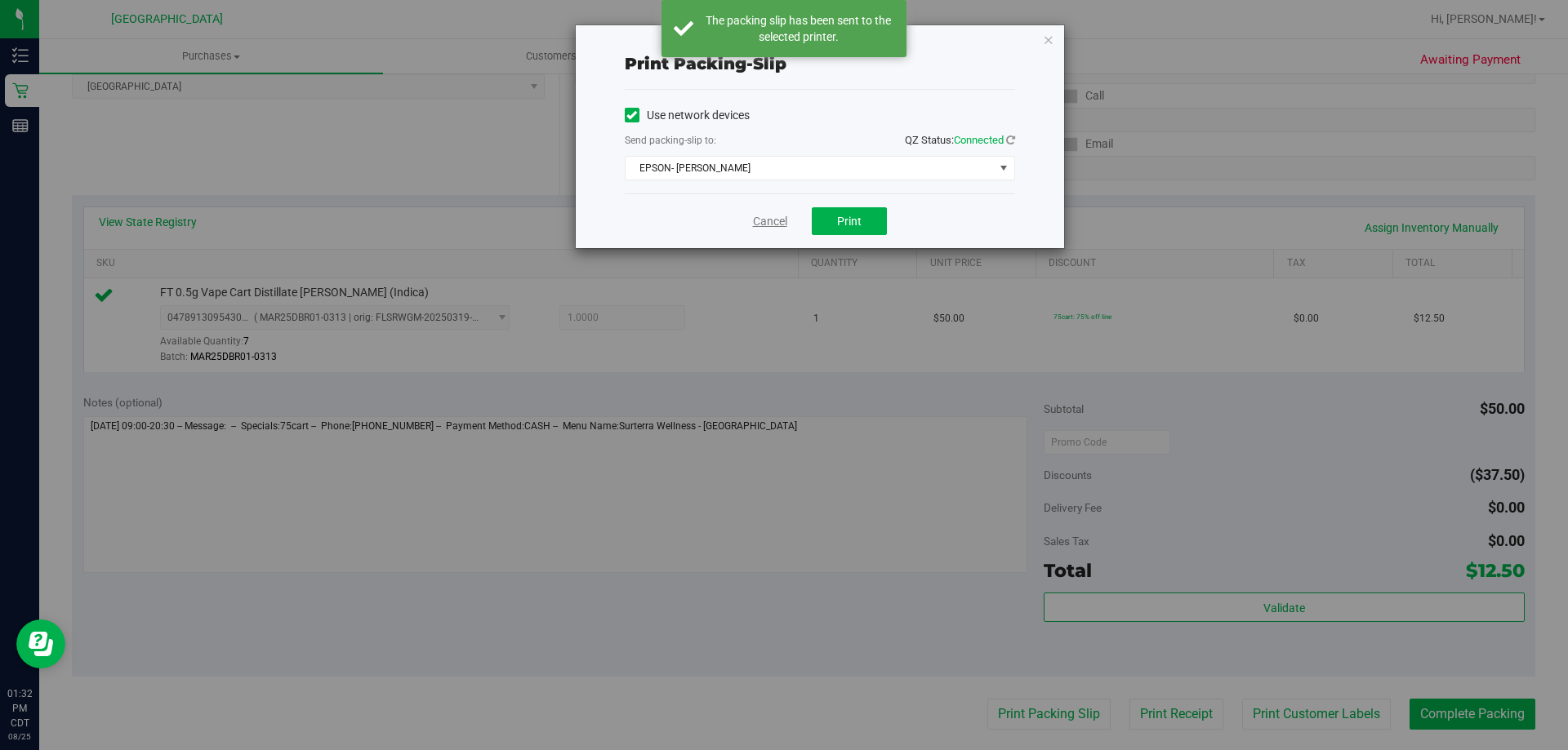
click at [775, 228] on link "Cancel" at bounding box center [770, 222] width 34 height 17
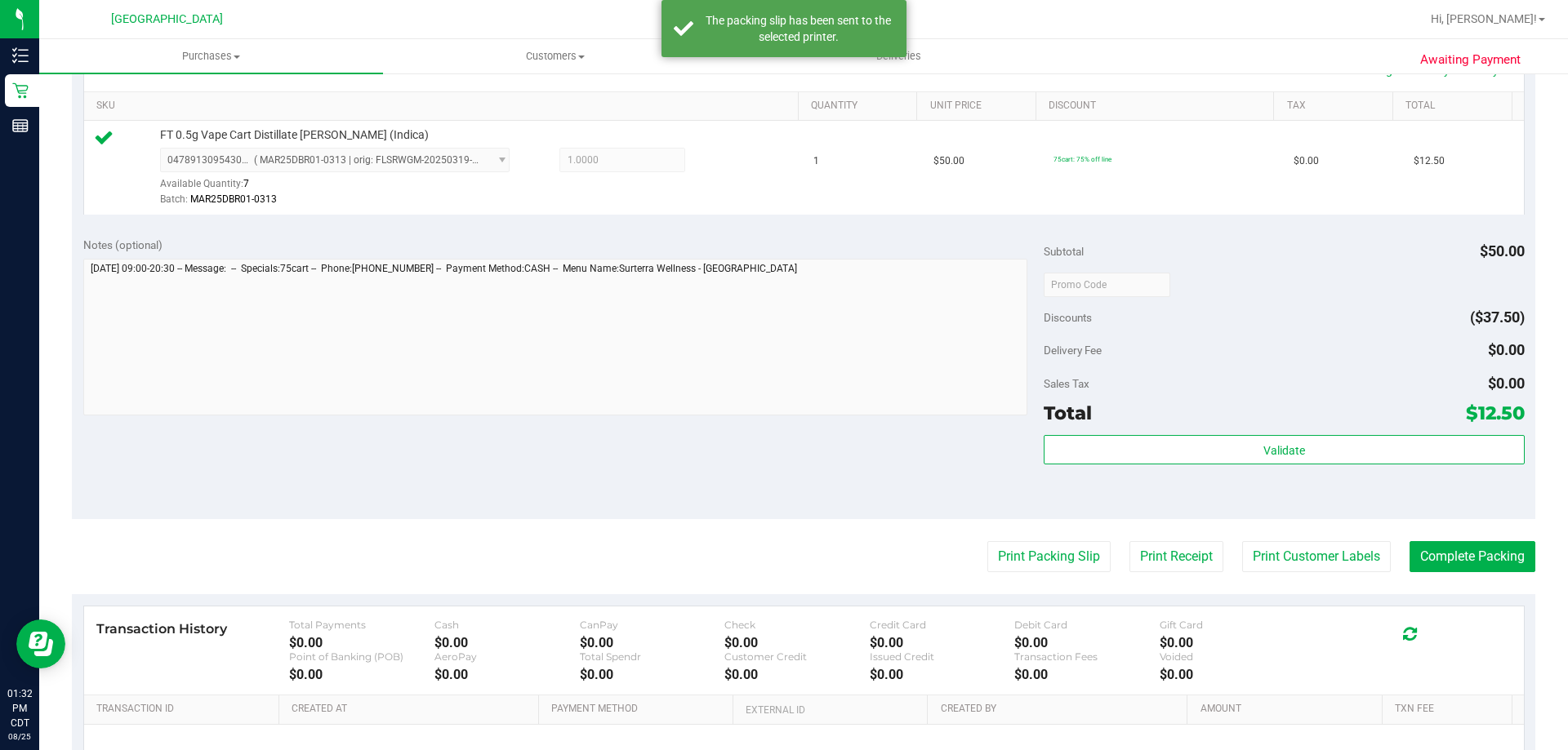
scroll to position [490, 0]
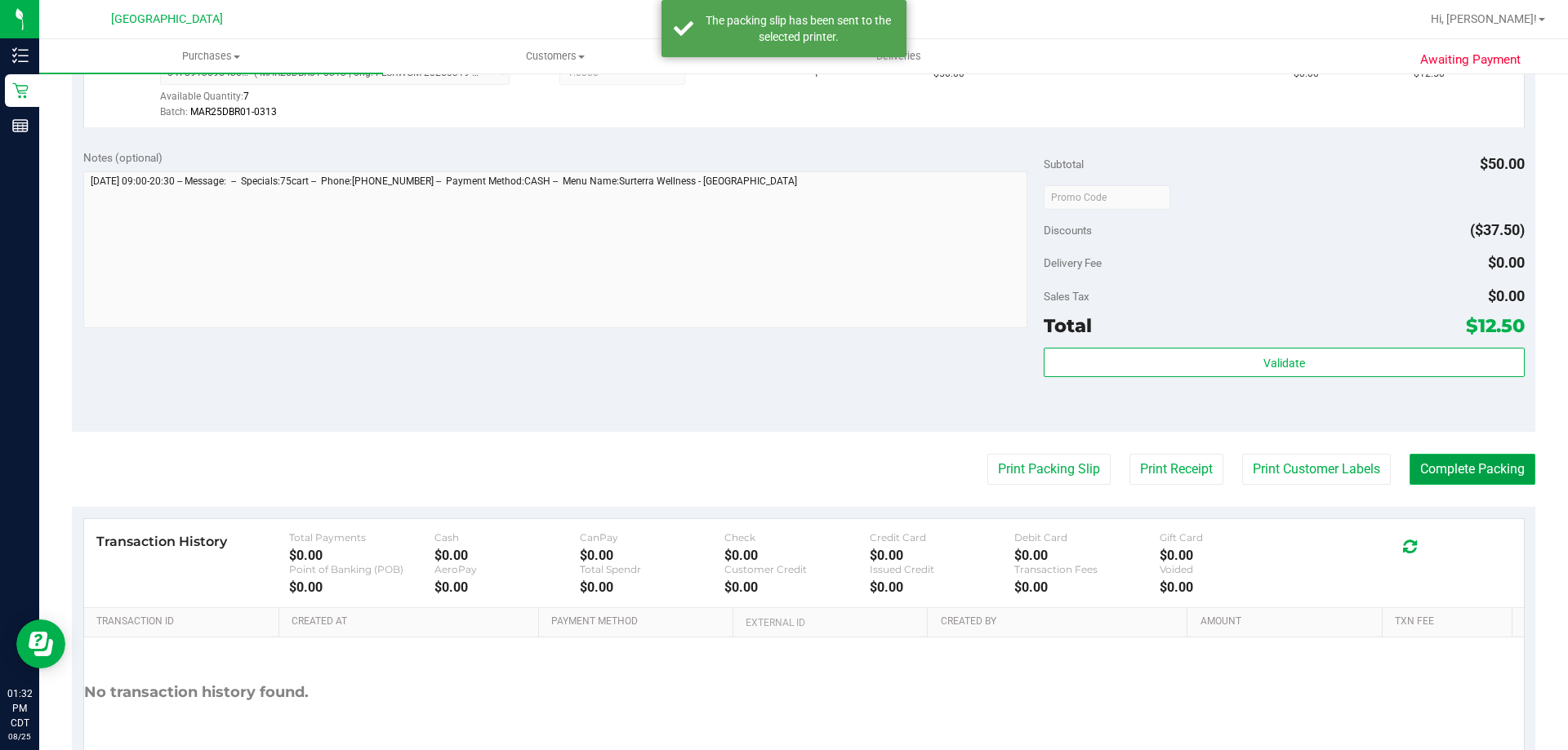
click at [1450, 477] on button "Complete Packing" at bounding box center [1473, 469] width 126 height 31
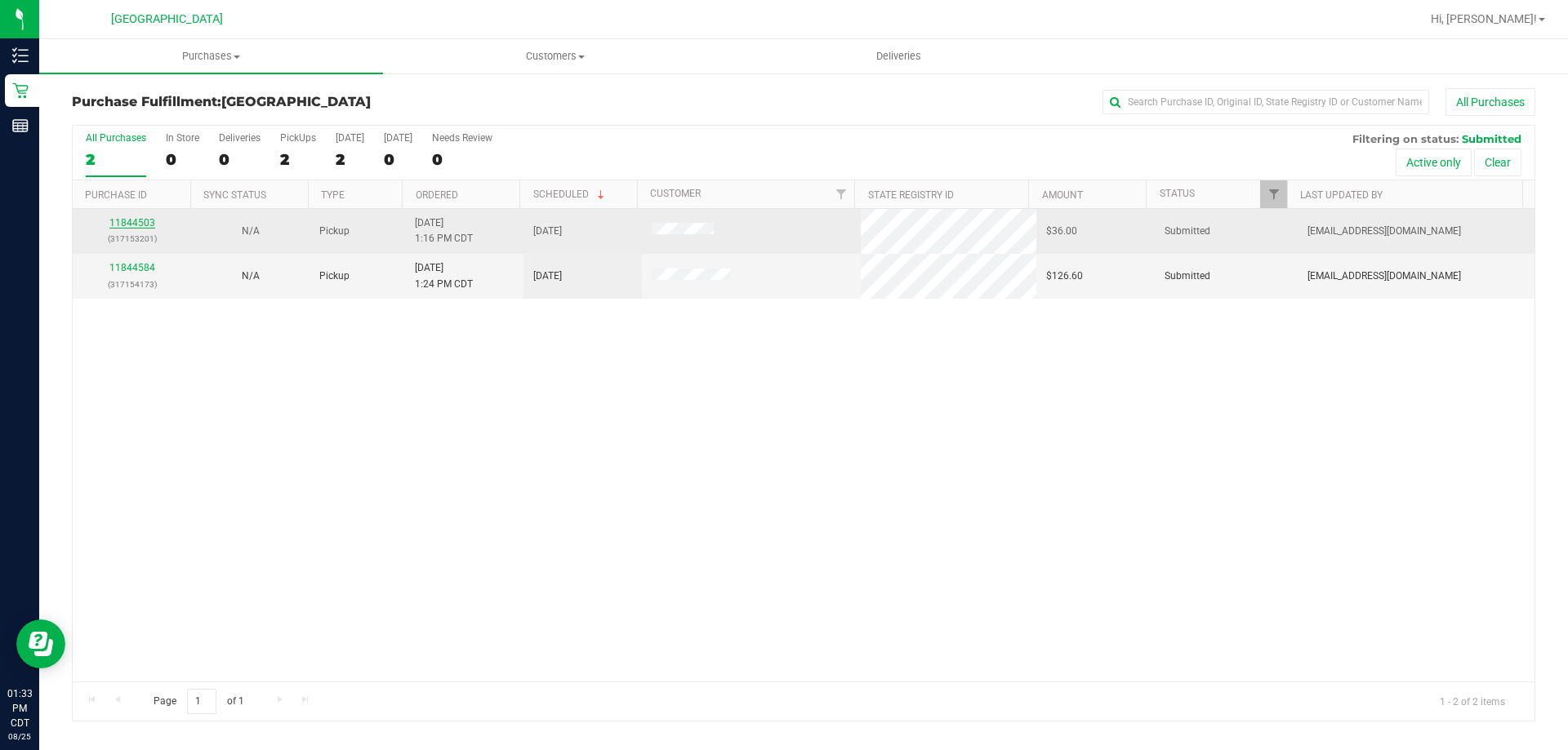
click at [140, 222] on link "11844503" at bounding box center [132, 222] width 45 height 11
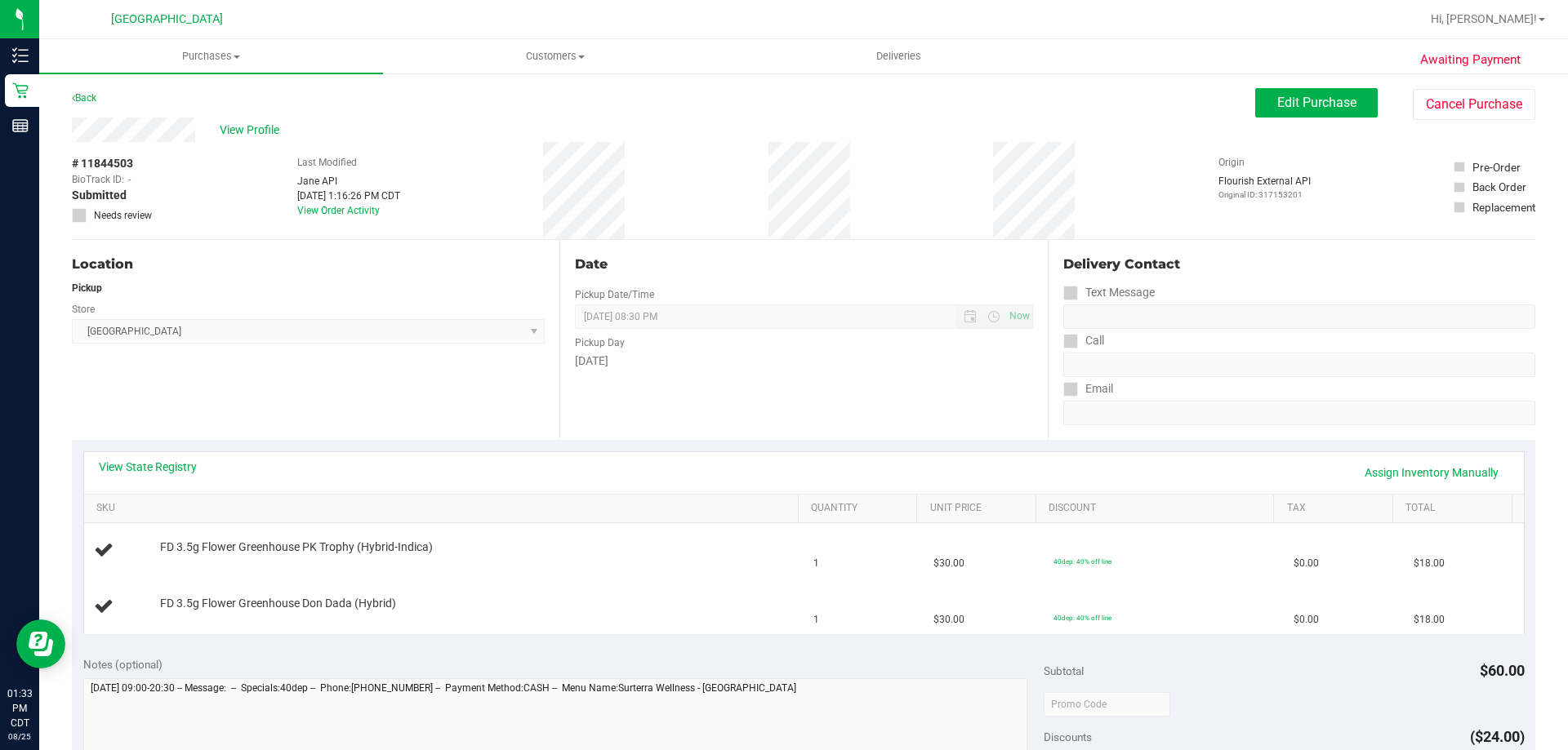
drag, startPoint x: 406, startPoint y: 357, endPoint x: 797, endPoint y: 426, distance: 397.0
click at [797, 426] on div "Date Pickup Date/Time [DATE] Now [DATE] 08:30 PM Now Pickup Day [DATE]" at bounding box center [804, 340] width 488 height 200
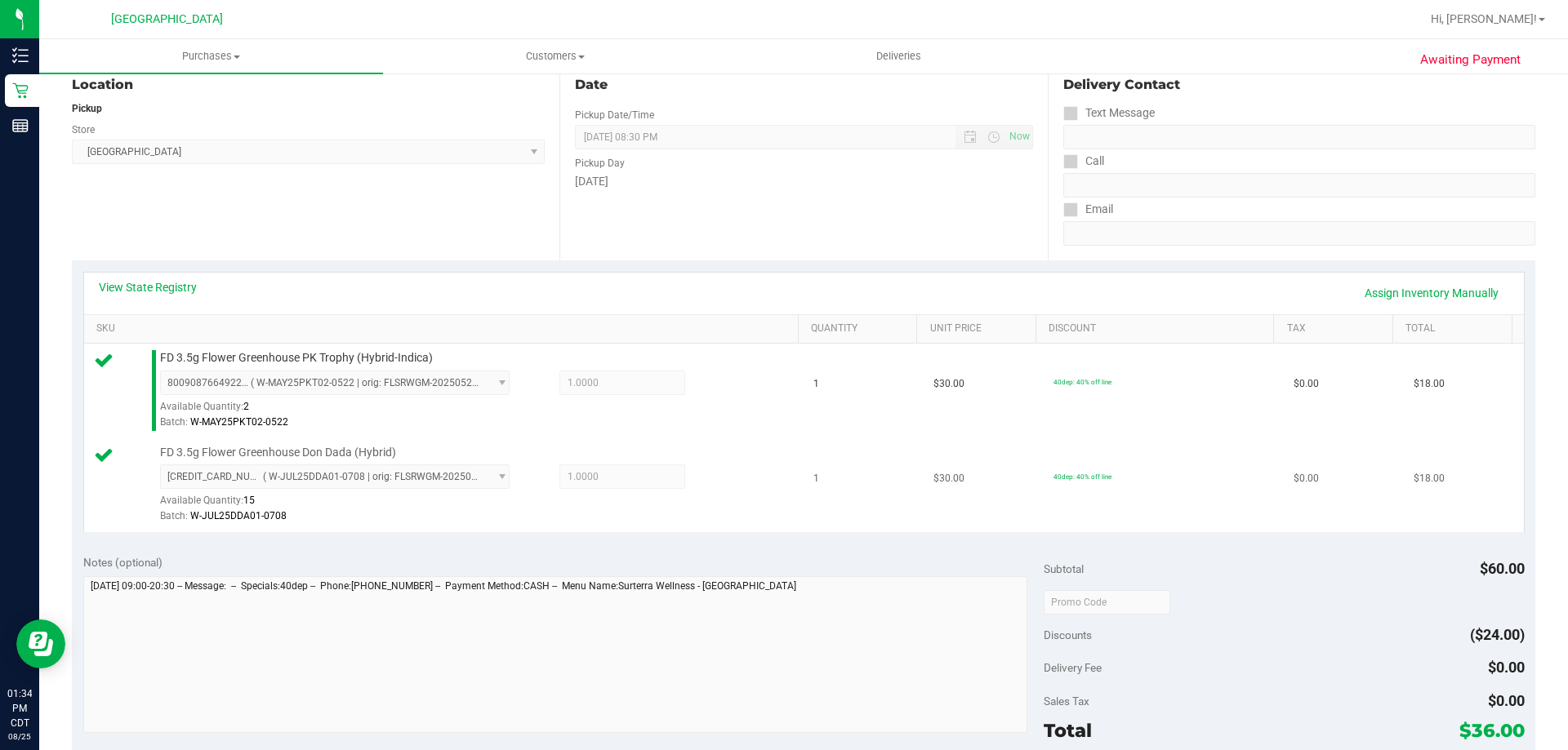
scroll to position [245, 0]
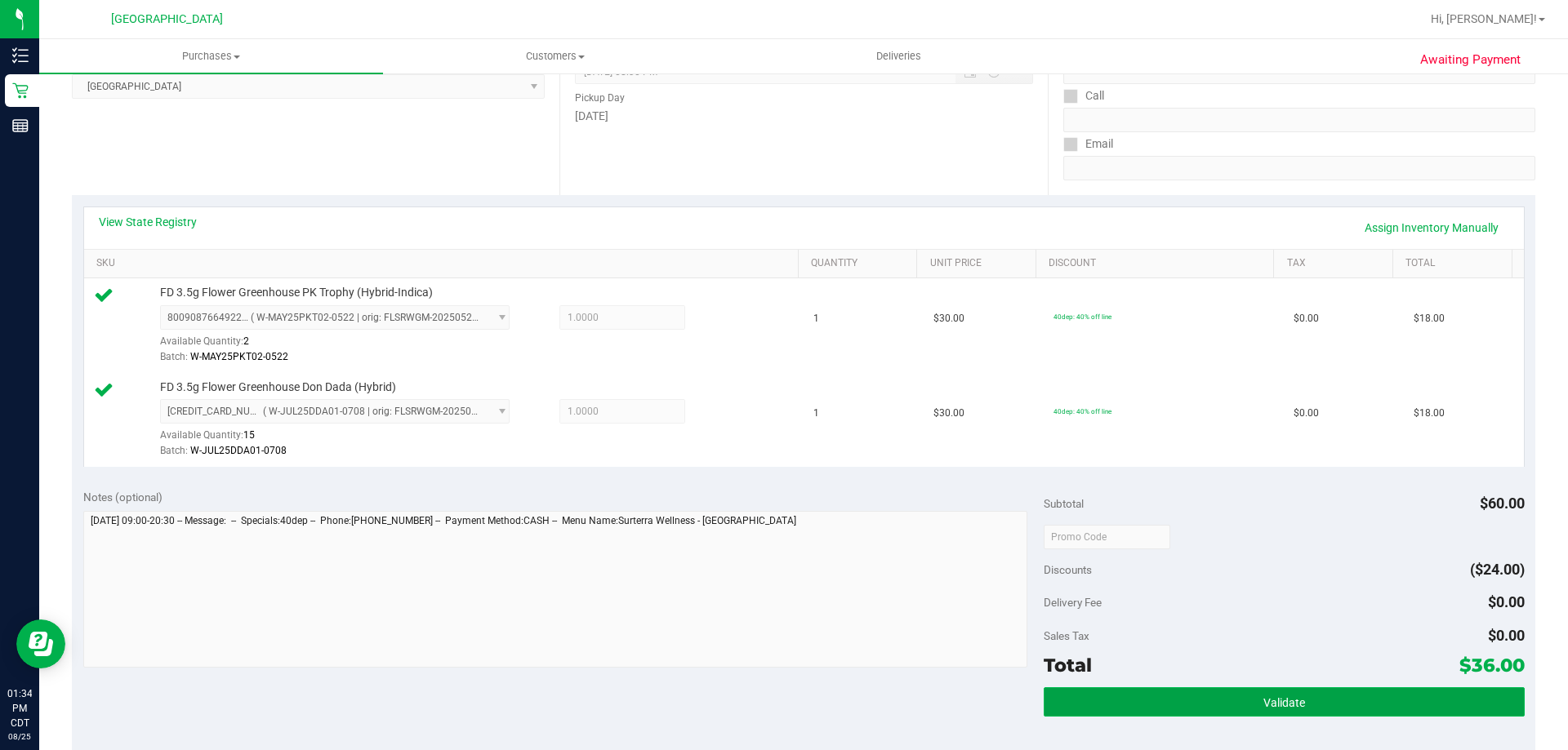
click at [1239, 691] on button "Validate" at bounding box center [1284, 702] width 480 height 30
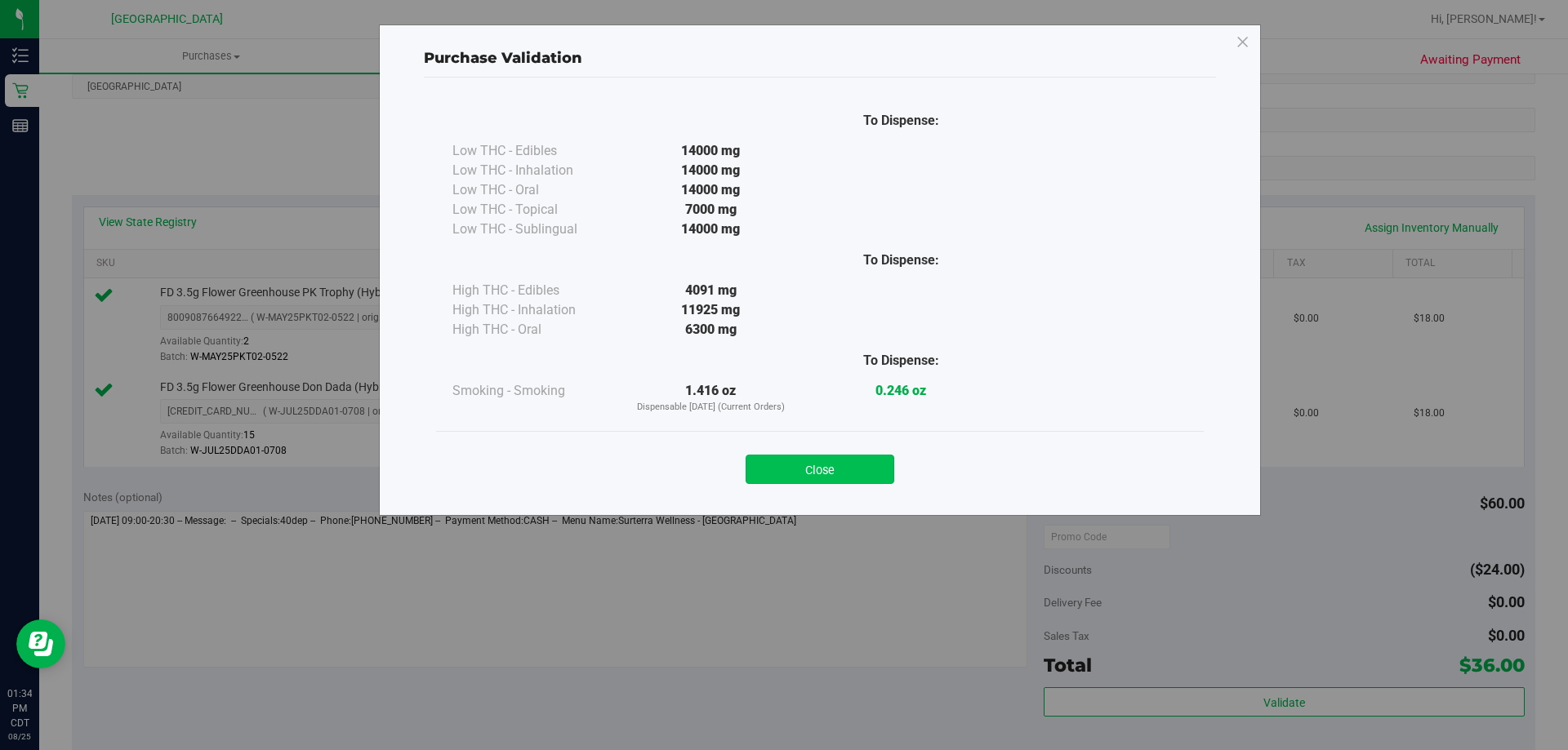
click at [807, 462] on button "Close" at bounding box center [820, 469] width 149 height 30
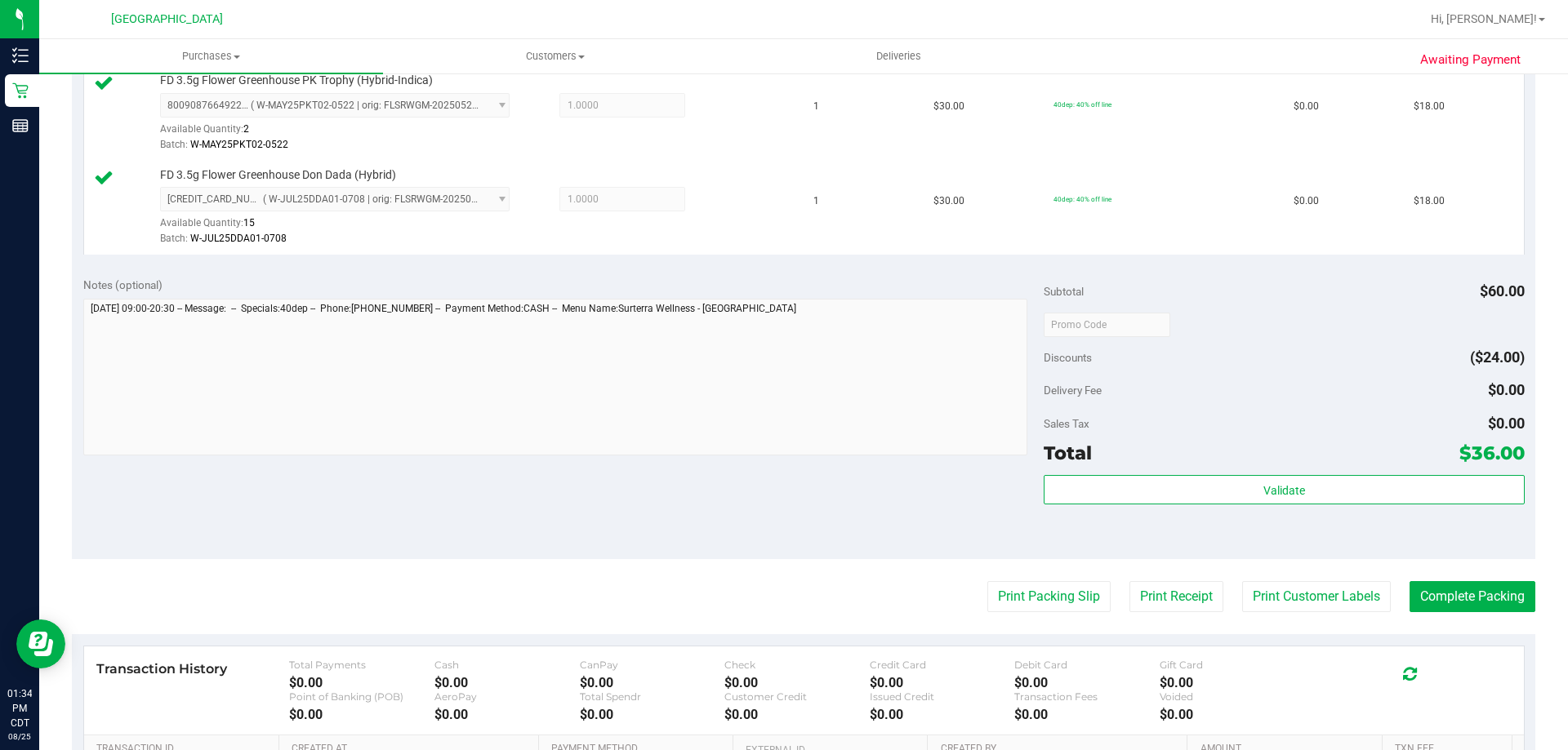
scroll to position [679, 0]
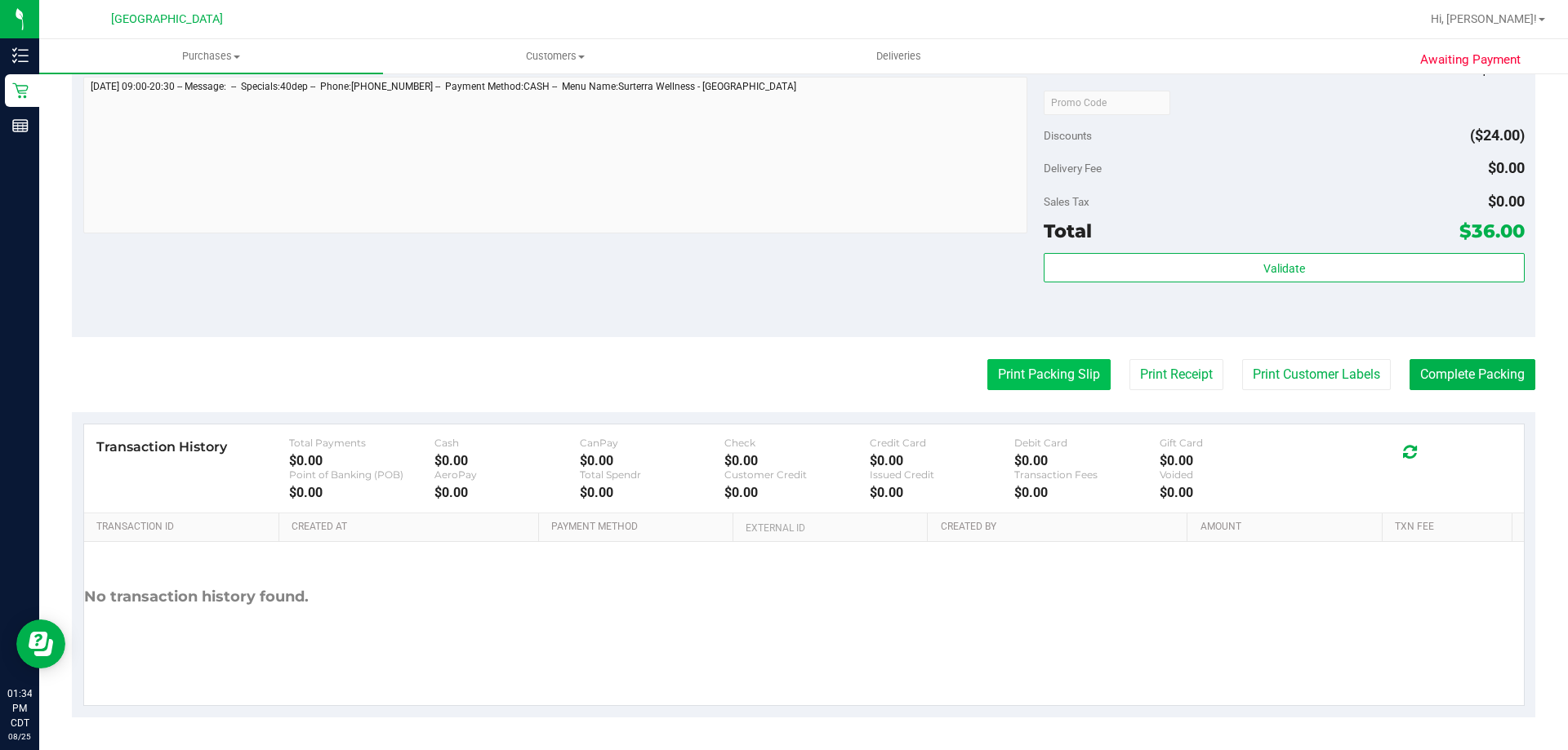
click at [1088, 373] on button "Print Packing Slip" at bounding box center [1049, 374] width 123 height 31
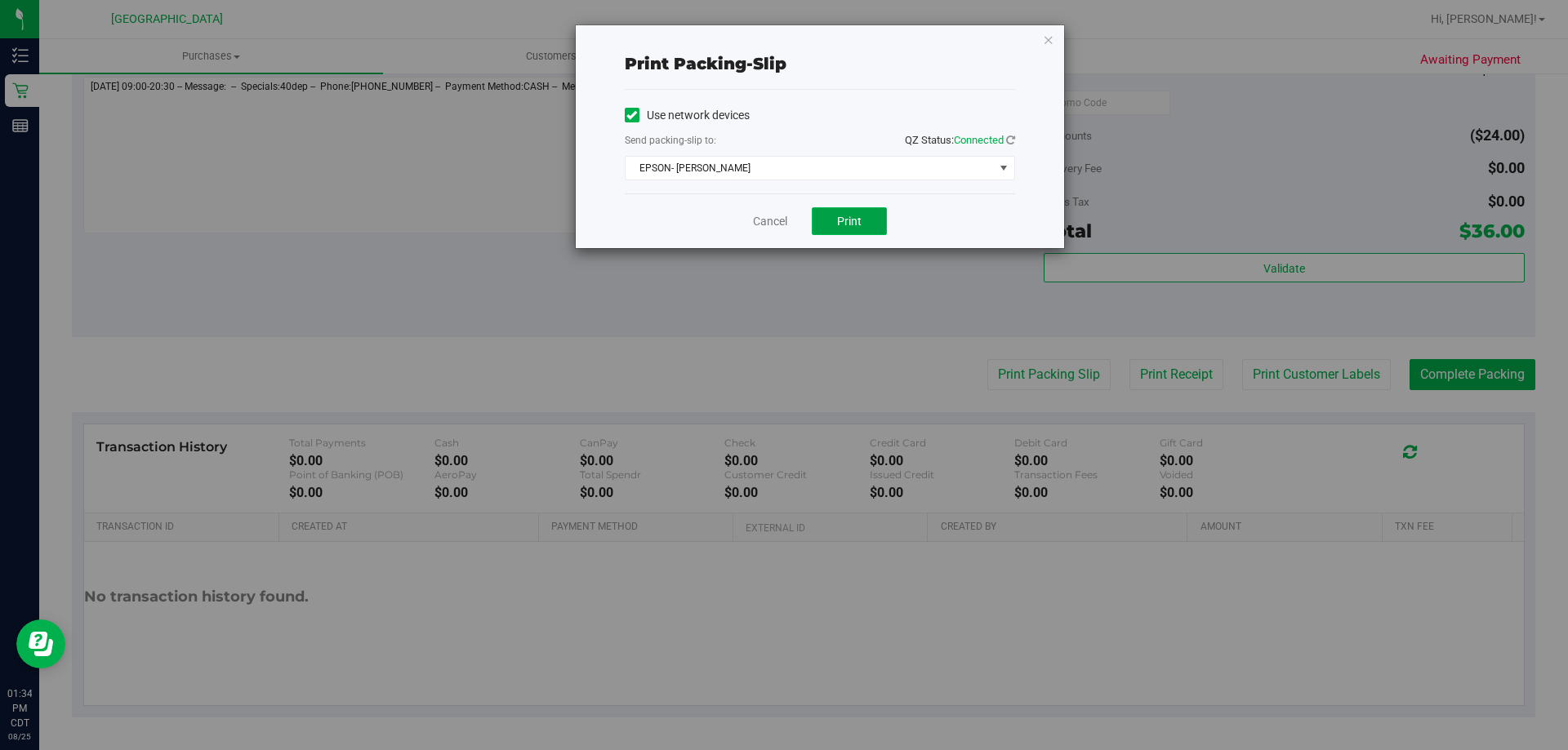
click at [826, 222] on button "Print" at bounding box center [849, 221] width 75 height 28
click at [774, 234] on div "Cancel Print" at bounding box center [819, 220] width 390 height 55
click at [774, 223] on link "Cancel" at bounding box center [770, 222] width 34 height 17
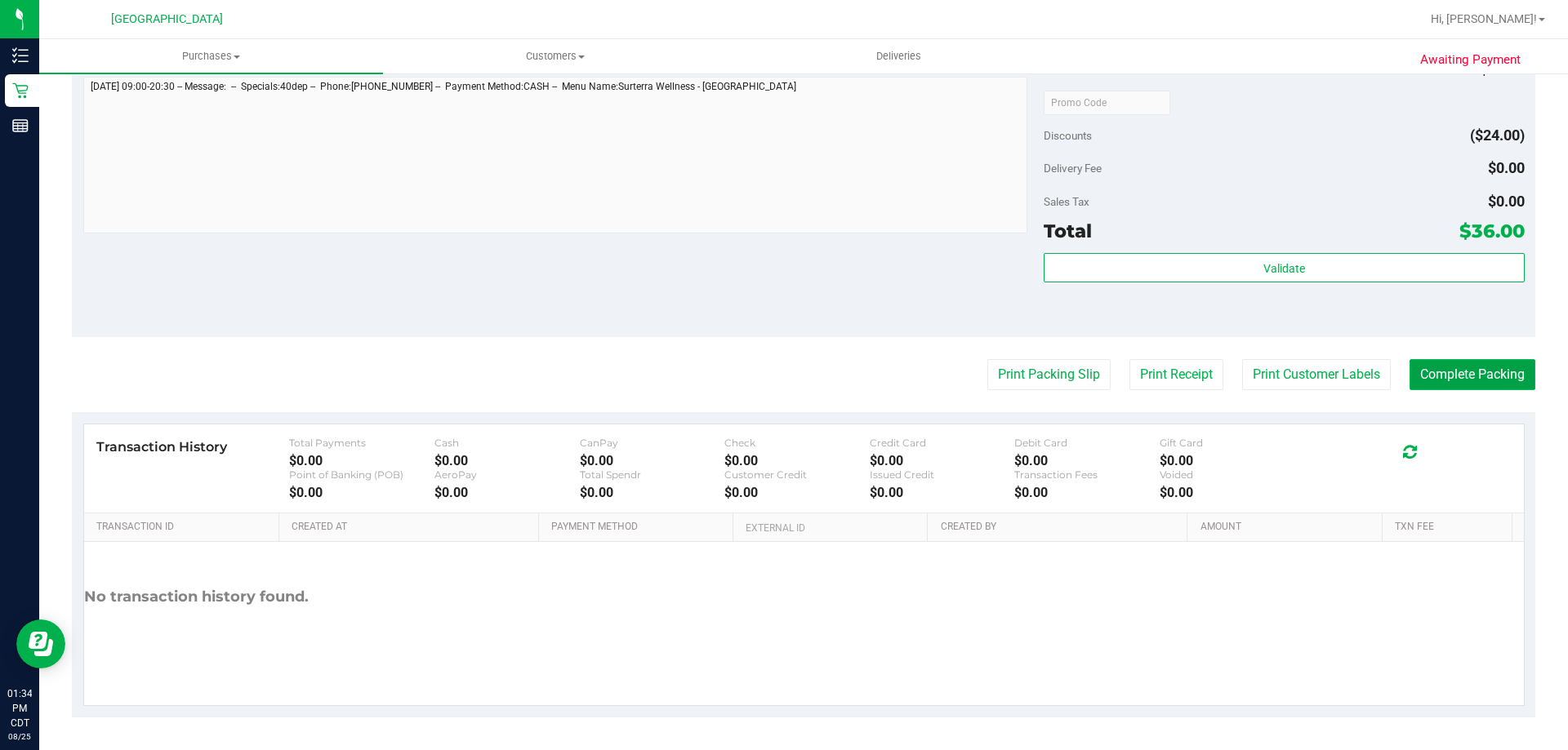
click at [1411, 377] on button "Complete Packing" at bounding box center [1473, 374] width 126 height 31
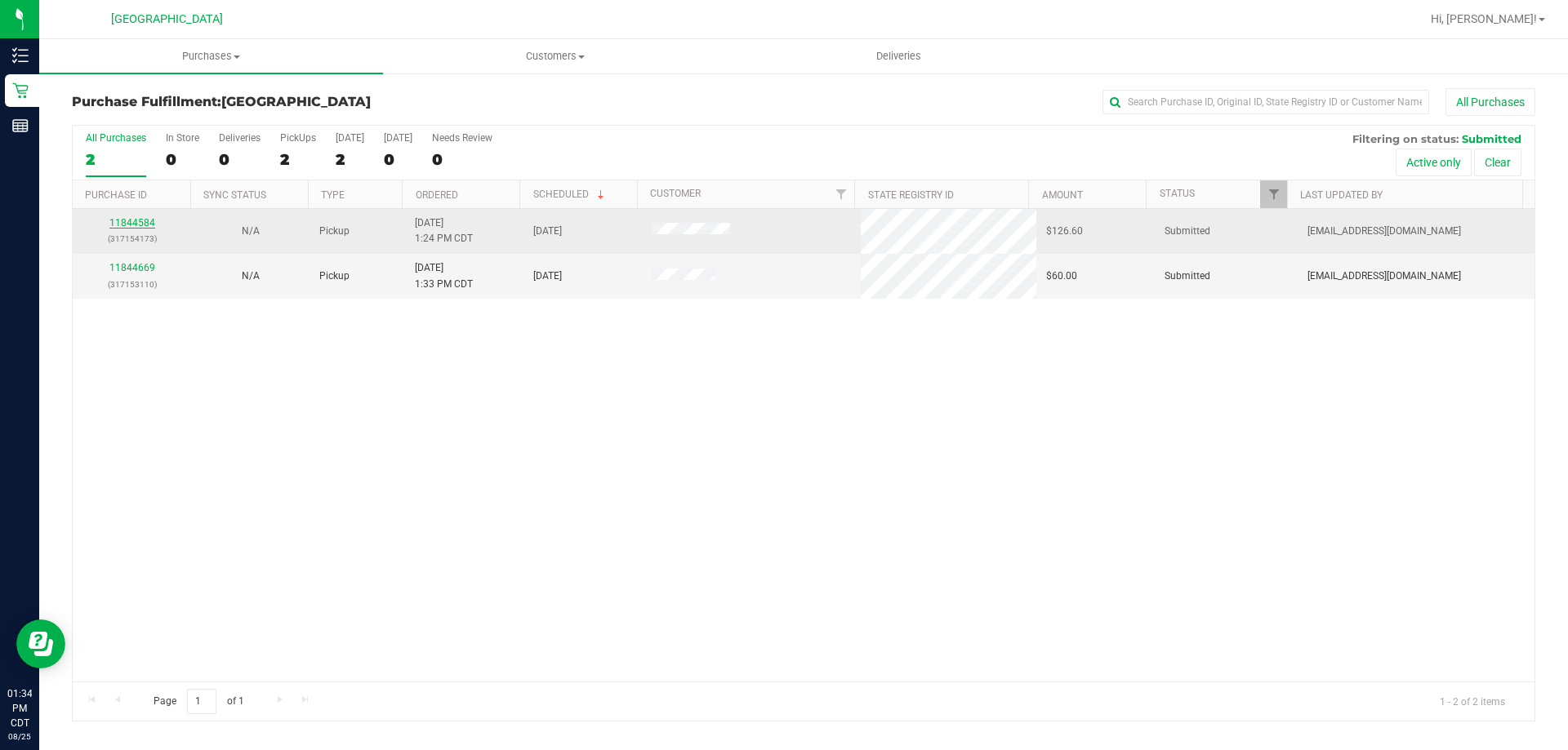
click at [141, 226] on link "11844584" at bounding box center [132, 222] width 45 height 11
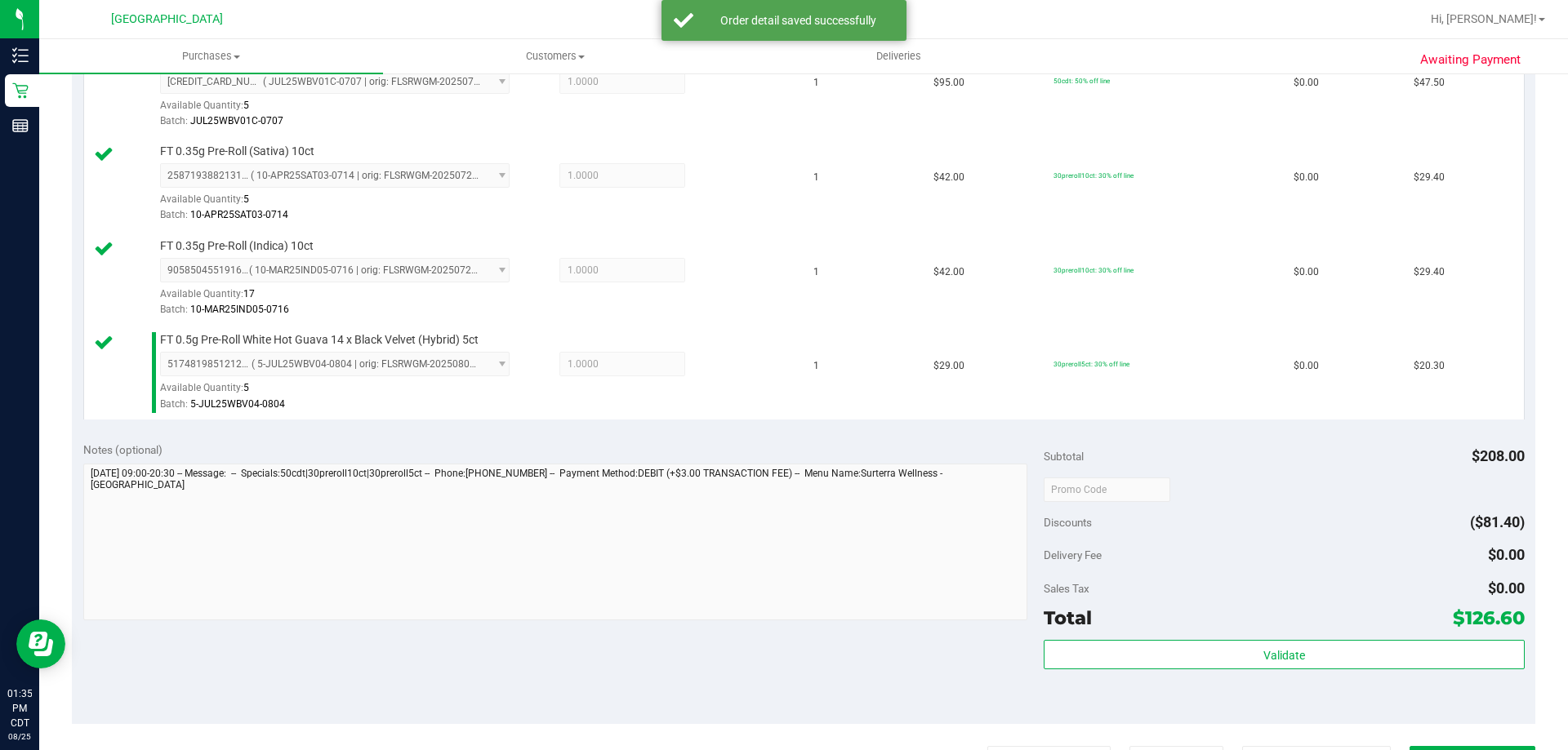
scroll to position [653, 0]
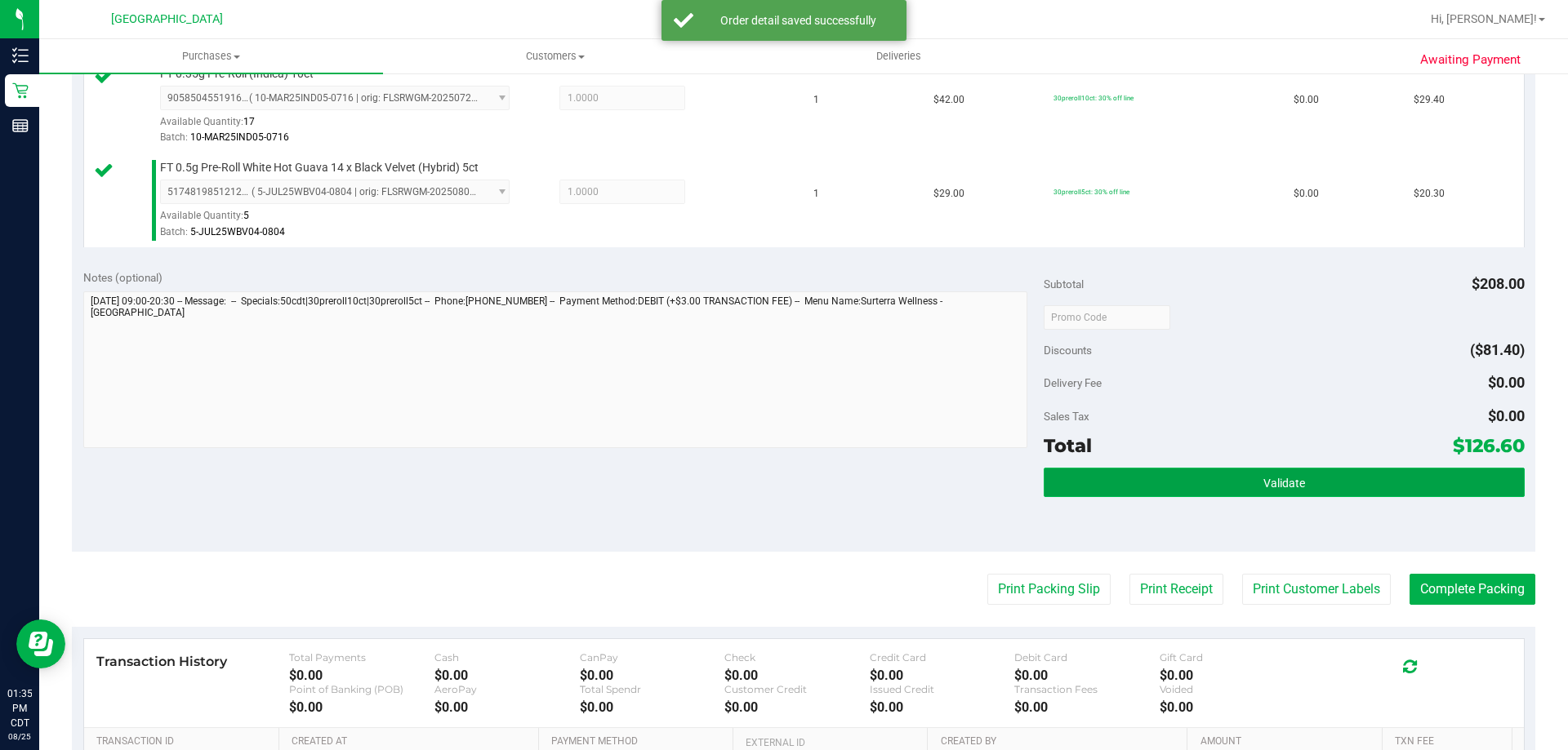
click at [1097, 489] on button "Validate" at bounding box center [1284, 483] width 480 height 30
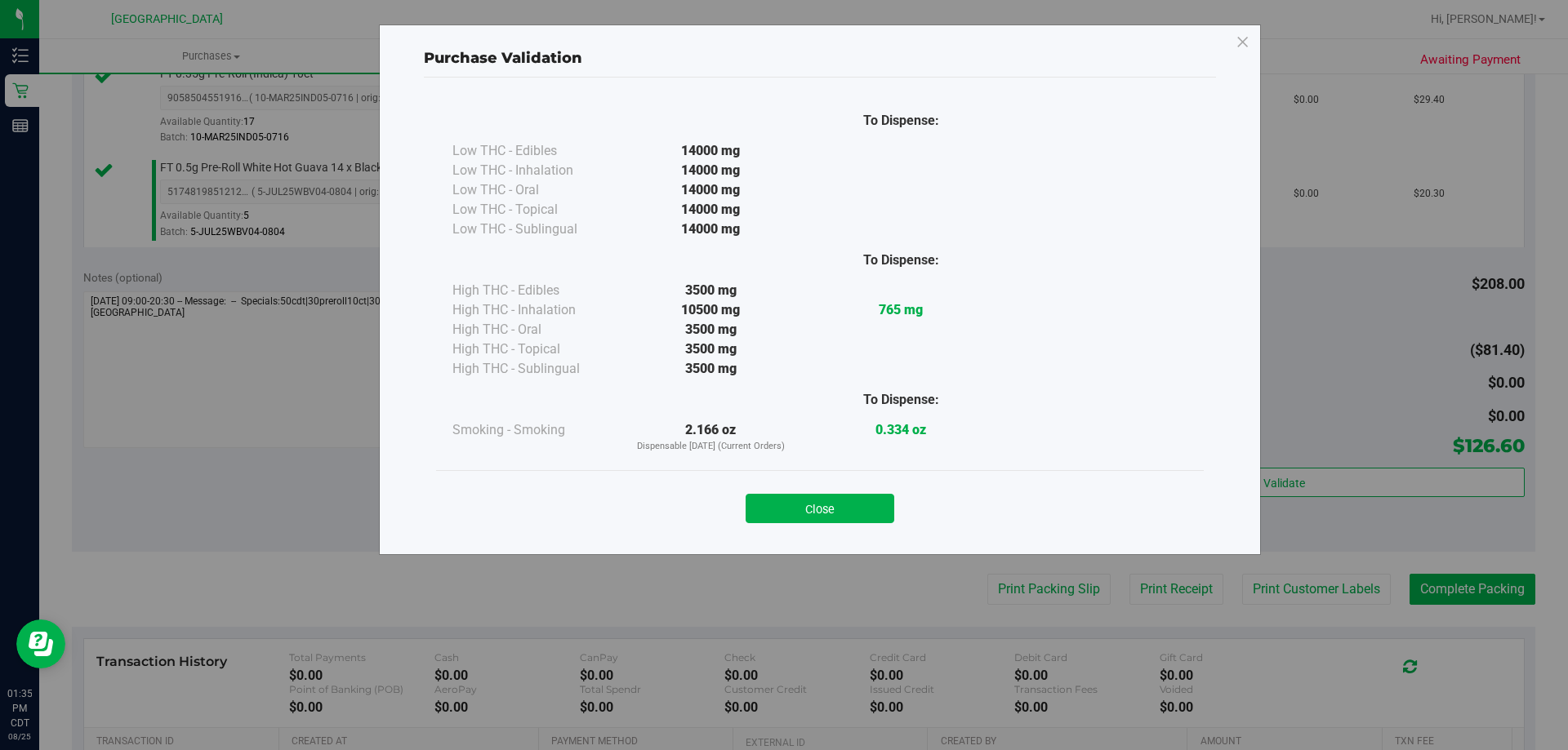
click at [784, 490] on div "Close" at bounding box center [820, 503] width 743 height 41
click at [790, 499] on button "Close" at bounding box center [820, 509] width 149 height 30
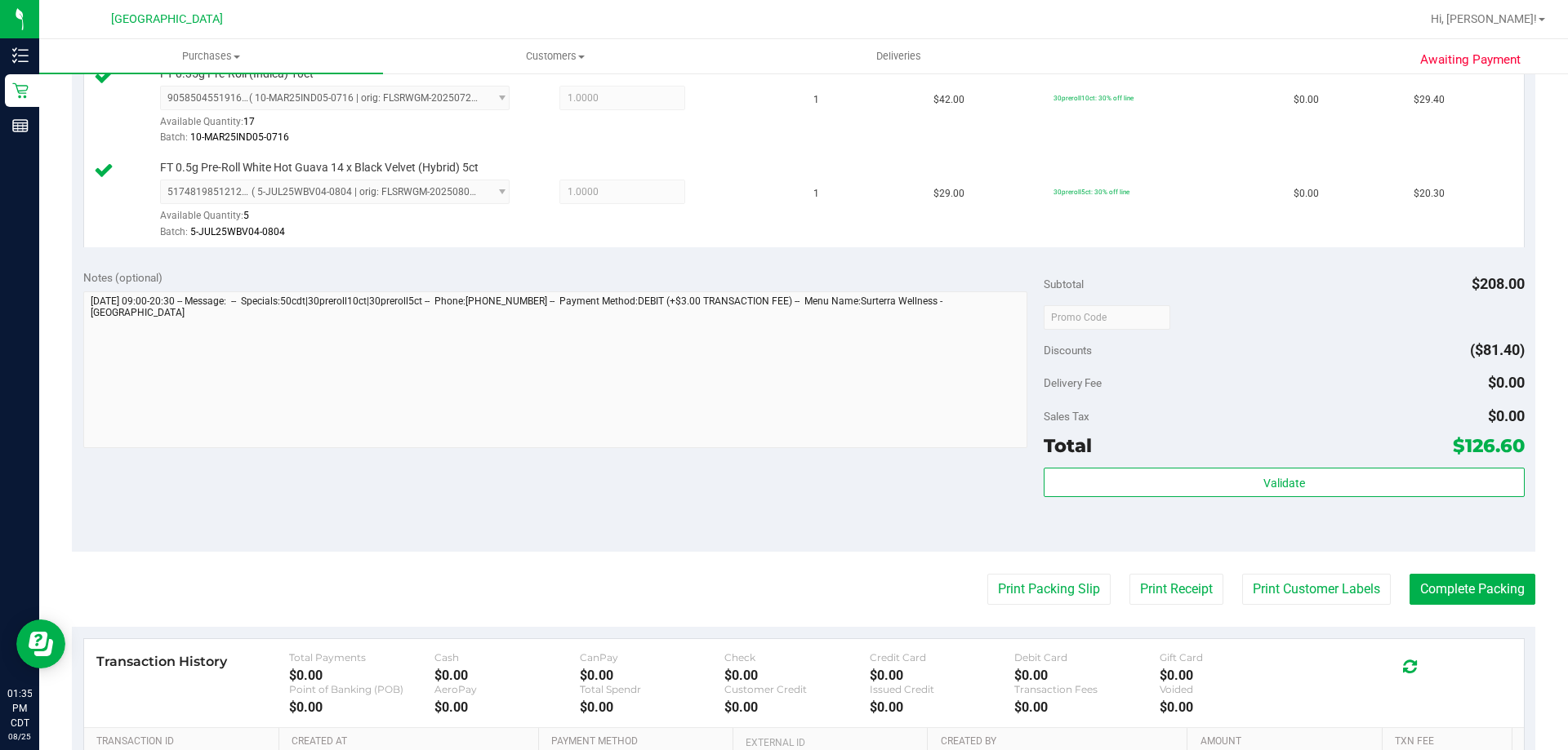
click at [1008, 615] on purchase-details "Back Edit Purchase Cancel Purchase View Profile # 11844584 BioTrack ID: - Submi…" at bounding box center [804, 184] width 1464 height 1497
click at [1008, 604] on button "Print Packing Slip" at bounding box center [1049, 589] width 123 height 31
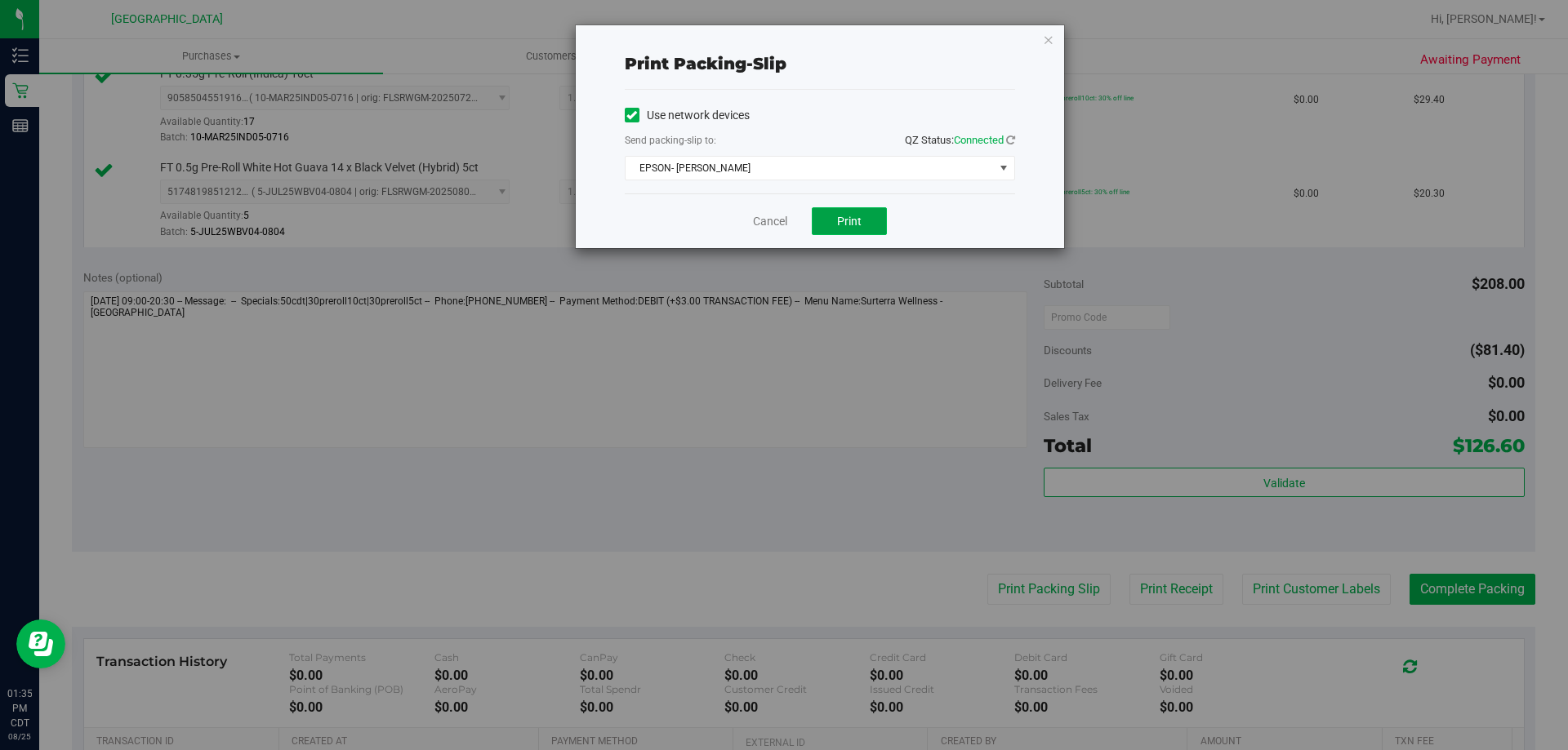
click at [875, 210] on button "Print" at bounding box center [849, 221] width 75 height 28
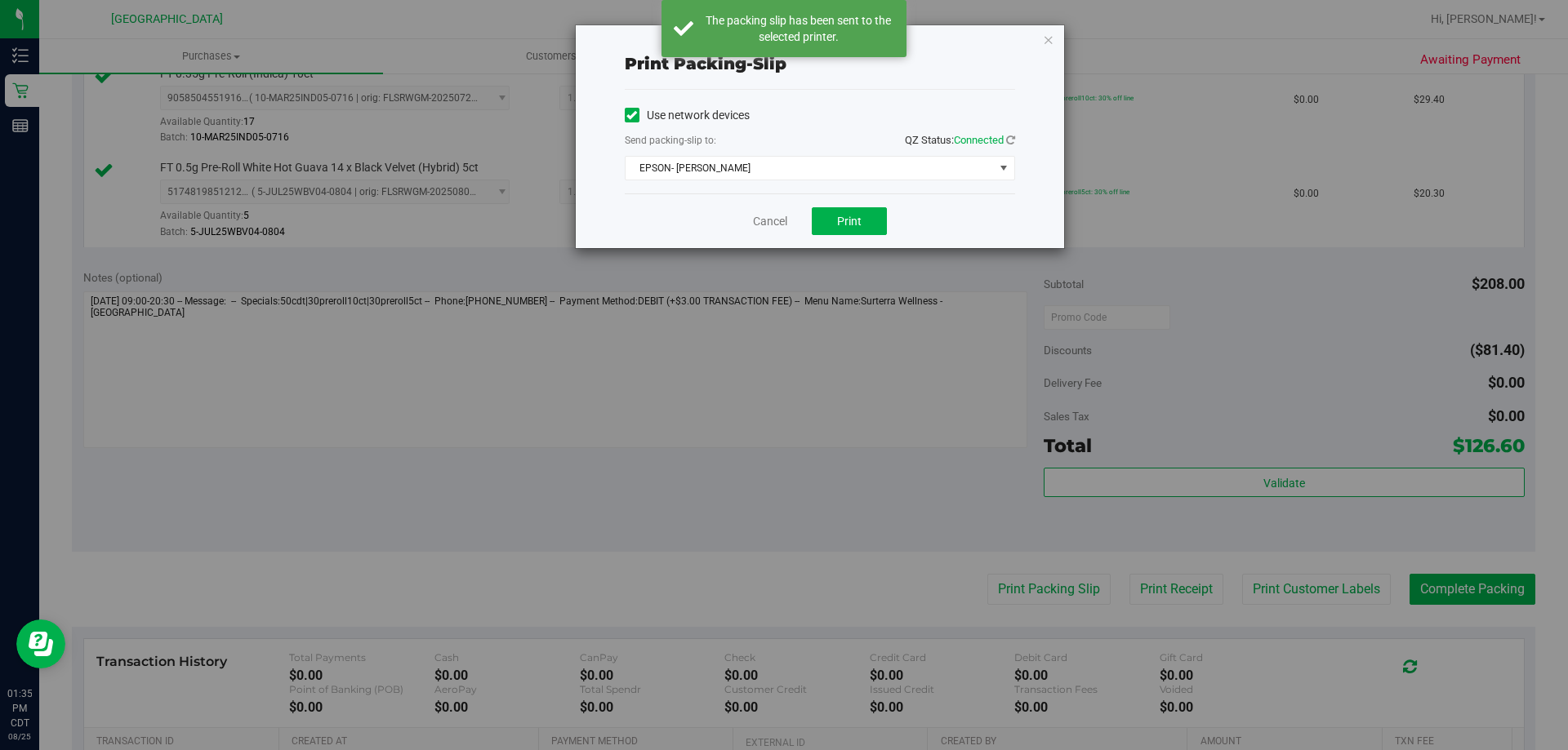
click at [778, 233] on div "Cancel Print" at bounding box center [819, 220] width 390 height 55
click at [771, 226] on link "Cancel" at bounding box center [770, 222] width 34 height 17
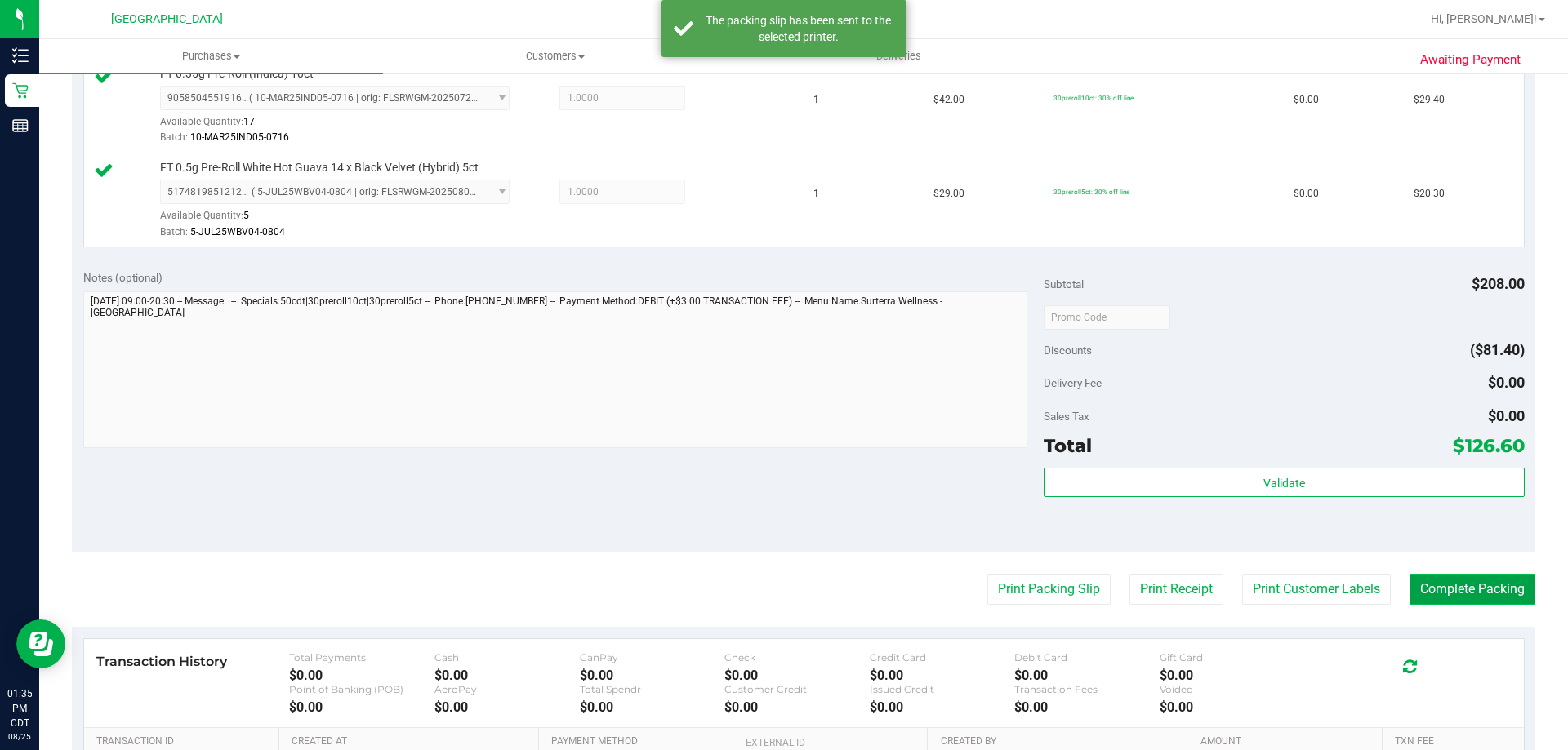
click at [1460, 580] on button "Complete Packing" at bounding box center [1473, 589] width 126 height 31
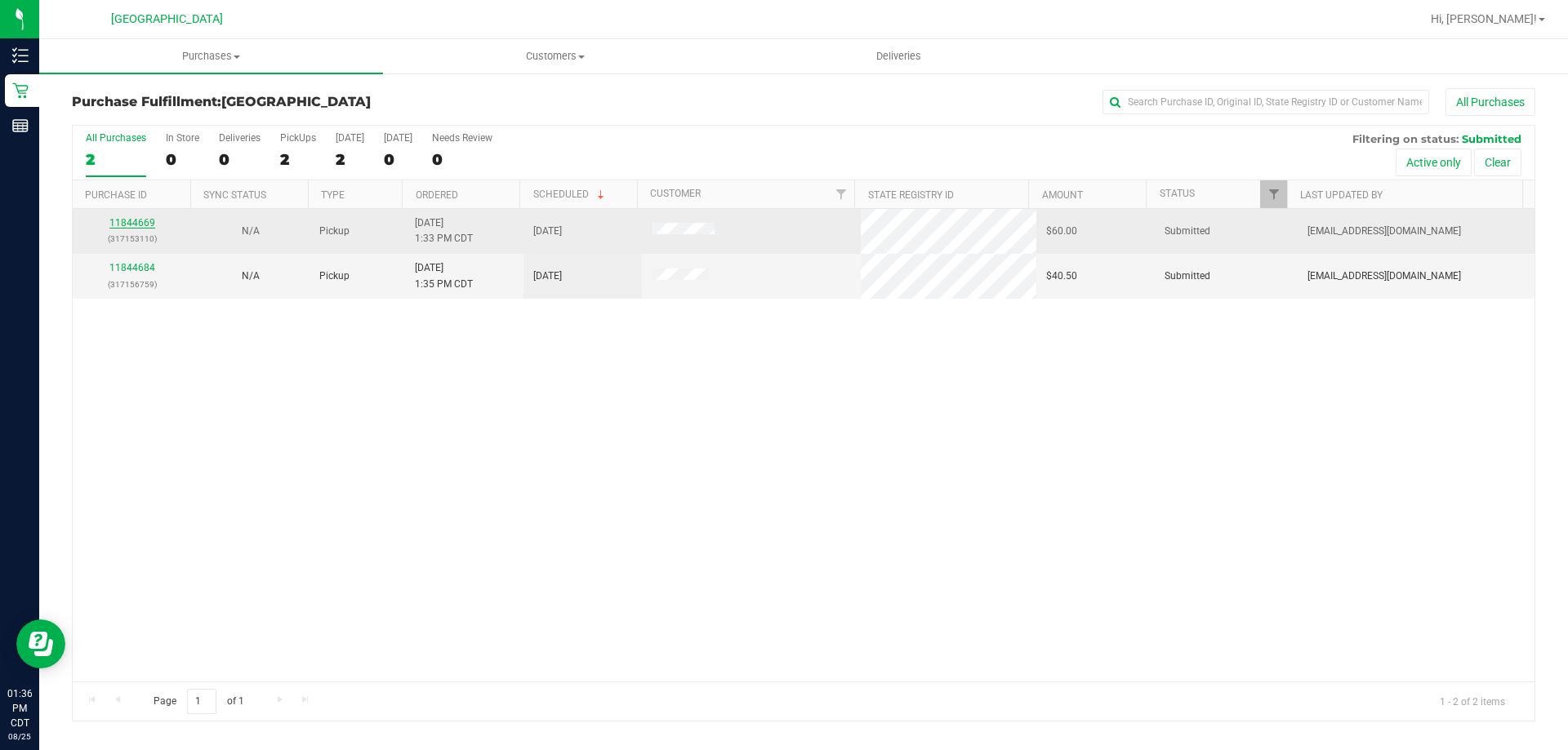
click at [132, 218] on link "11844669" at bounding box center [132, 222] width 45 height 11
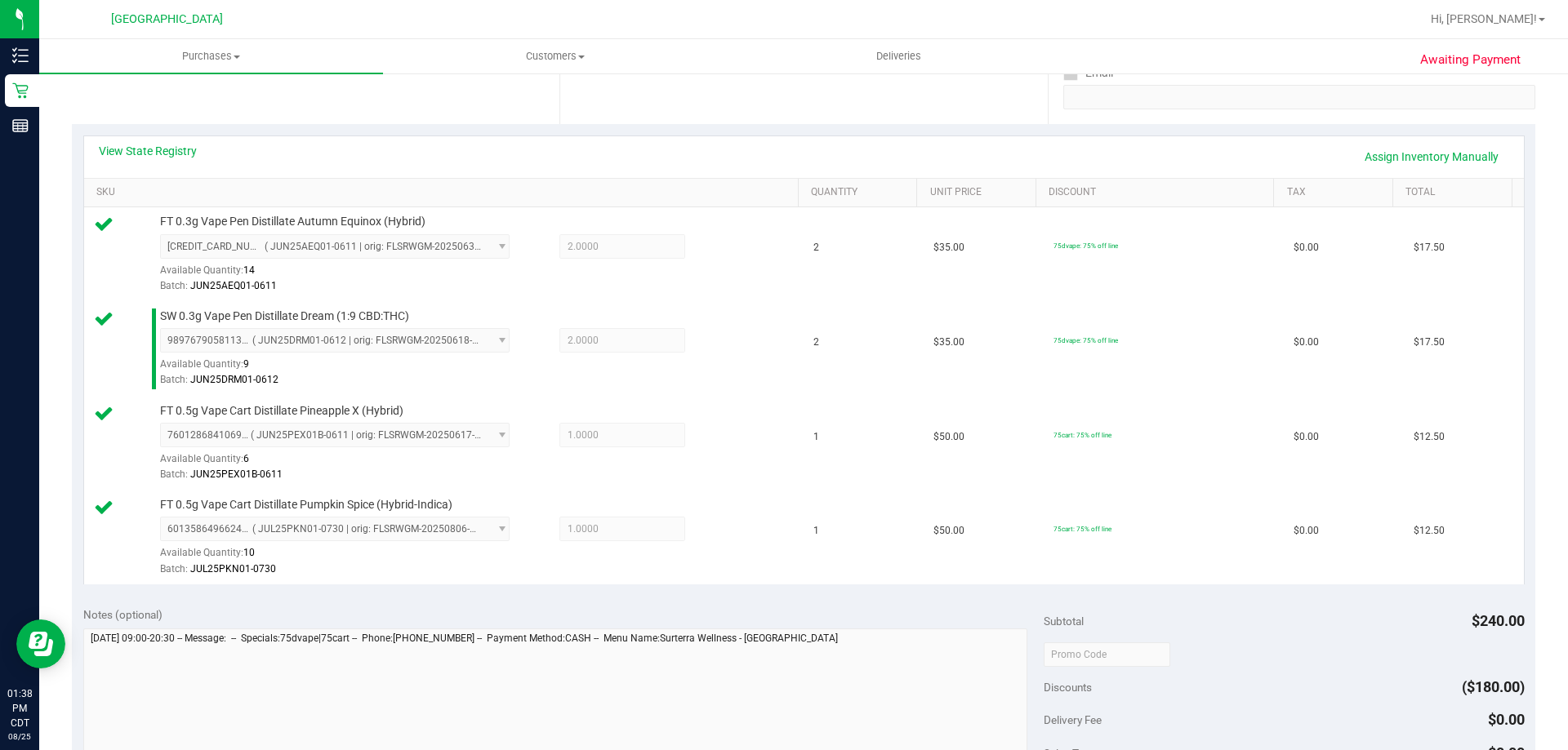
scroll to position [408, 0]
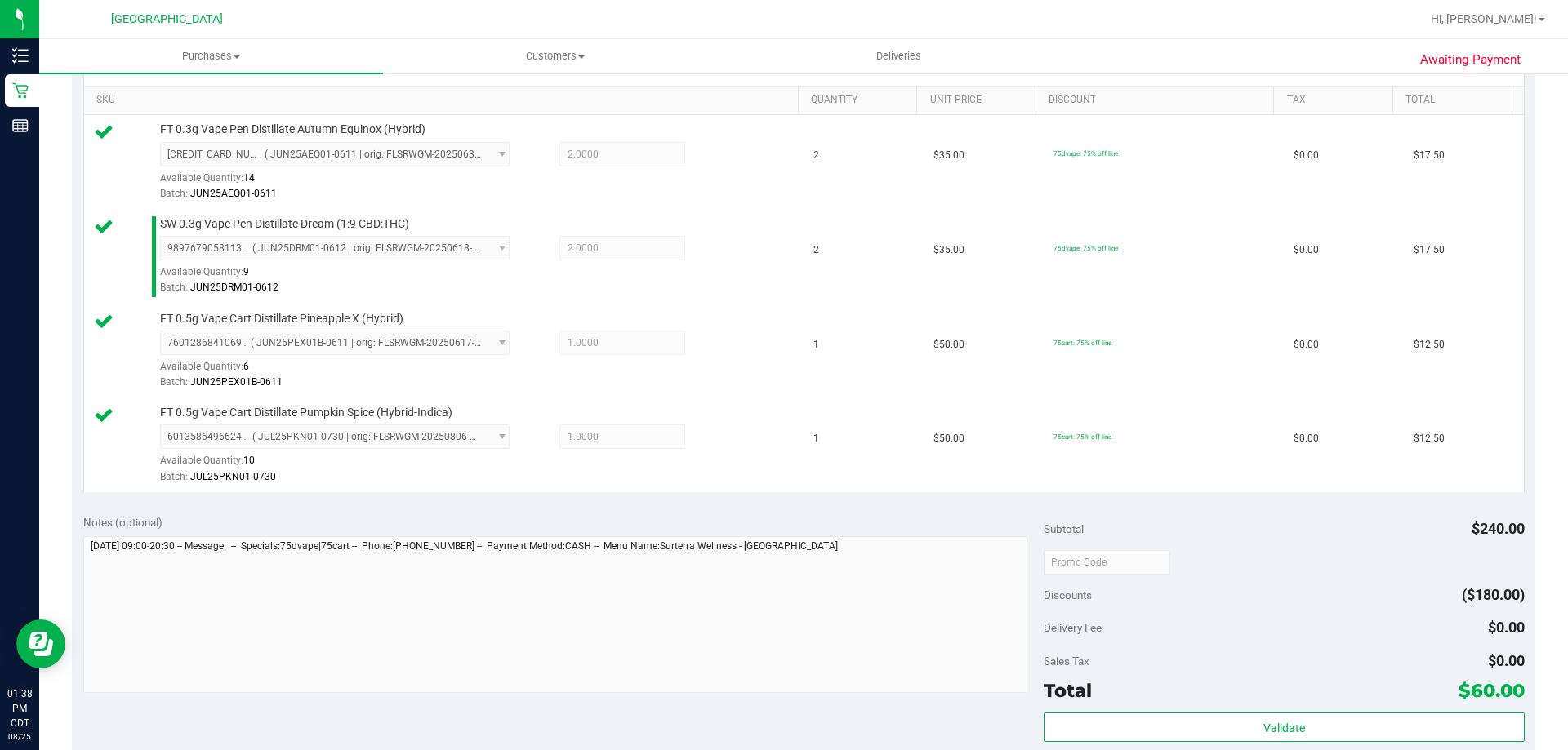
click at [1164, 703] on div "Total $60.00" at bounding box center [1284, 691] width 480 height 30
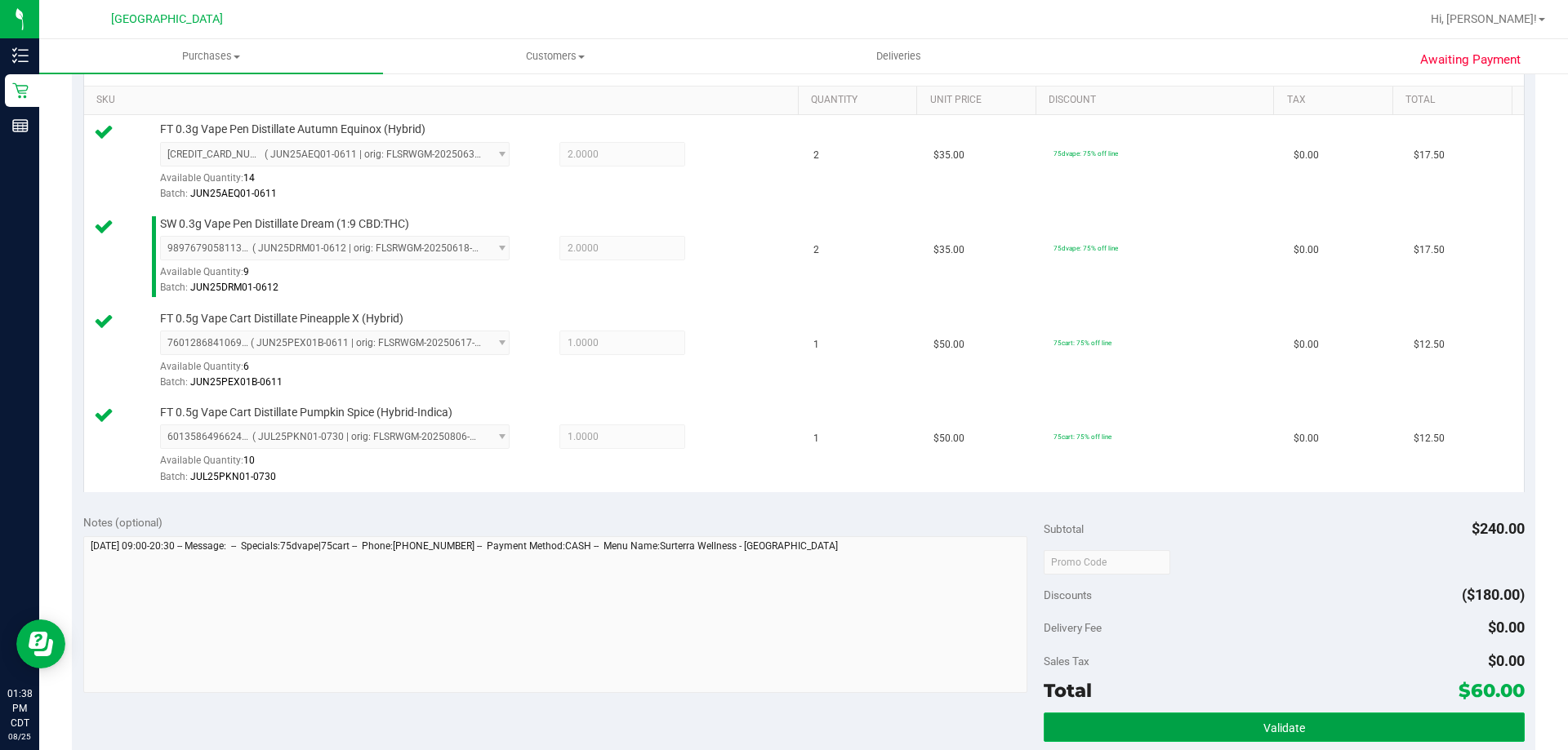
click at [1171, 720] on button "Validate" at bounding box center [1284, 727] width 480 height 30
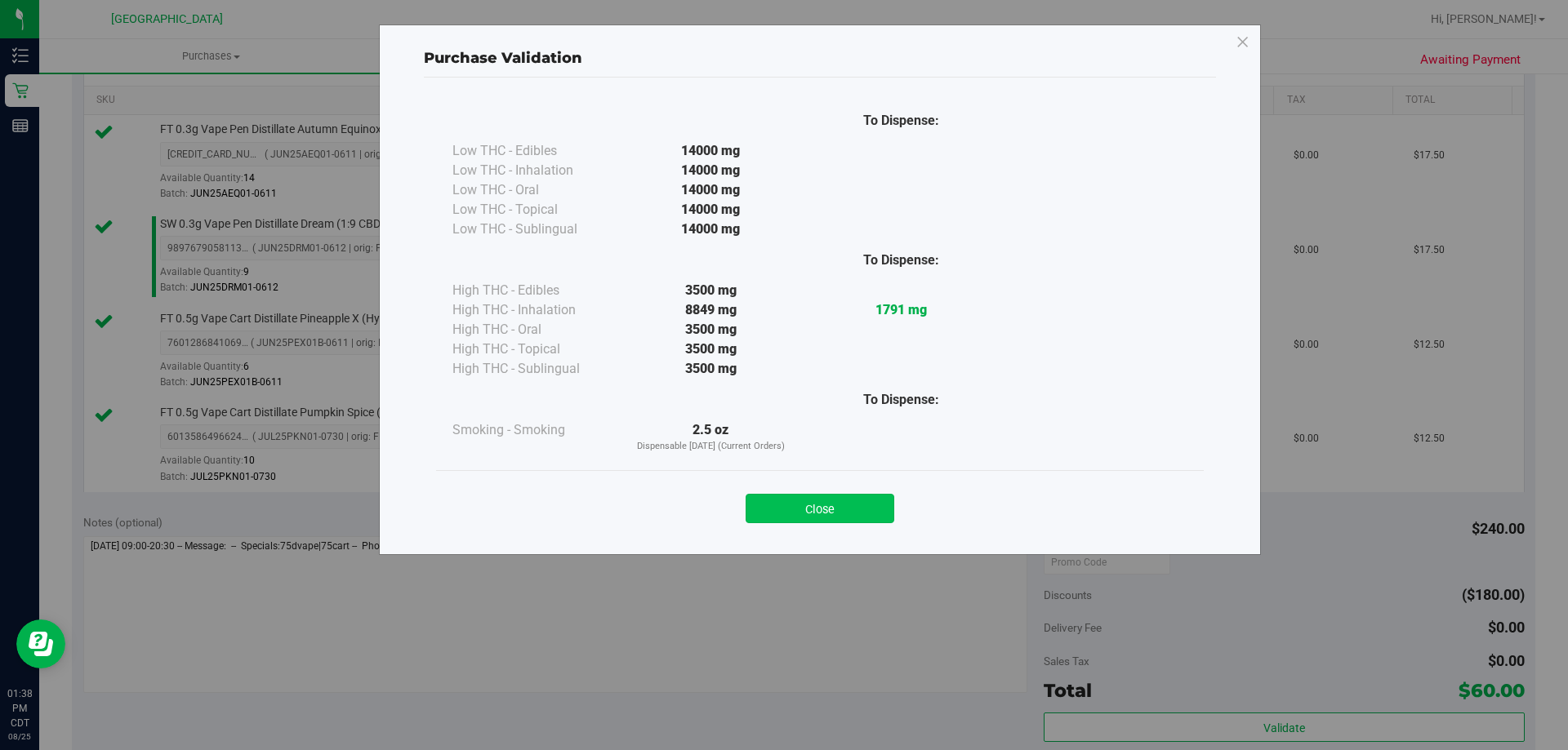
click at [826, 495] on button "Close" at bounding box center [820, 509] width 149 height 30
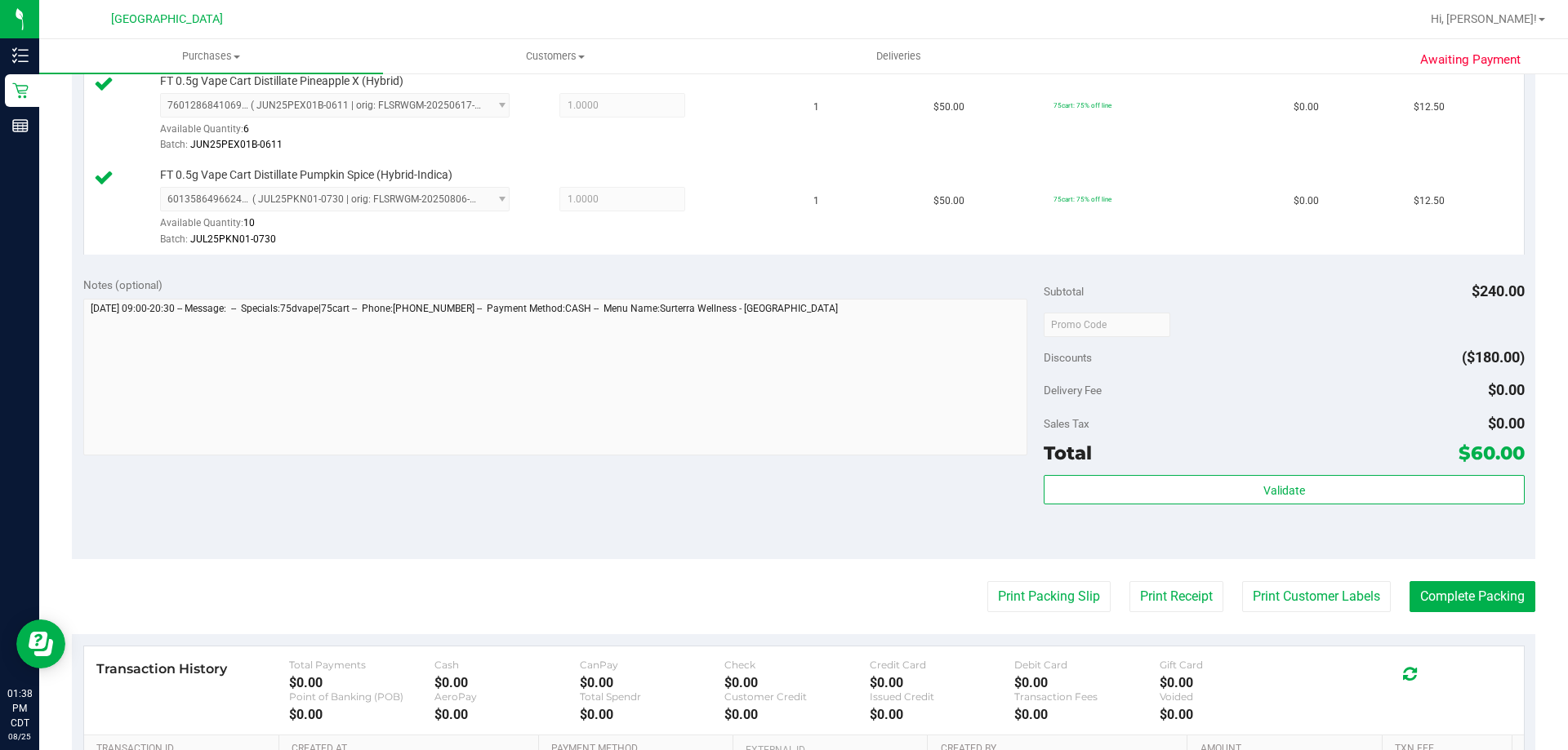
scroll to position [816, 0]
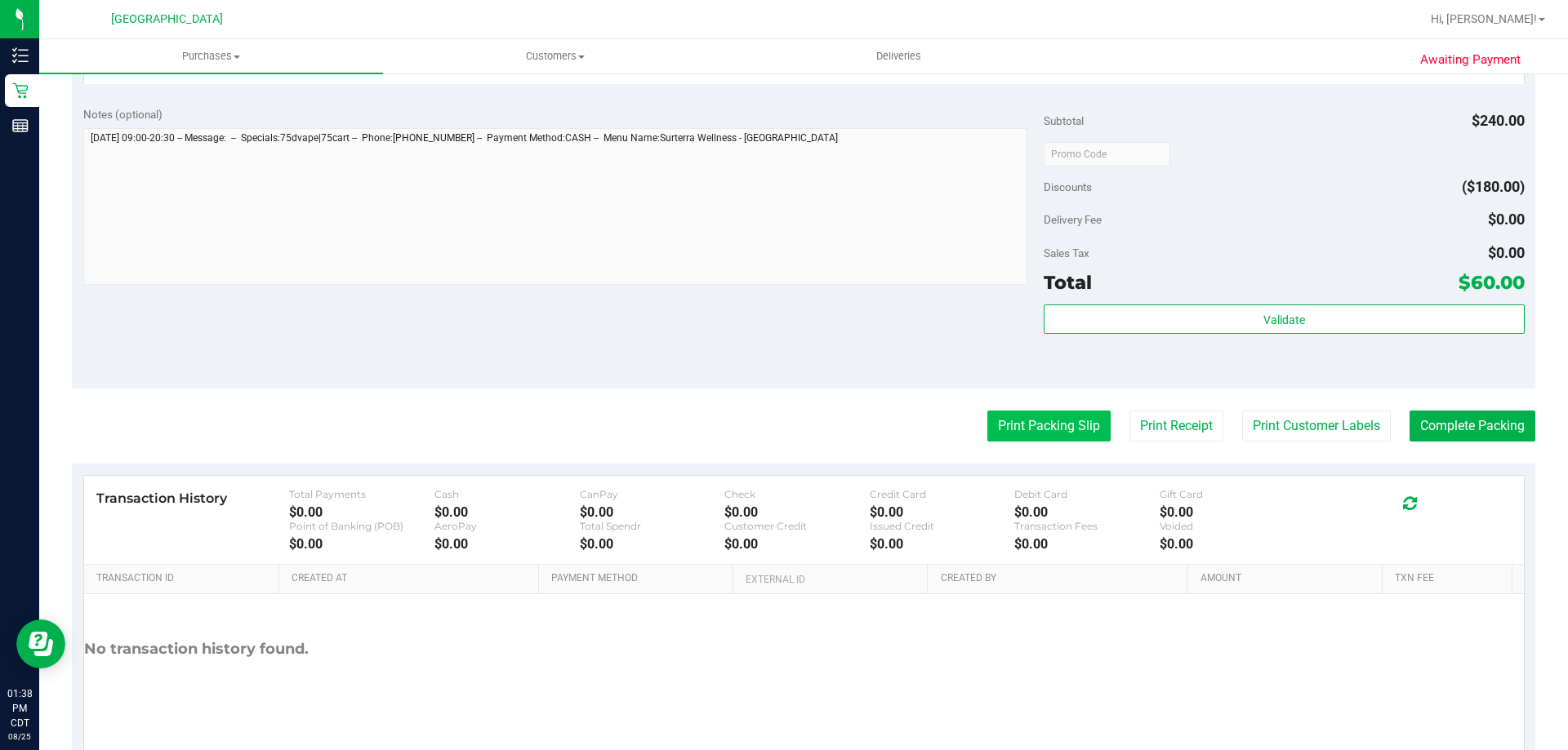
click at [1028, 430] on button "Print Packing Slip" at bounding box center [1049, 426] width 123 height 31
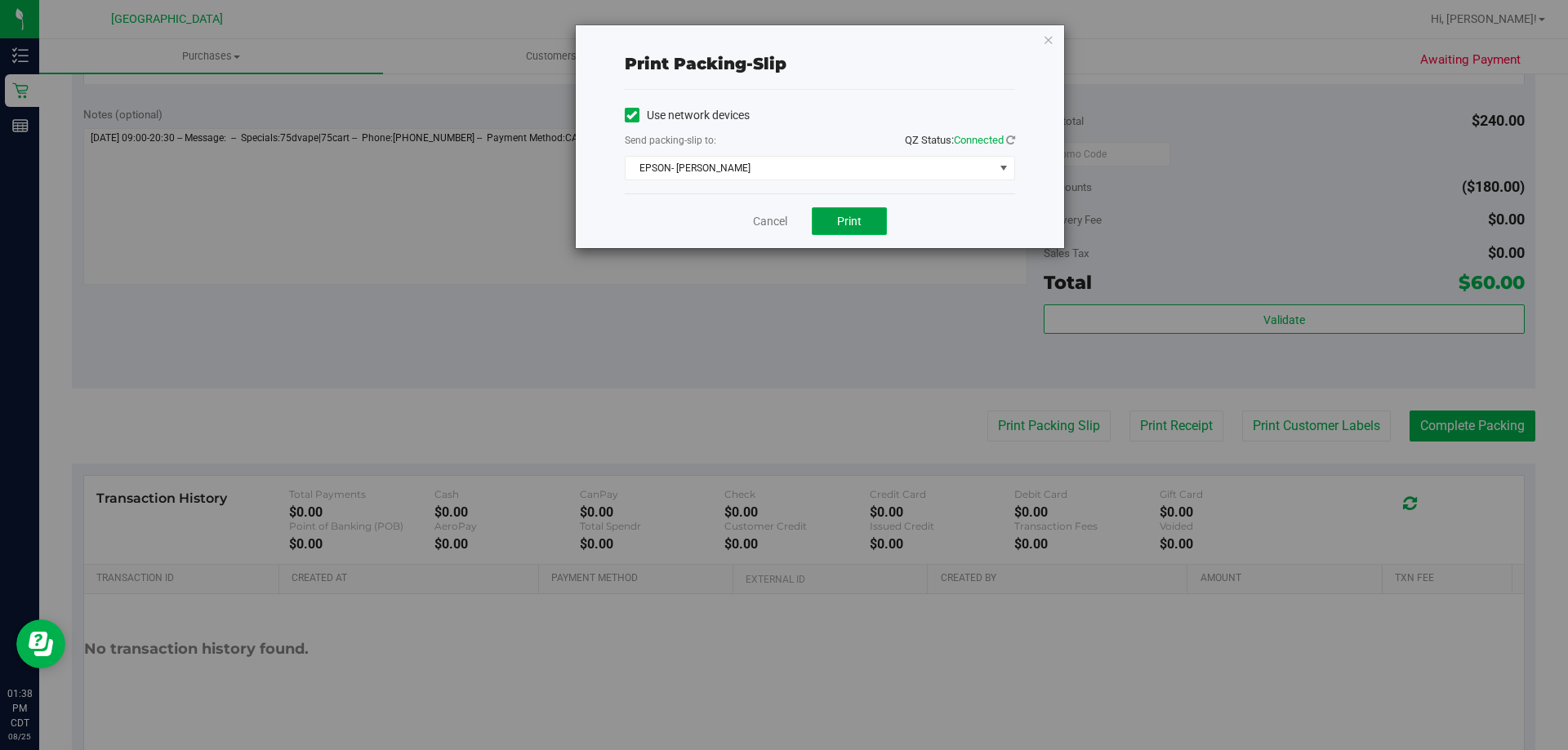
click at [858, 218] on span "Print" at bounding box center [849, 221] width 24 height 13
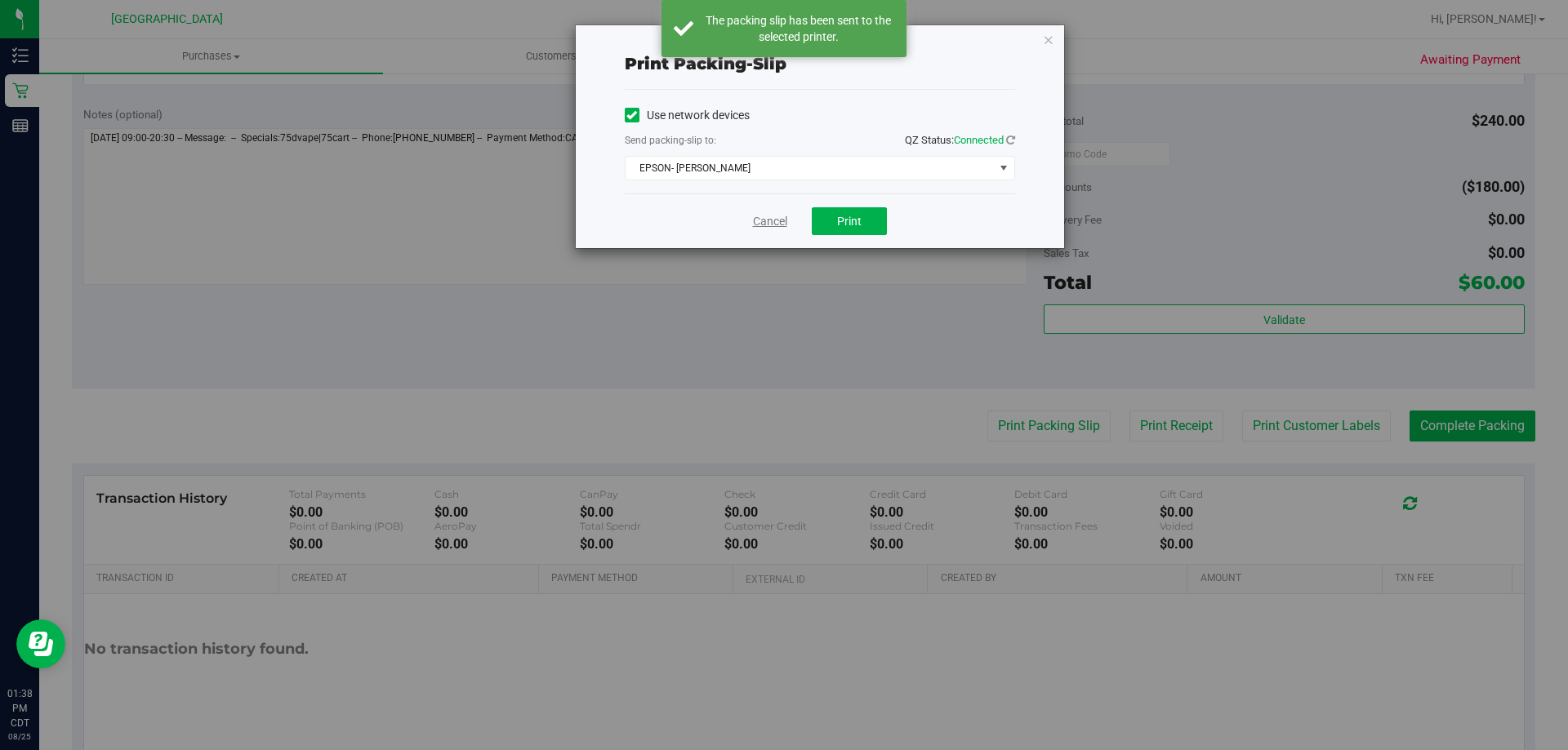
click at [756, 215] on link "Cancel" at bounding box center [770, 222] width 34 height 17
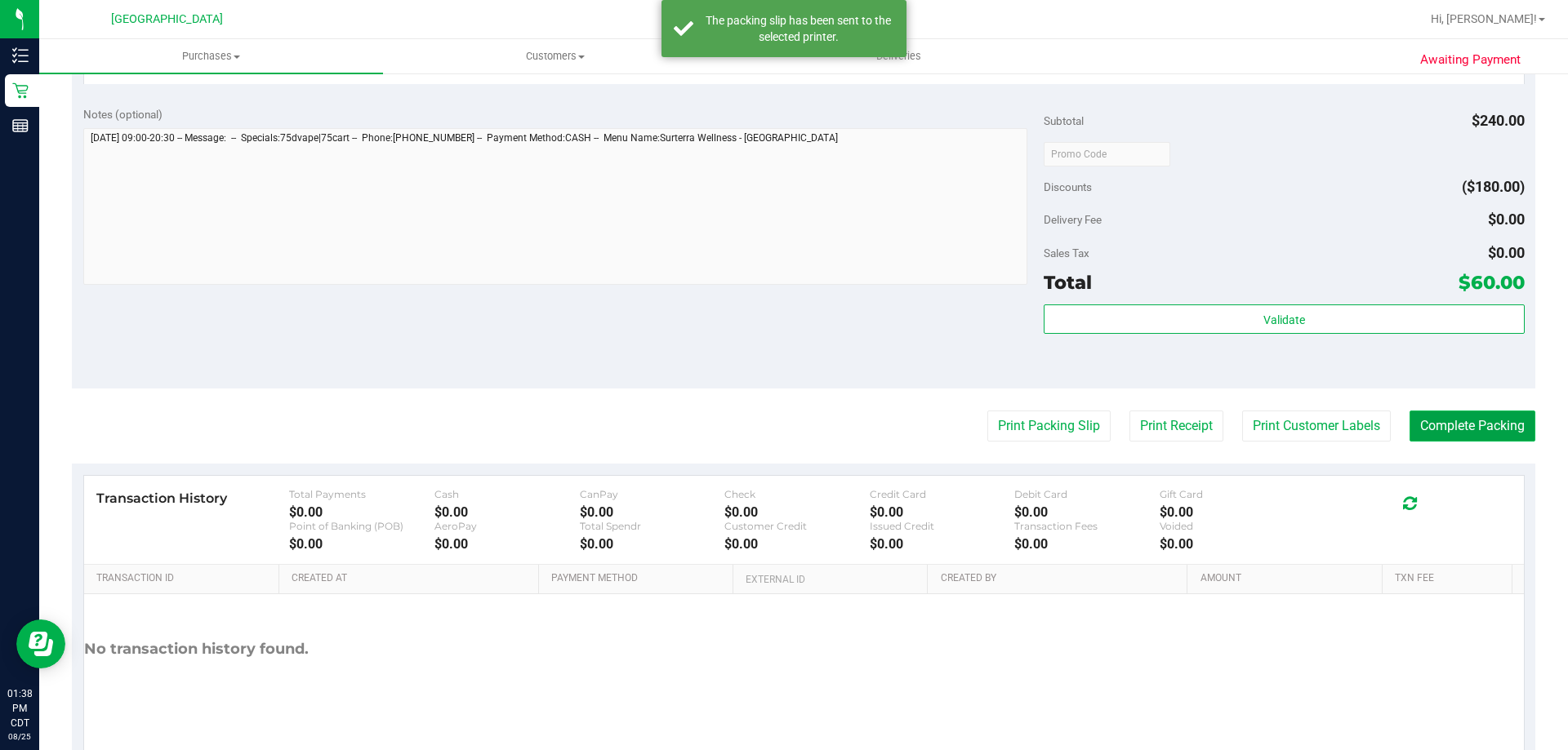
click at [1430, 427] on button "Complete Packing" at bounding box center [1473, 426] width 126 height 31
